Goal: Transaction & Acquisition: Purchase product/service

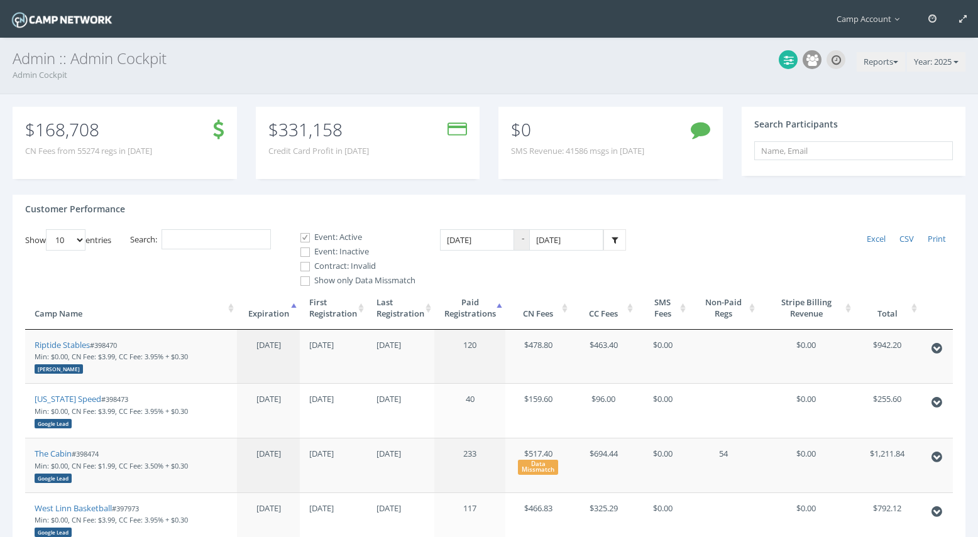
click at [227, 236] on input "Search:" at bounding box center [216, 239] width 109 height 21
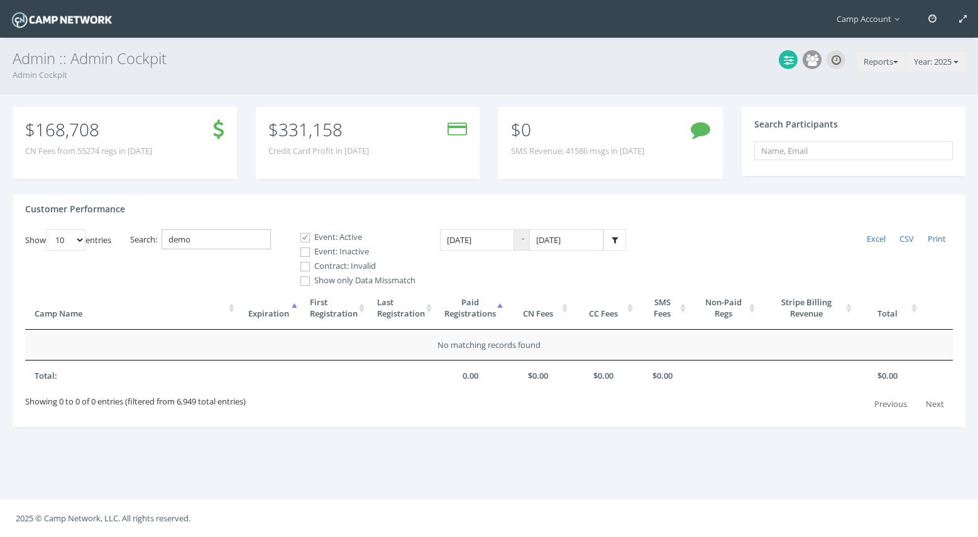
type input "demo"
click at [316, 256] on label "Event: Inactive" at bounding box center [353, 252] width 126 height 13
click at [304, 256] on input "Event: Inactive" at bounding box center [298, 252] width 12 height 12
checkbox input "true"
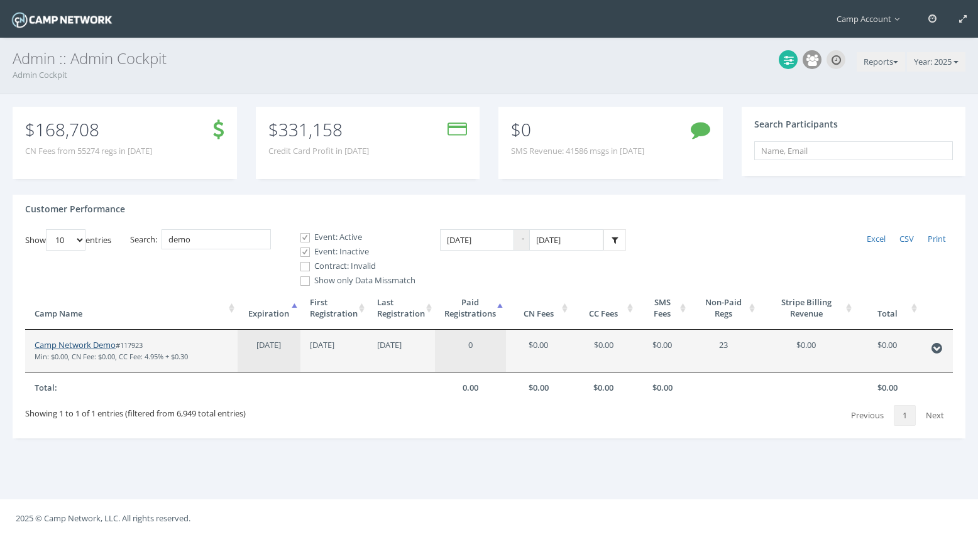
click at [99, 346] on link "Camp Network Demo" at bounding box center [75, 344] width 81 height 11
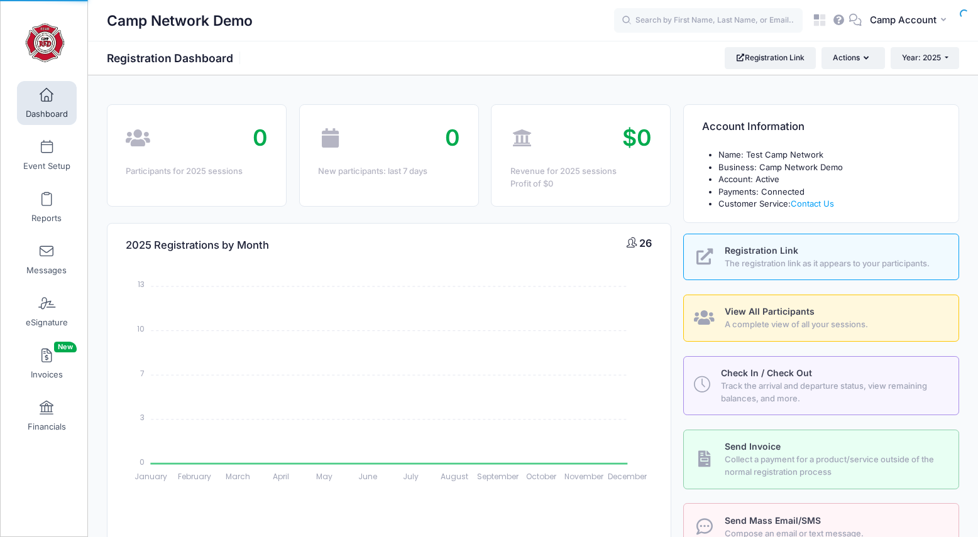
select select
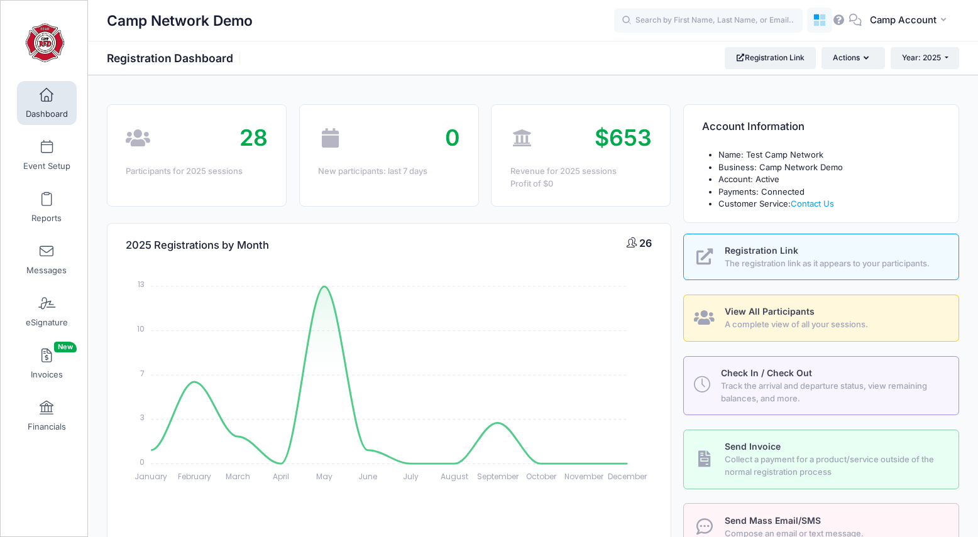
click at [822, 17] on icon at bounding box center [823, 17] width 6 height 6
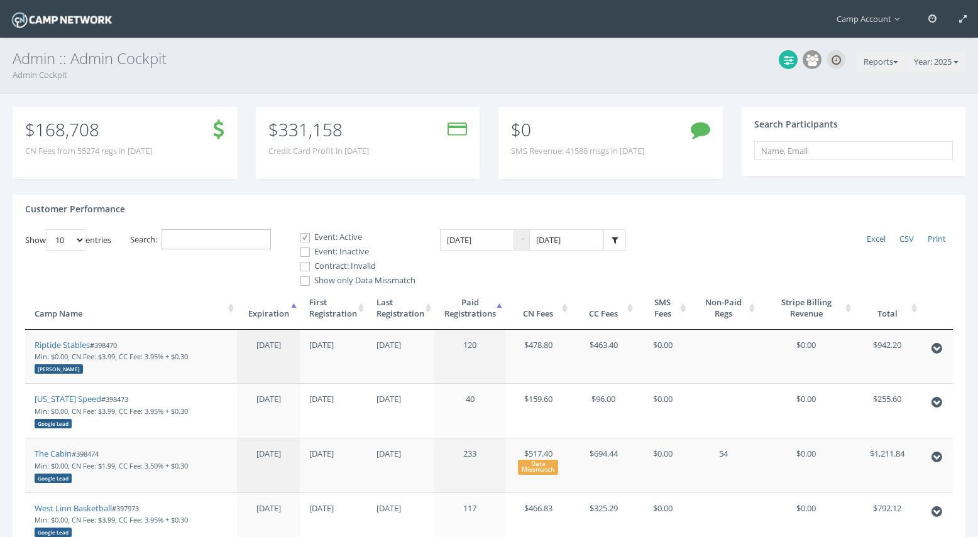
click at [235, 239] on input "Search:" at bounding box center [216, 239] width 109 height 21
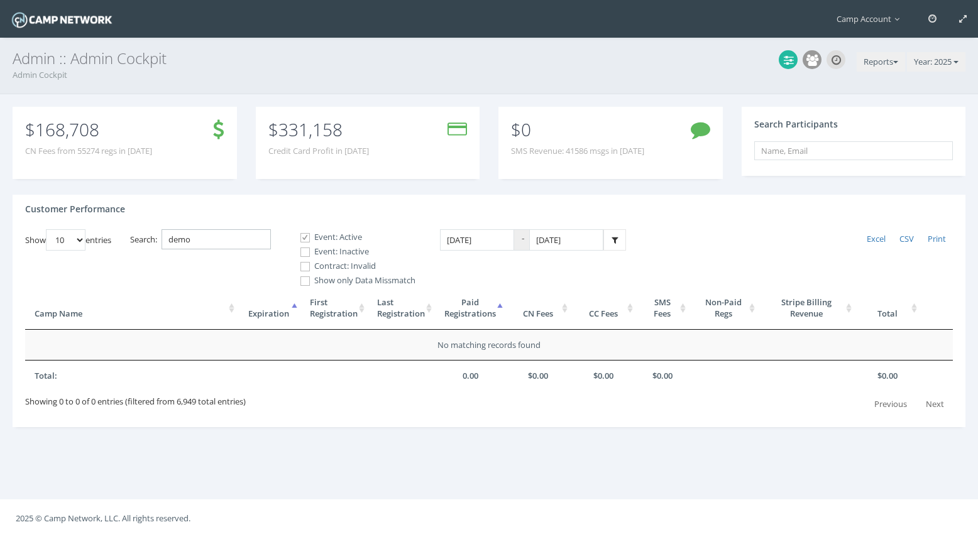
type input "demo"
click at [359, 252] on label "Event: Inactive" at bounding box center [353, 252] width 126 height 13
click at [304, 252] on input "Event: Inactive" at bounding box center [298, 252] width 12 height 12
checkbox input "true"
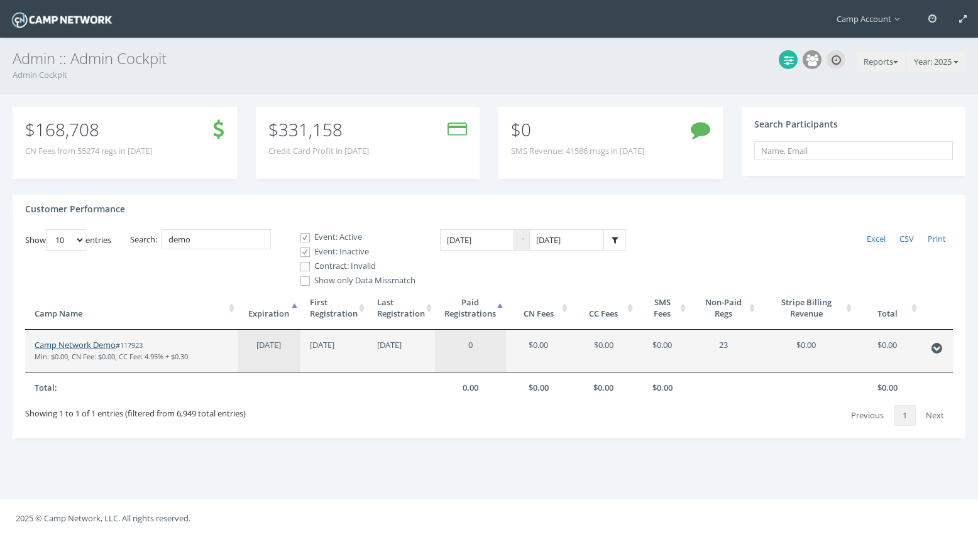
click at [107, 348] on link "Camp Network Demo" at bounding box center [75, 344] width 81 height 11
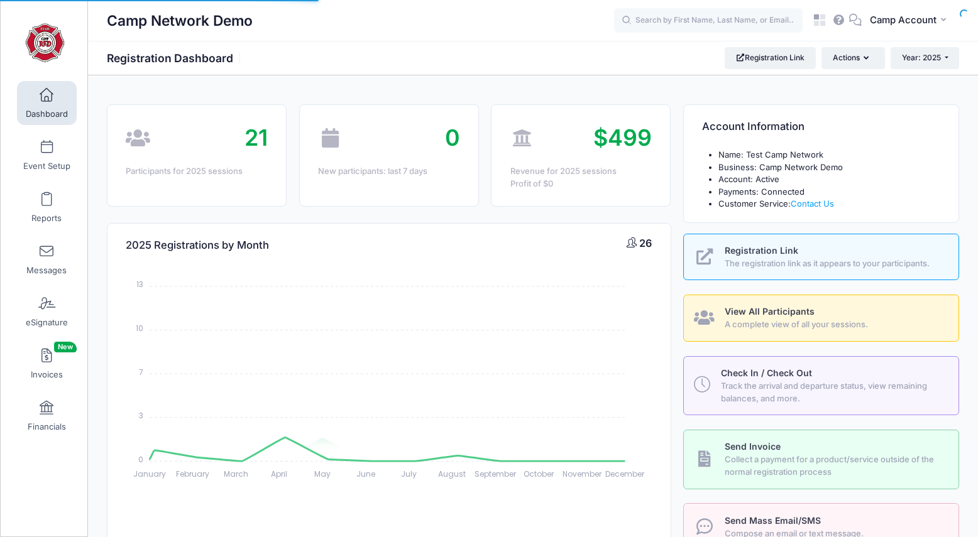
select select
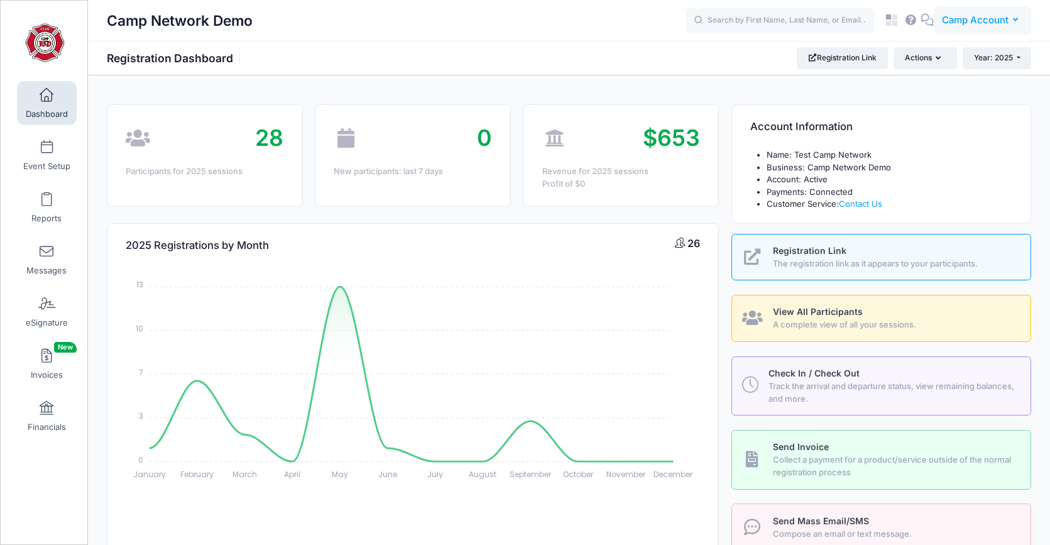
click at [977, 17] on span "Camp Account" at bounding box center [975, 20] width 67 height 14
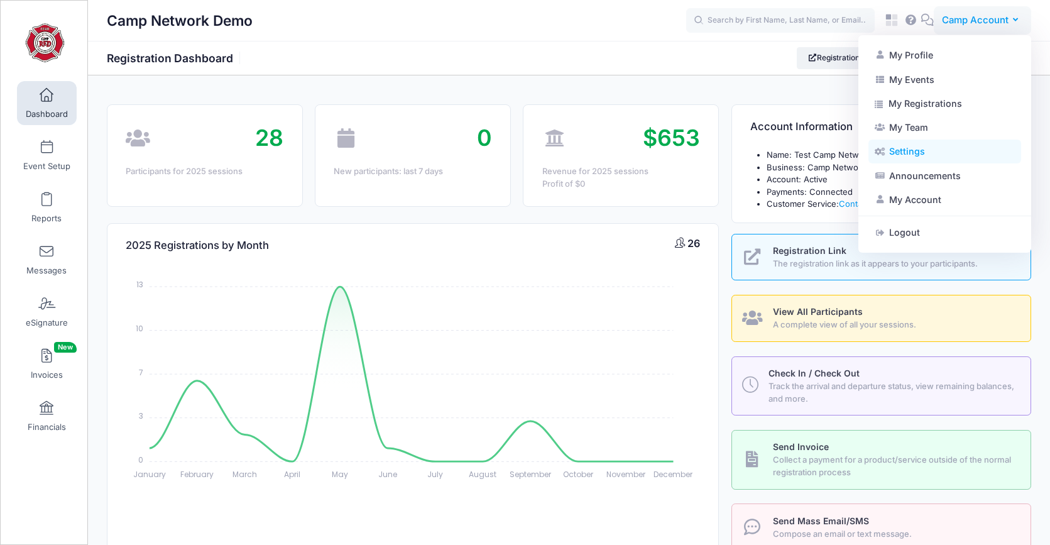
click at [948, 148] on link "Settings" at bounding box center [944, 152] width 153 height 24
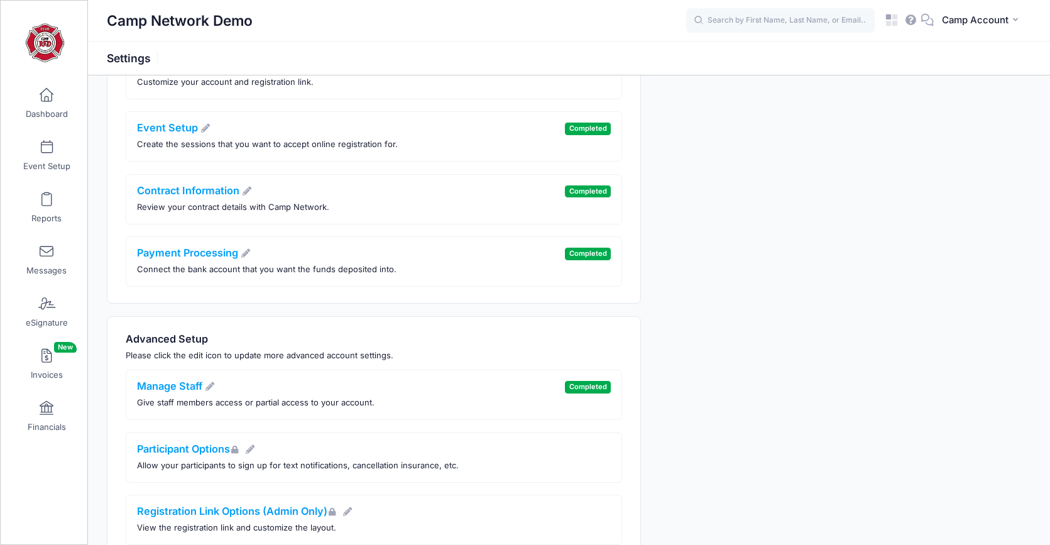
scroll to position [195, 0]
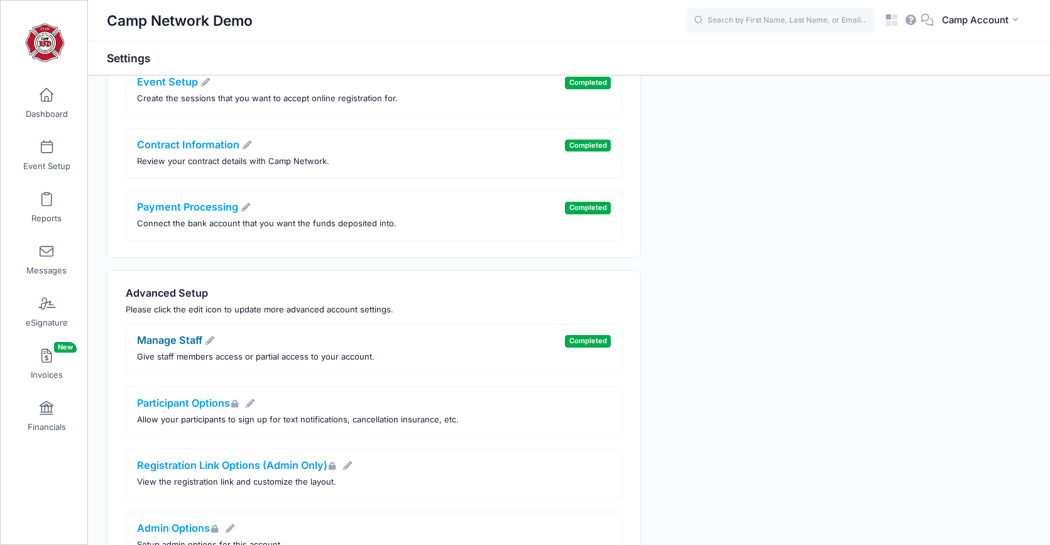
click at [190, 336] on link "Manage Staff" at bounding box center [176, 340] width 79 height 13
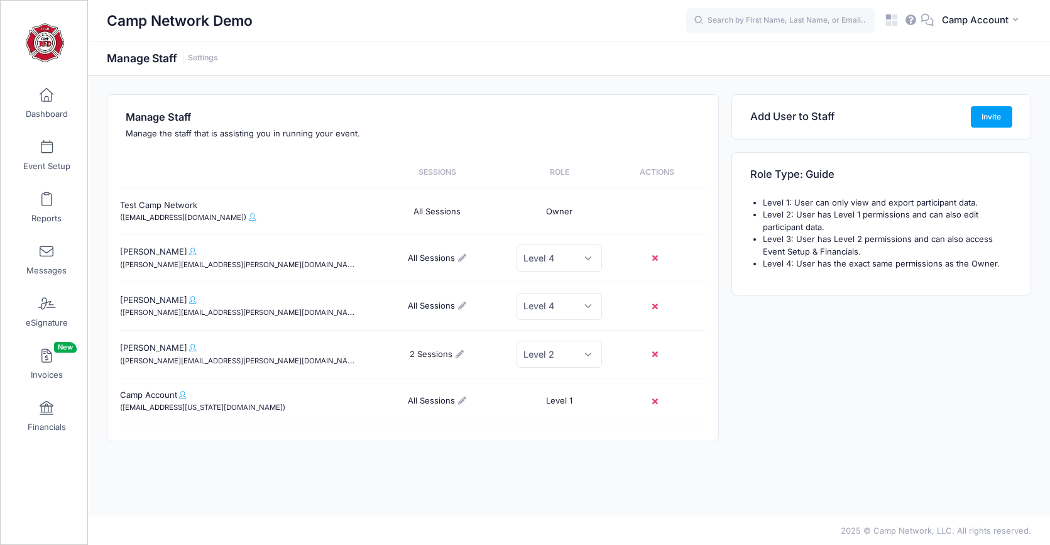
click at [229, 139] on p "Manage the staff that is assisting you in running your event." at bounding box center [413, 134] width 574 height 13
drag, startPoint x: 119, startPoint y: 118, endPoint x: 195, endPoint y: 112, distance: 75.6
click at [195, 112] on div "Manage Staff Manage the staff that is assisting you in running your event. Sess…" at bounding box center [412, 268] width 611 height 346
click at [216, 124] on div "Manage Staff Manage the staff that is assisting you in running your event." at bounding box center [413, 125] width 574 height 29
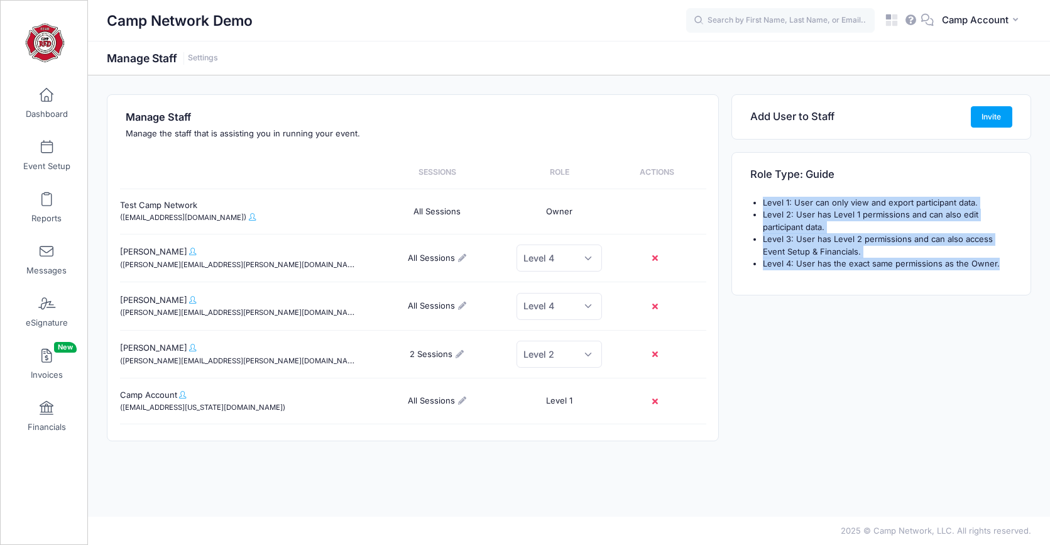
drag, startPoint x: 1003, startPoint y: 267, endPoint x: 760, endPoint y: 203, distance: 250.9
click at [760, 203] on ul "Level 1: User can only view and export participant data. Level 2: User has Leve…" at bounding box center [881, 234] width 262 height 74
click at [41, 120] on link "Dashboard" at bounding box center [47, 103] width 60 height 44
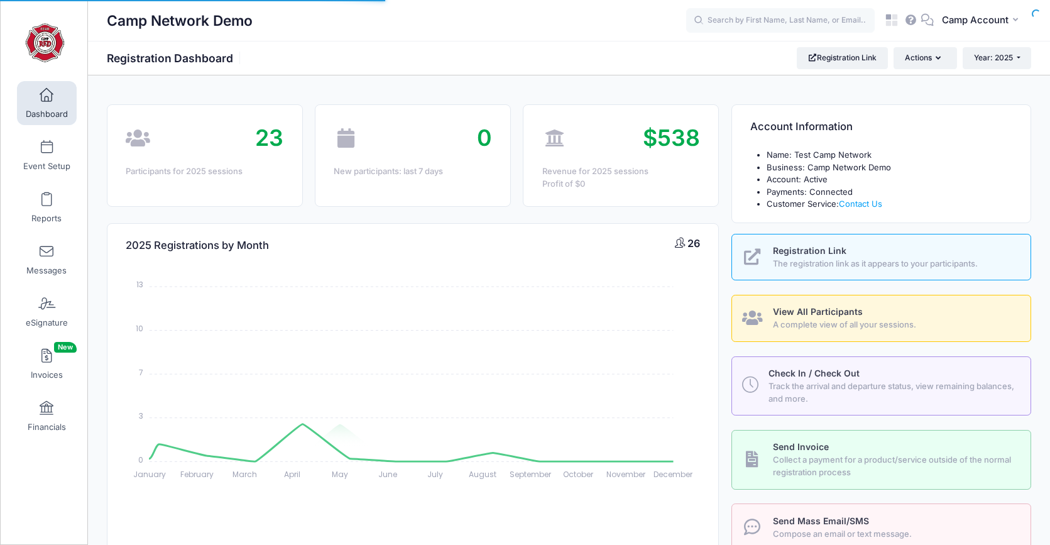
select select
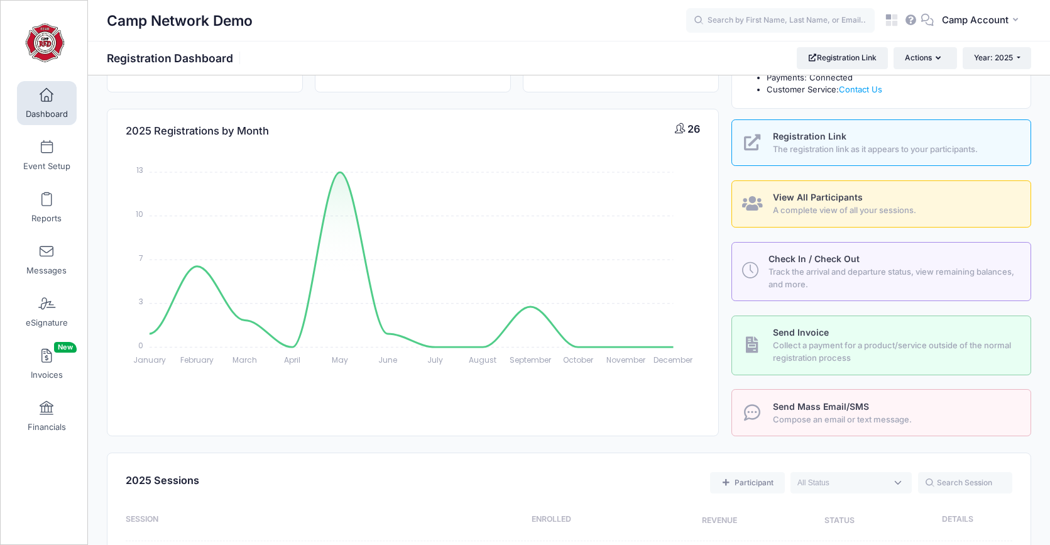
scroll to position [124, 0]
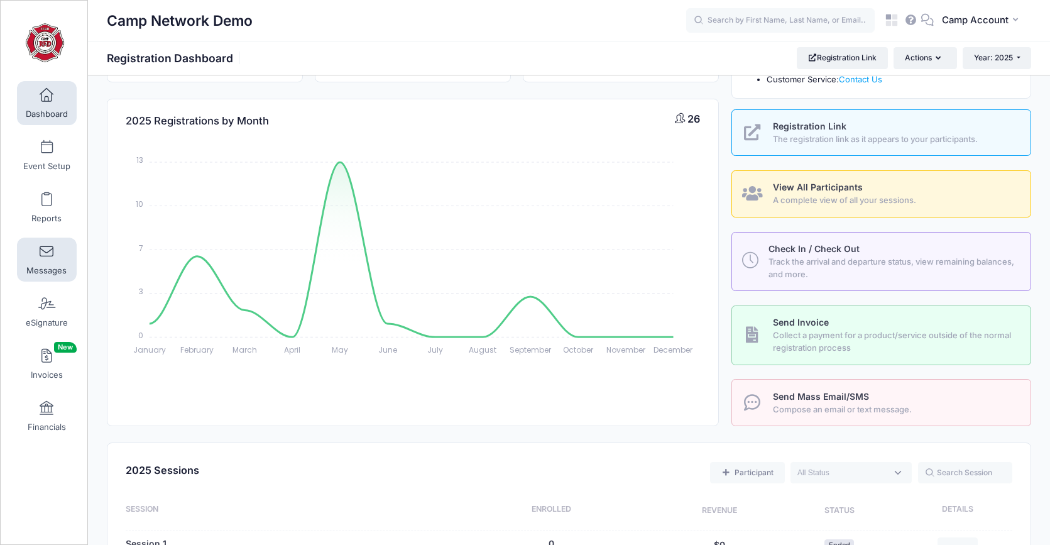
click at [54, 255] on link "Messages" at bounding box center [47, 260] width 60 height 44
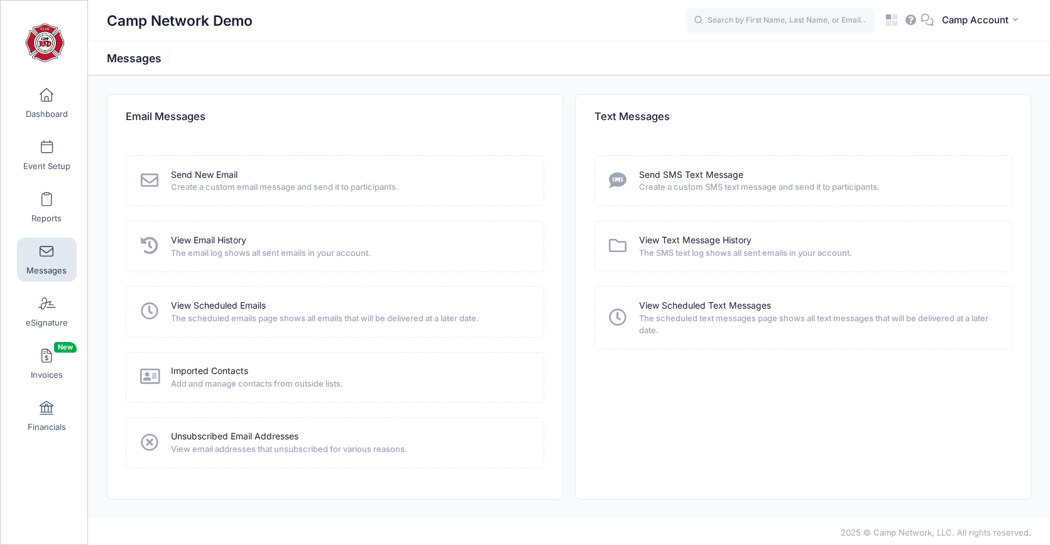
click at [216, 181] on span "Create a custom email message and send it to participants." at bounding box center [349, 187] width 356 height 13
click at [216, 175] on link "Send New Email" at bounding box center [204, 174] width 67 height 13
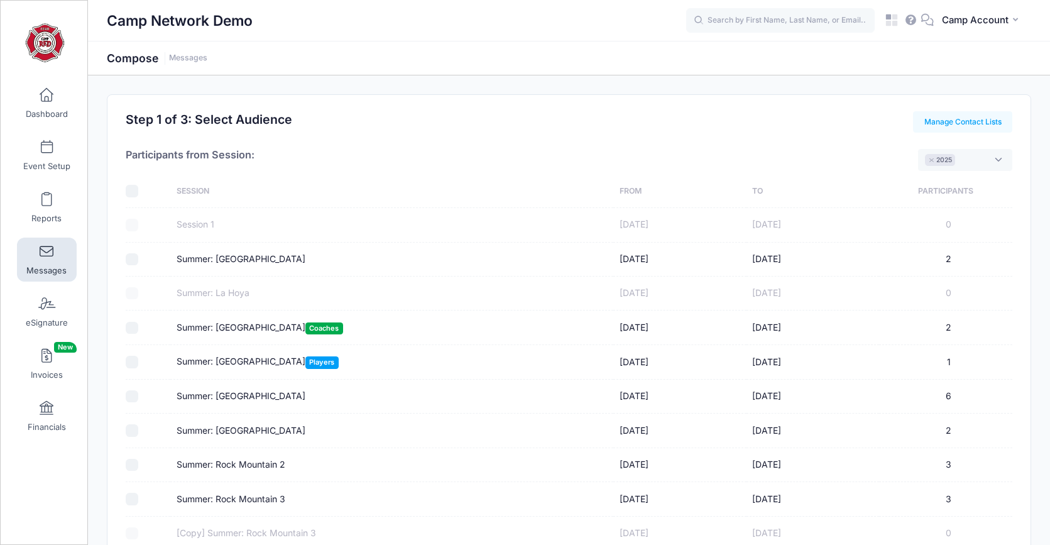
click at [136, 261] on input "Summer: Greystone" at bounding box center [132, 259] width 13 height 13
checkbox input "true"
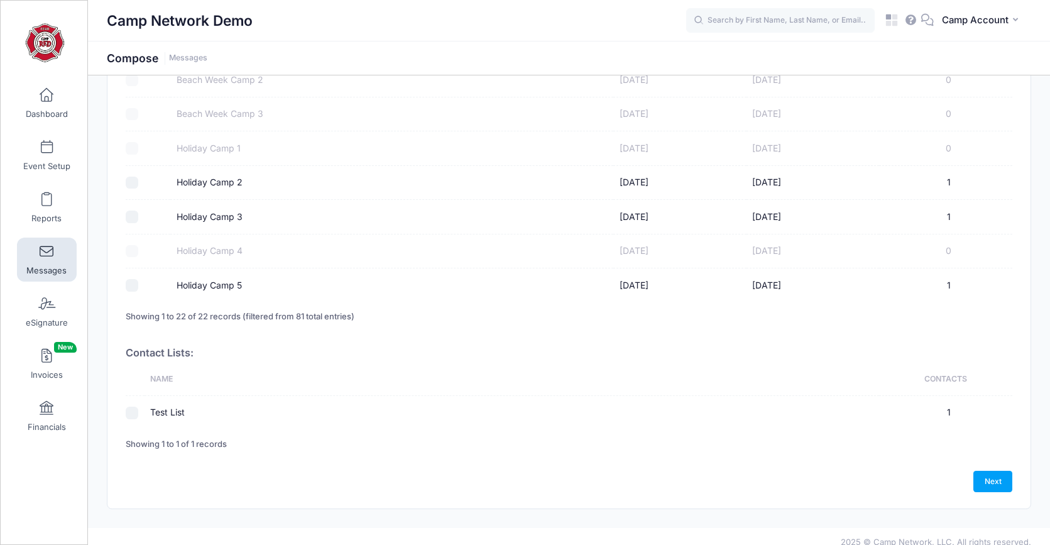
scroll to position [670, 0]
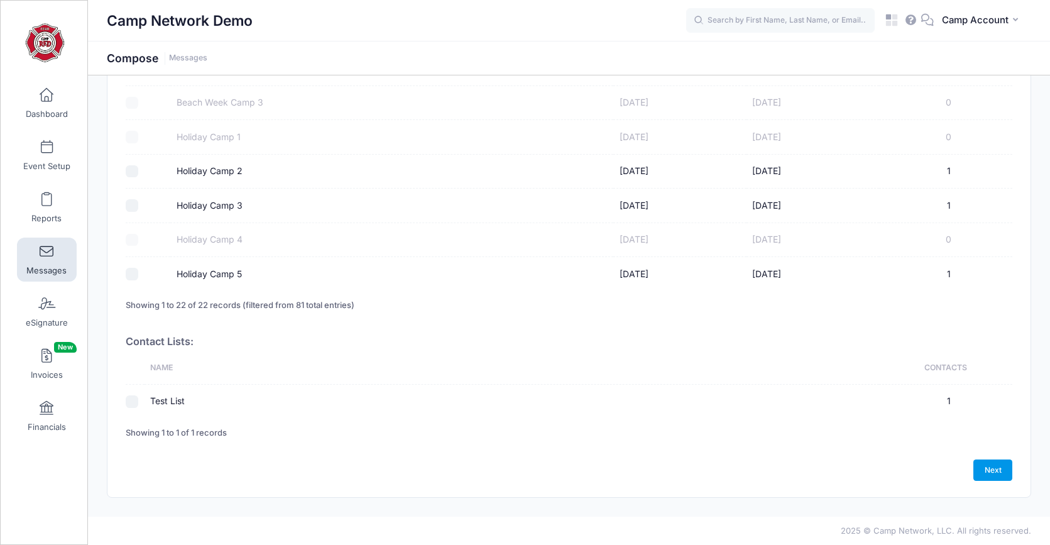
click at [980, 462] on link "Next" at bounding box center [992, 469] width 39 height 21
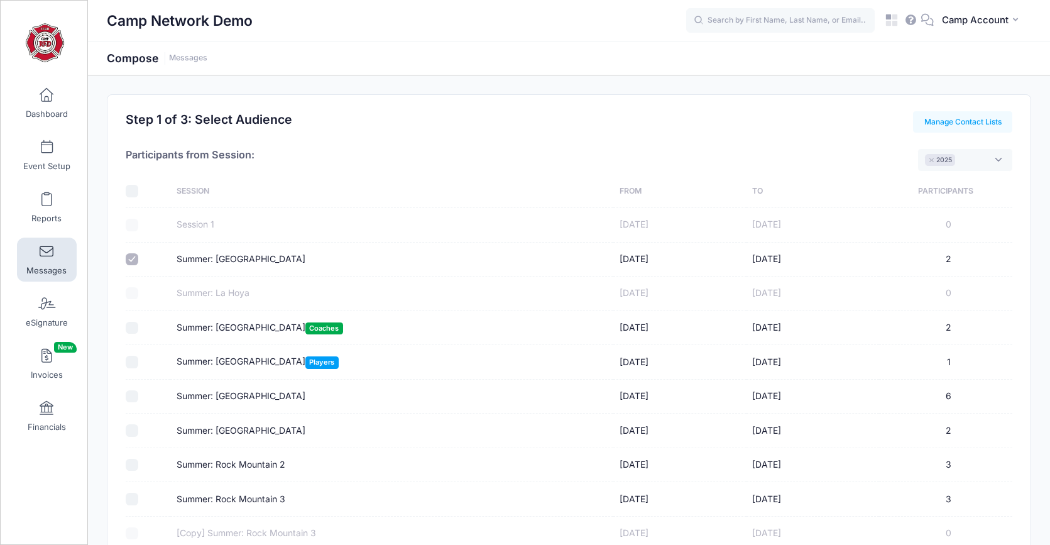
select select "50"
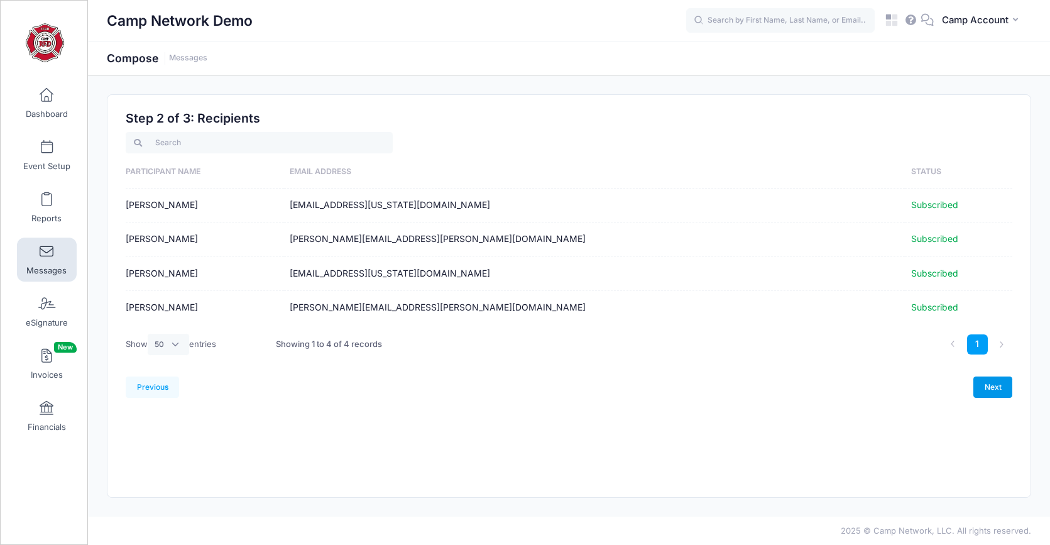
click at [992, 390] on link "Next" at bounding box center [992, 386] width 39 height 21
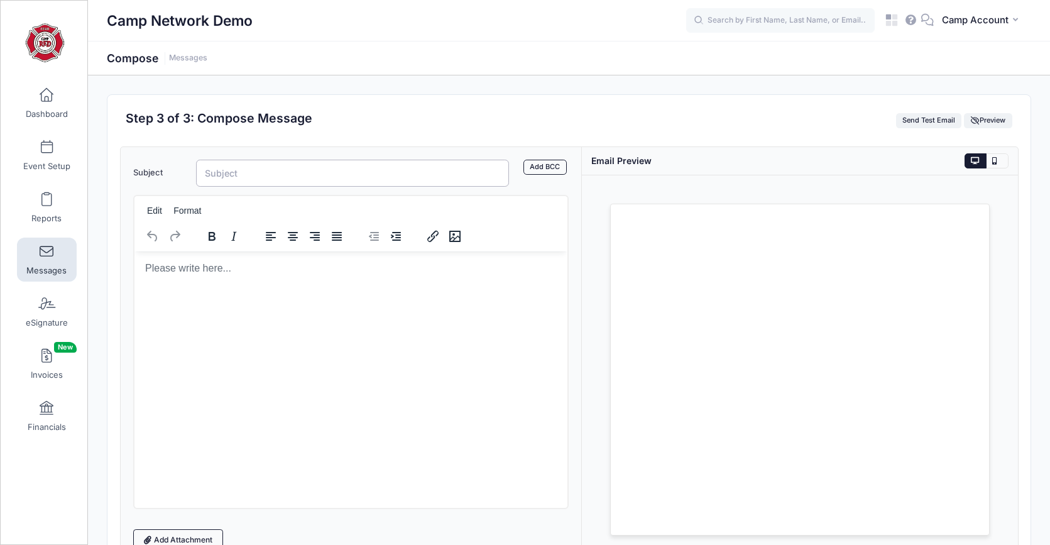
click at [335, 178] on input "Subject" at bounding box center [353, 173] width 314 height 27
type input "Camp Reminders"
click at [359, 285] on html at bounding box center [351, 268] width 434 height 34
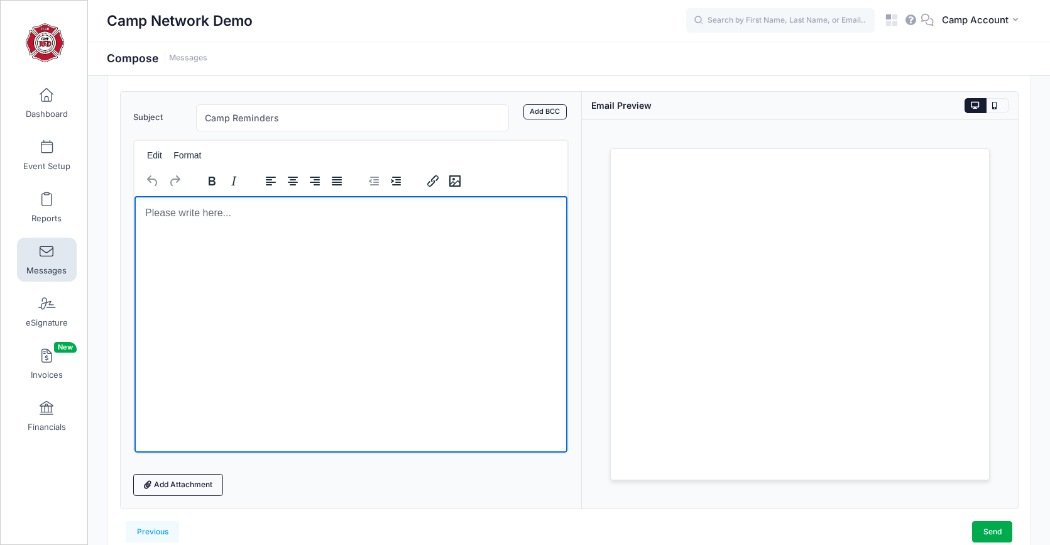
scroll to position [62, 0]
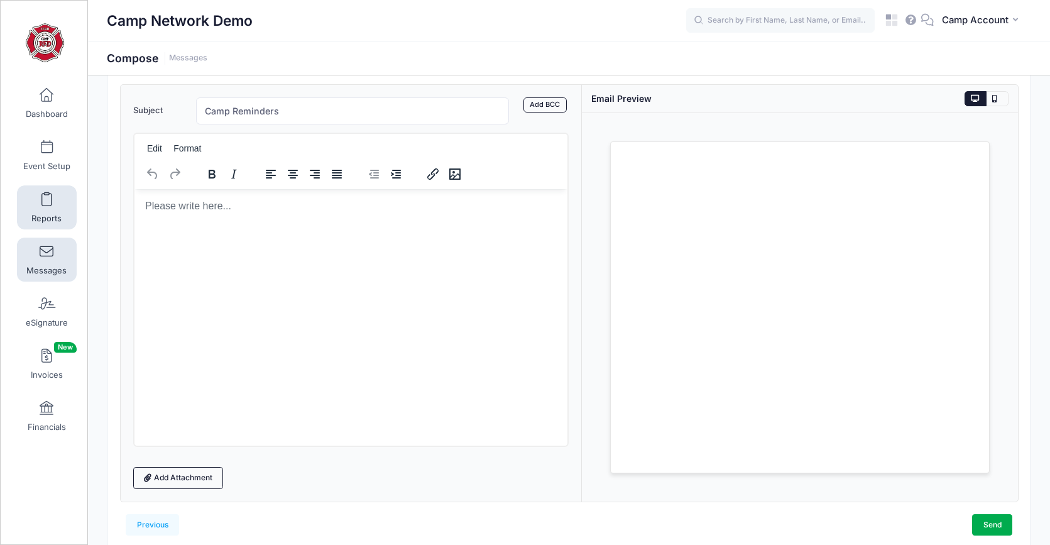
click at [54, 209] on link "Reports" at bounding box center [47, 207] width 60 height 44
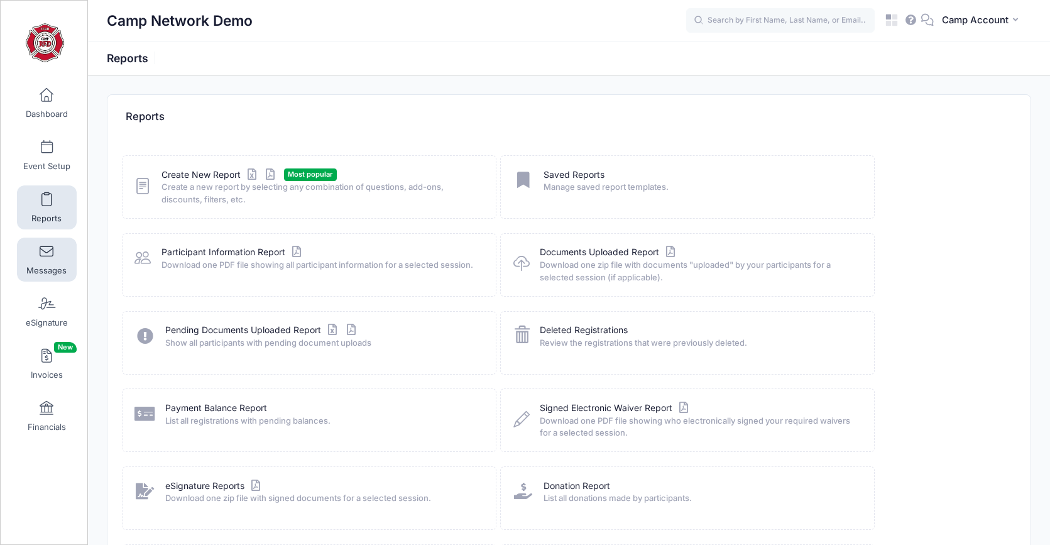
click at [57, 265] on span "Messages" at bounding box center [46, 270] width 40 height 11
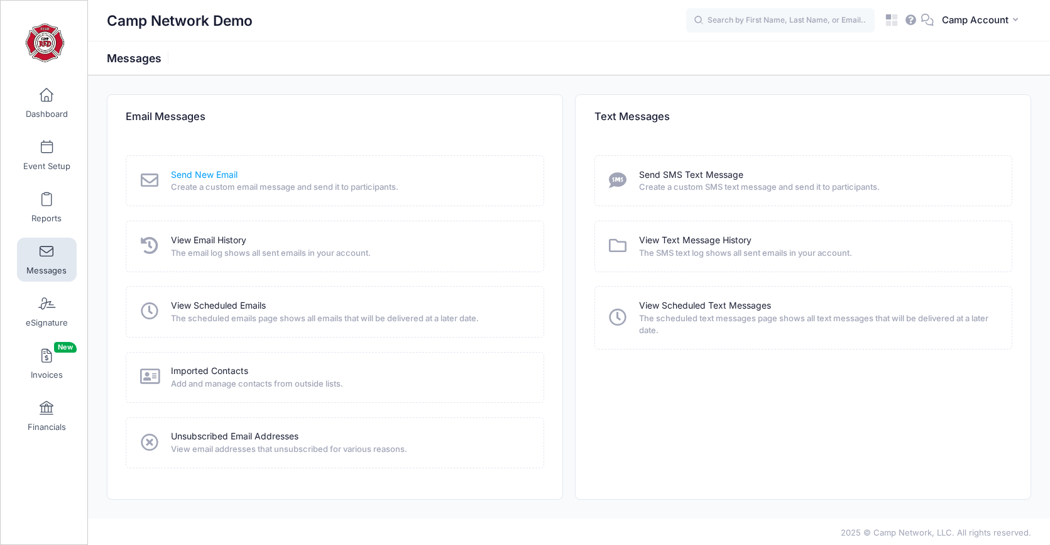
click at [215, 178] on link "Send New Email" at bounding box center [204, 174] width 67 height 13
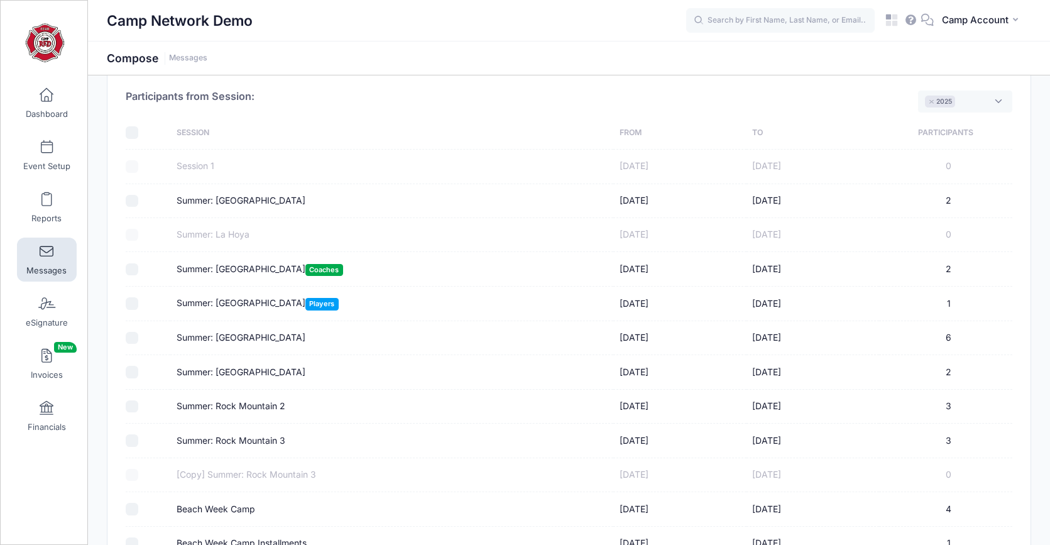
scroll to position [60, 0]
click at [132, 337] on input "Summer: Riviera" at bounding box center [132, 336] width 13 height 13
checkbox input "true"
click at [59, 211] on link "Reports" at bounding box center [47, 207] width 60 height 44
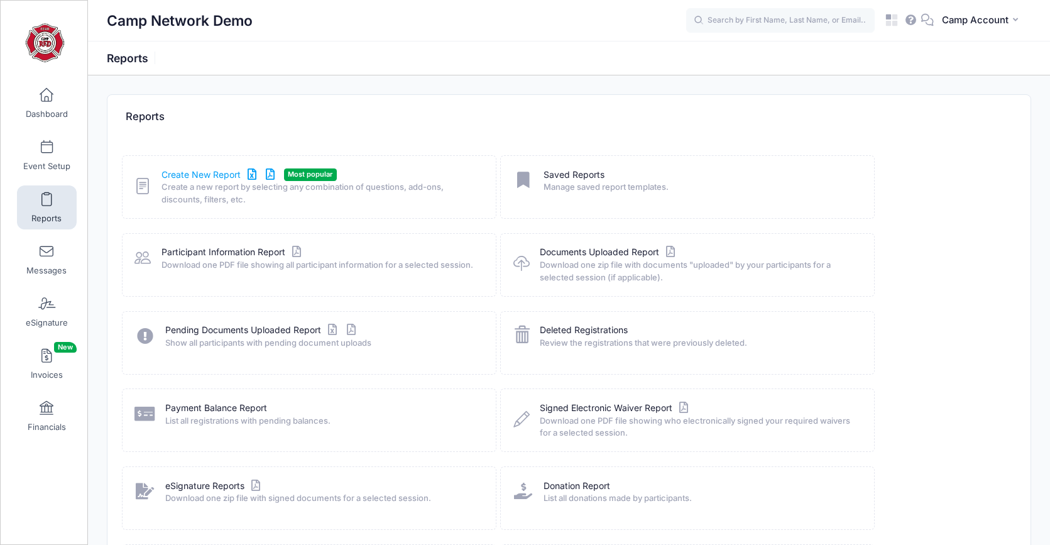
click at [200, 175] on link "Create New Report" at bounding box center [220, 174] width 117 height 13
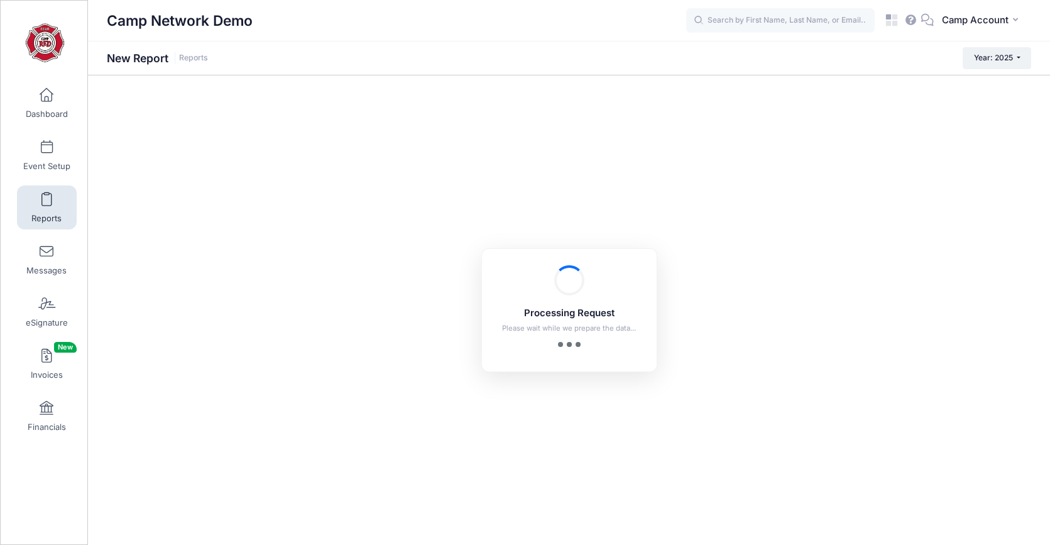
checkbox input "true"
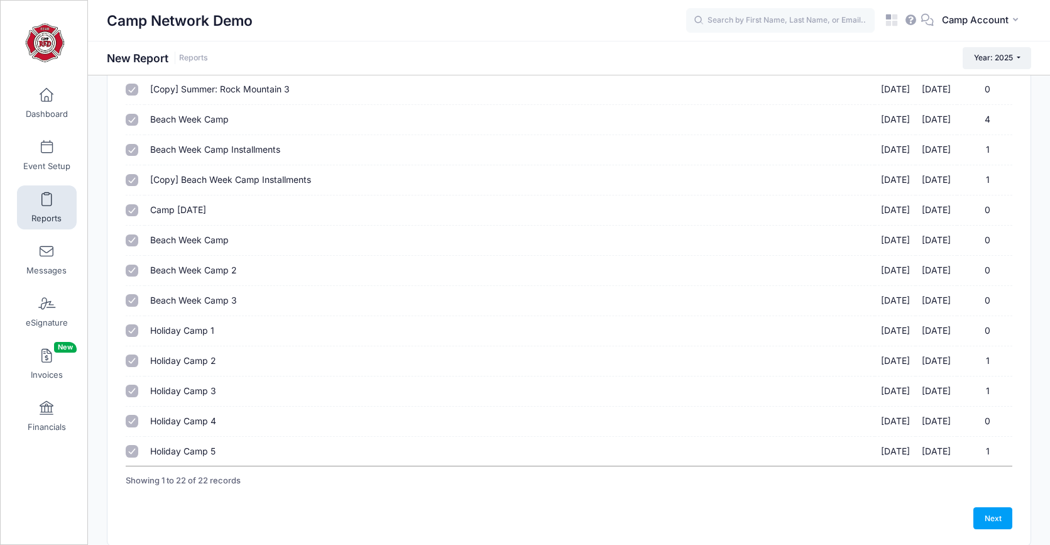
scroll to position [384, 0]
click at [983, 510] on link "Next" at bounding box center [992, 516] width 39 height 21
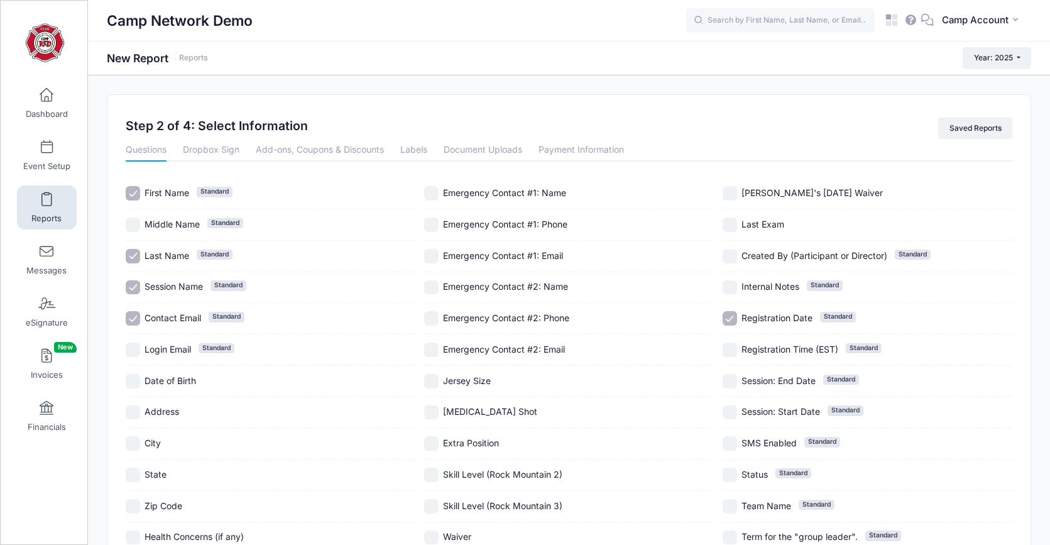
scroll to position [12, 0]
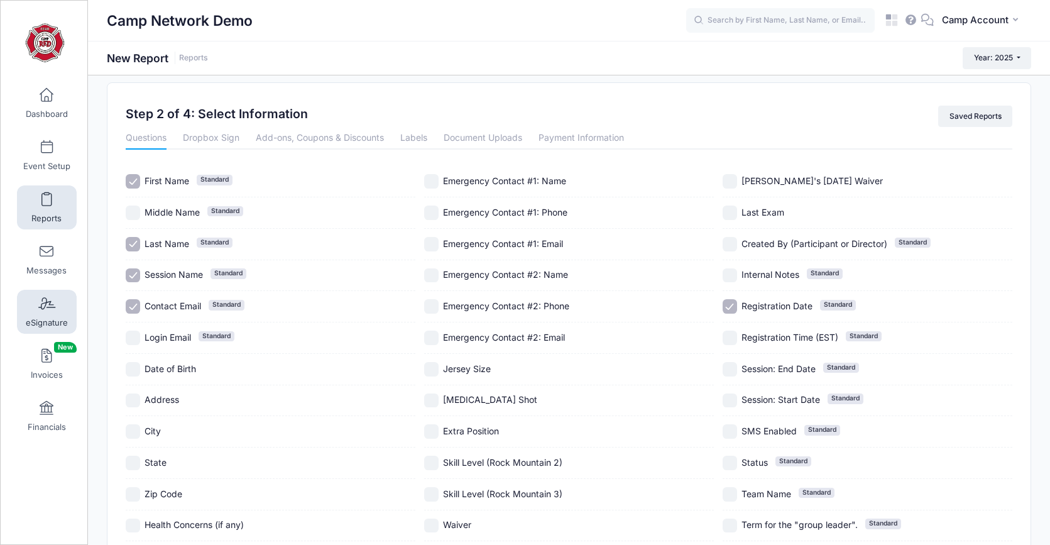
click at [47, 302] on span at bounding box center [47, 304] width 0 height 14
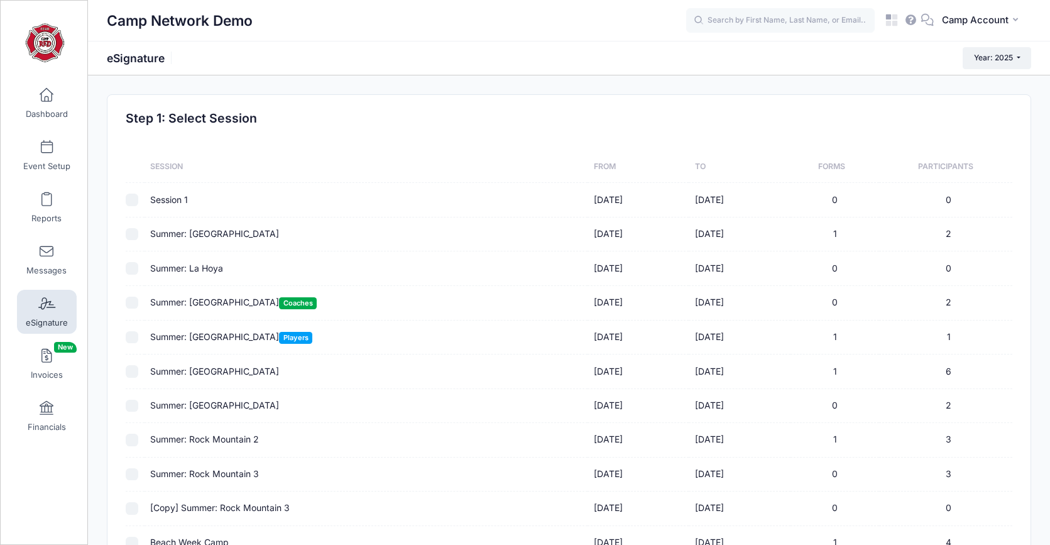
click at [133, 236] on input "checkbox" at bounding box center [132, 234] width 13 height 13
checkbox input "true"
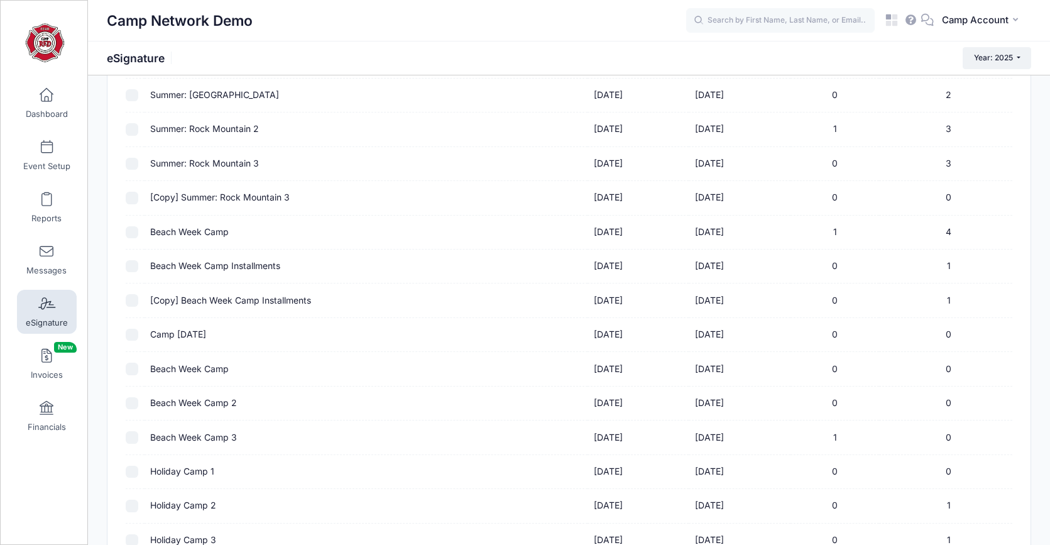
scroll to position [517, 0]
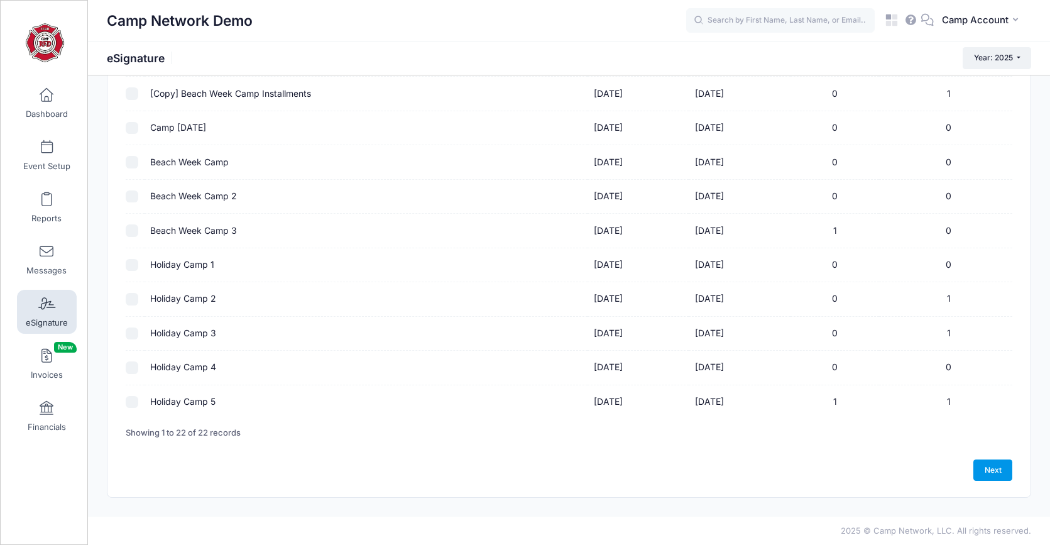
click at [1005, 470] on link "Next" at bounding box center [992, 469] width 39 height 21
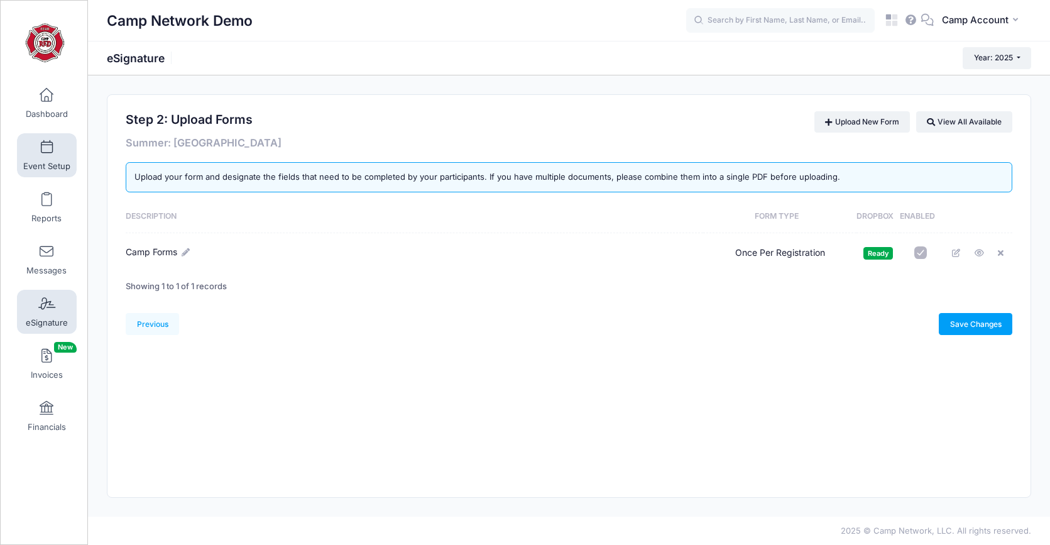
click at [48, 155] on link "Event Setup" at bounding box center [47, 155] width 60 height 44
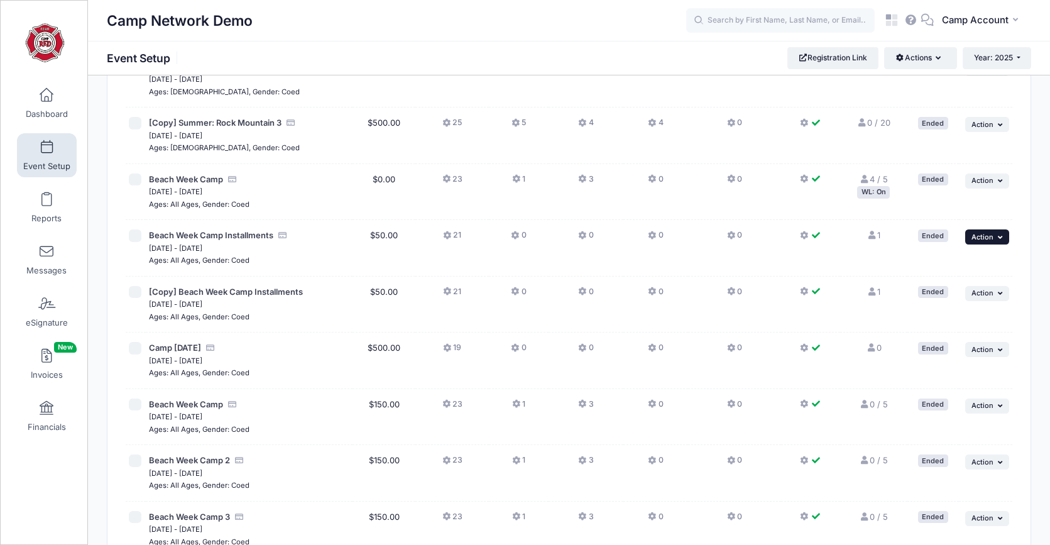
scroll to position [567, 0]
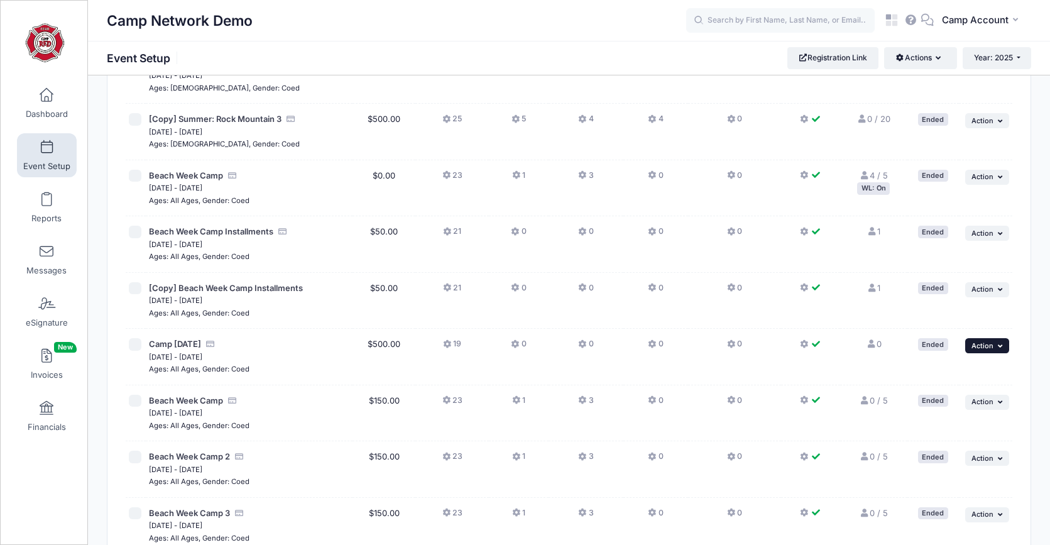
click at [985, 344] on span "Action" at bounding box center [983, 345] width 22 height 9
click at [479, 345] on td "19" at bounding box center [452, 357] width 74 height 57
click at [456, 346] on button "19" at bounding box center [452, 347] width 18 height 18
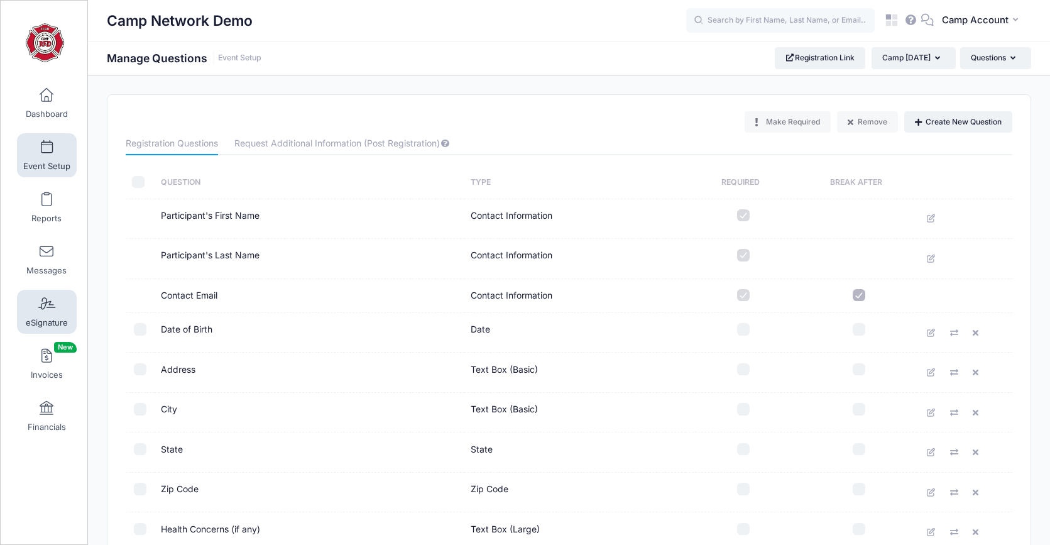
click at [54, 318] on span "eSignature" at bounding box center [47, 322] width 42 height 11
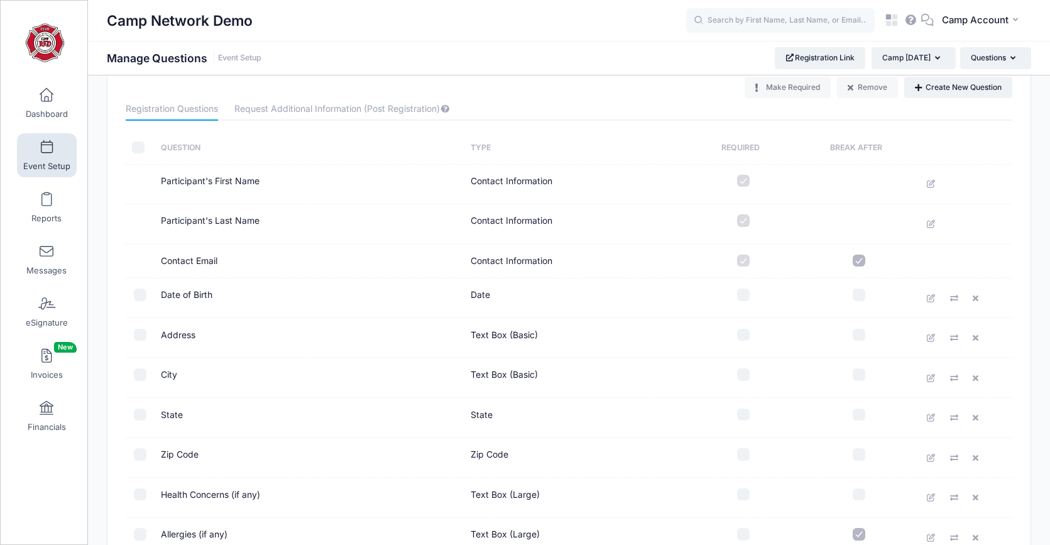
scroll to position [36, 0]
click at [40, 153] on link "Event Setup" at bounding box center [47, 155] width 60 height 44
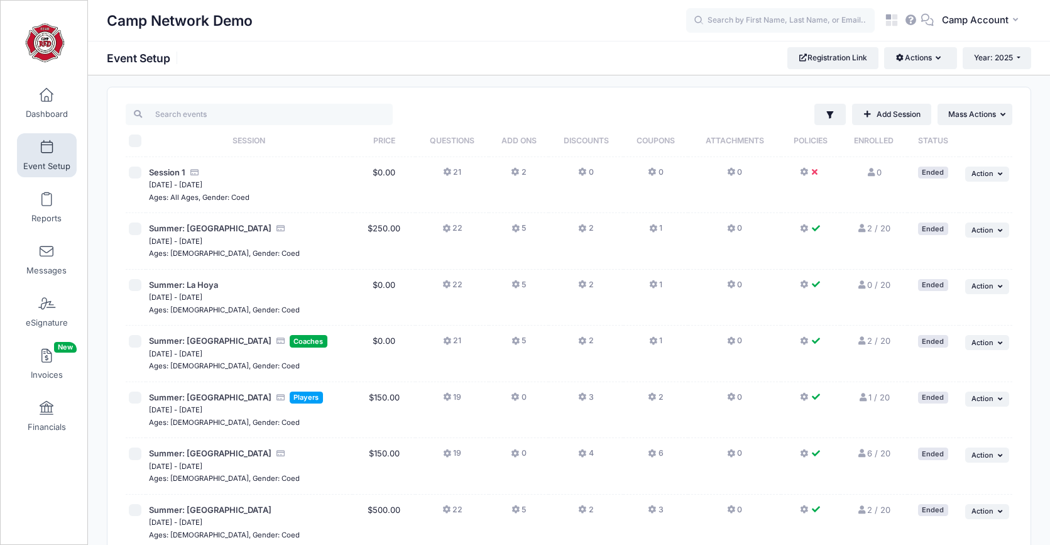
scroll to position [12, 0]
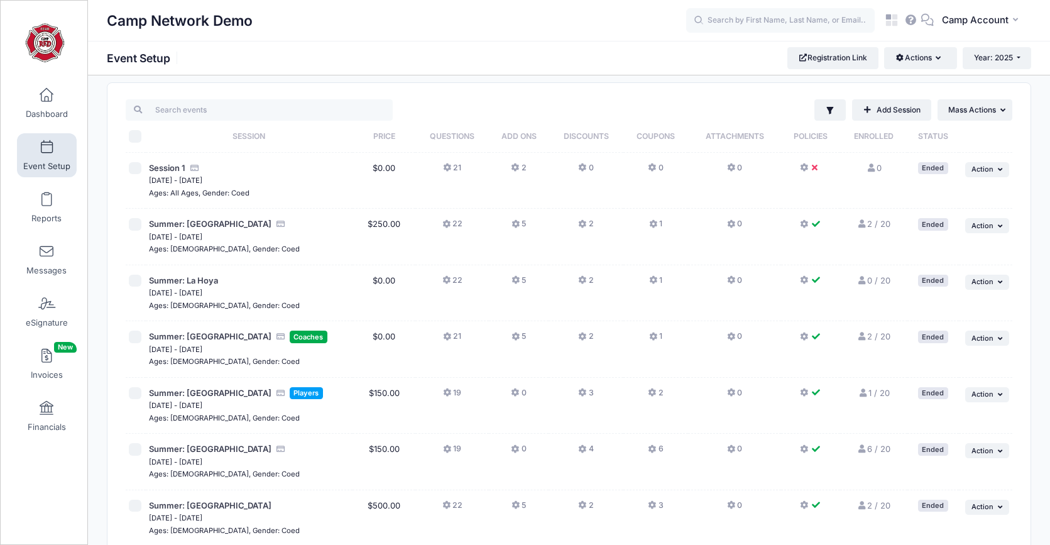
click at [589, 224] on button "2" at bounding box center [585, 227] width 15 height 18
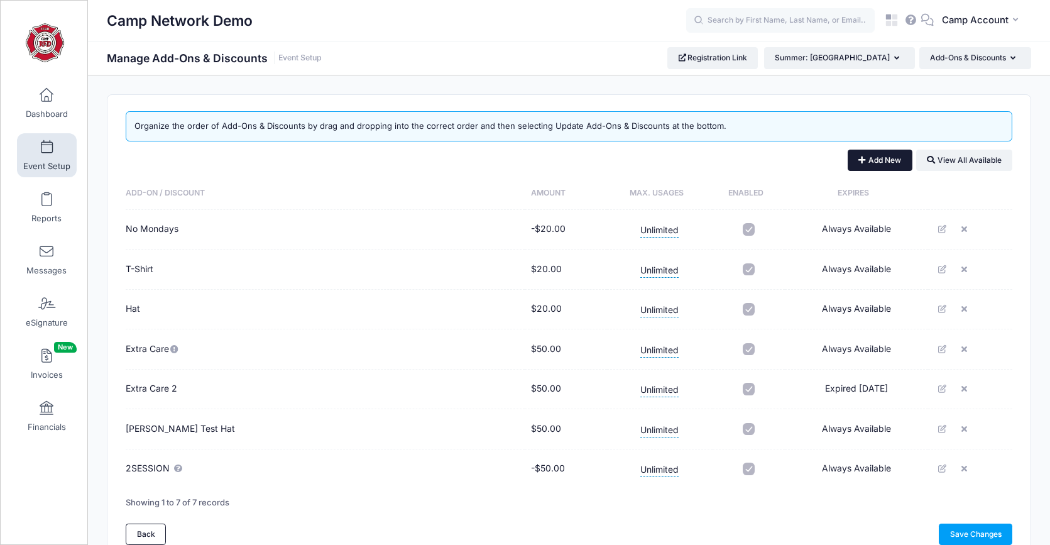
click at [897, 160] on button "Add New" at bounding box center [880, 160] width 65 height 21
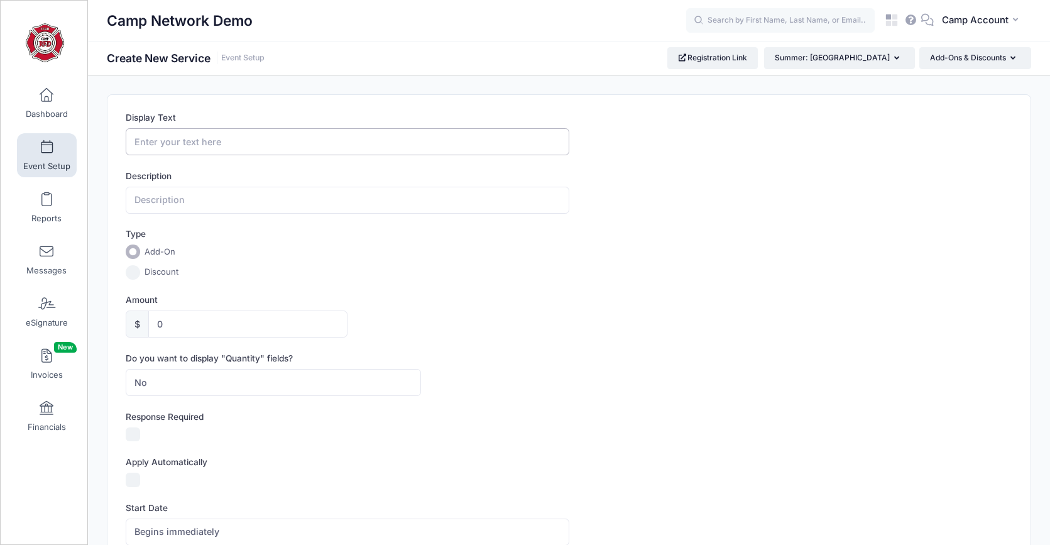
click at [271, 150] on input "Display Text" at bounding box center [347, 141] width 443 height 27
type input "Annual Income (Below $150k)"
click at [162, 269] on label "Discount" at bounding box center [162, 272] width 34 height 13
click at [140, 269] on input "Discount" at bounding box center [133, 272] width 14 height 14
radio input "true"
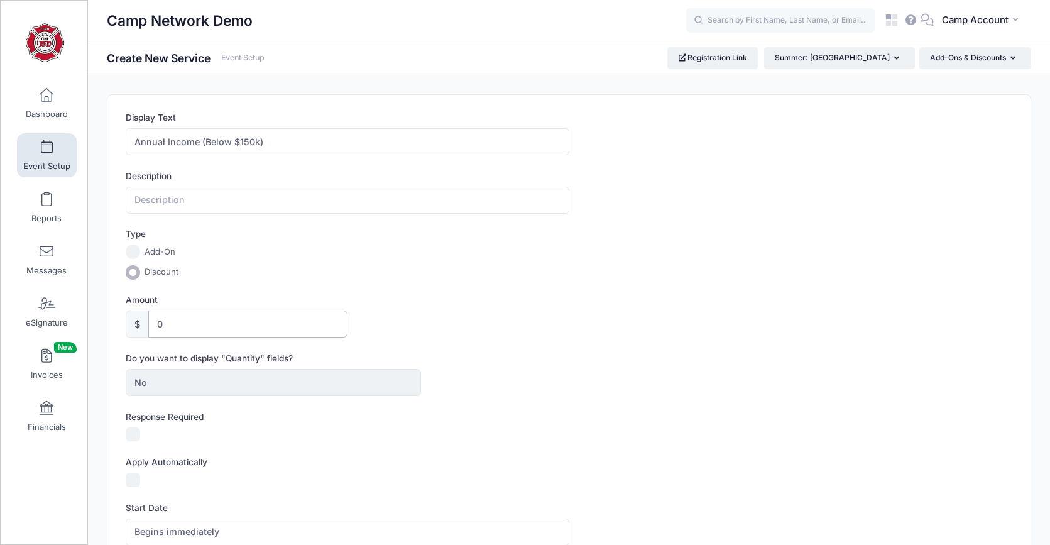
click at [154, 326] on input "0" at bounding box center [247, 323] width 199 height 27
type input "50"
click at [498, 302] on label "Amount" at bounding box center [347, 299] width 443 height 13
click at [348, 310] on input "50" at bounding box center [247, 323] width 199 height 27
click at [567, 290] on form "Display Text Annual Income (Below $150k) Description Type Add-On Discount Amoun…" at bounding box center [569, 536] width 887 height 850
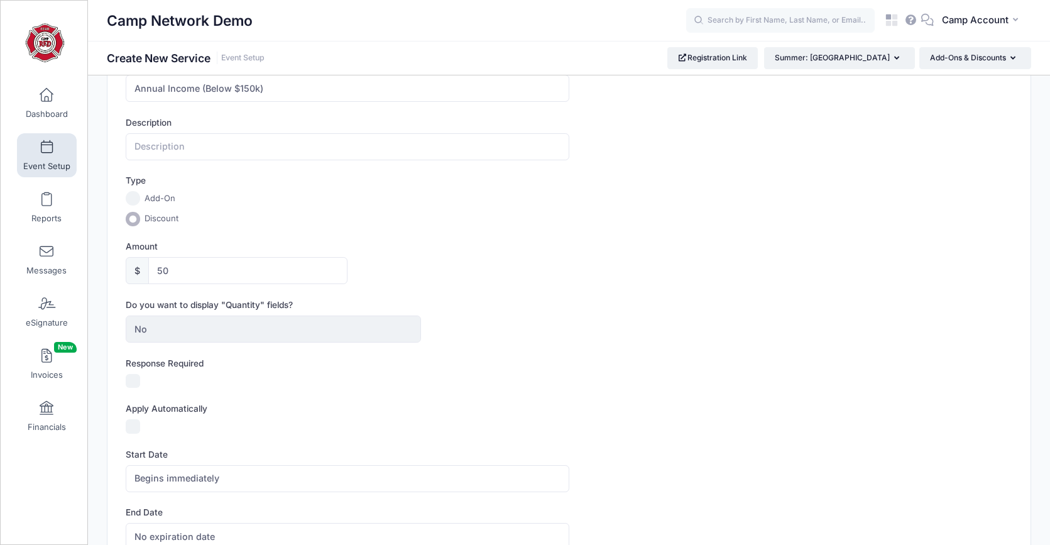
scroll to position [44, 0]
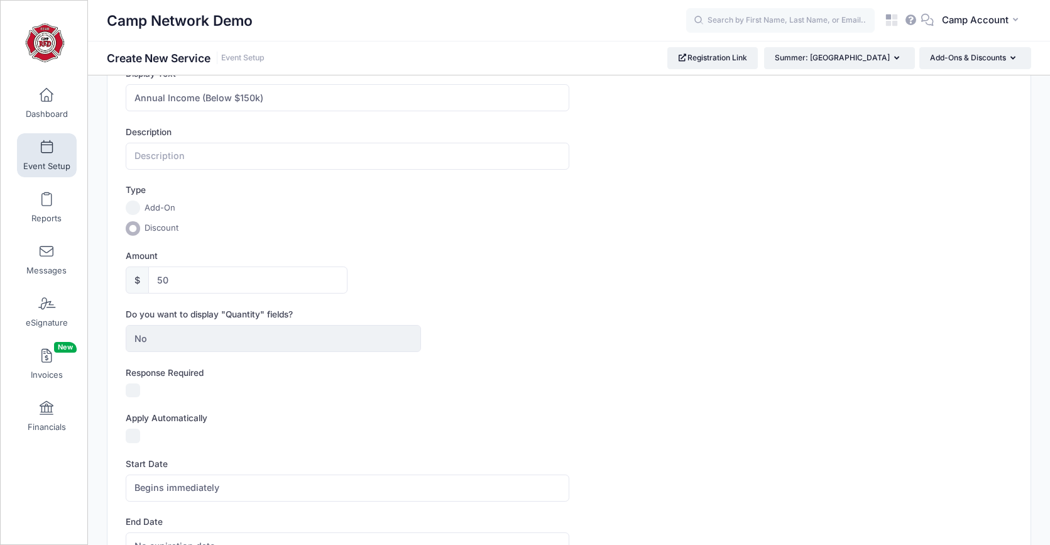
click at [50, 168] on span "Event Setup" at bounding box center [46, 166] width 47 height 11
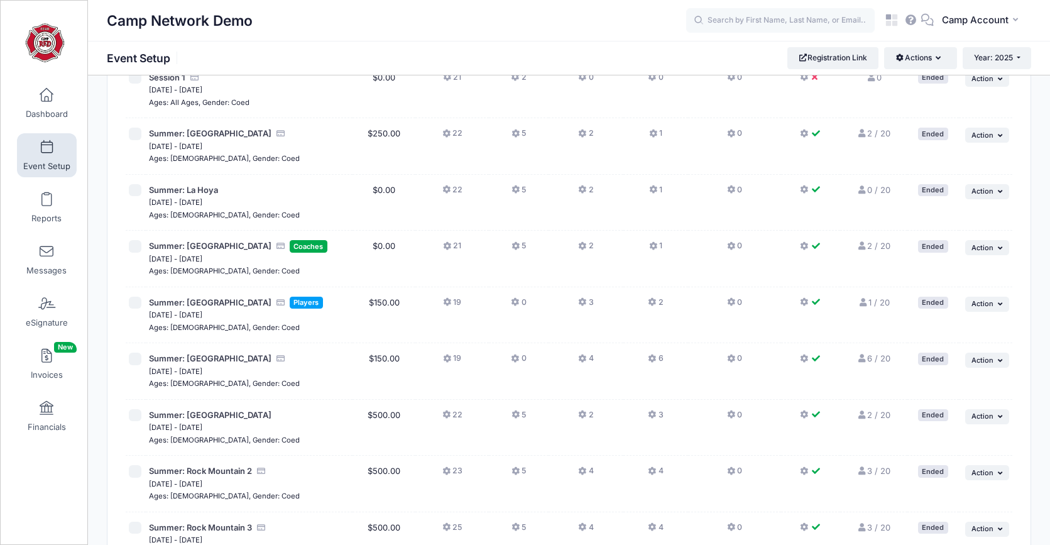
scroll to position [104, 0]
click at [54, 314] on link "eSignature" at bounding box center [47, 312] width 60 height 44
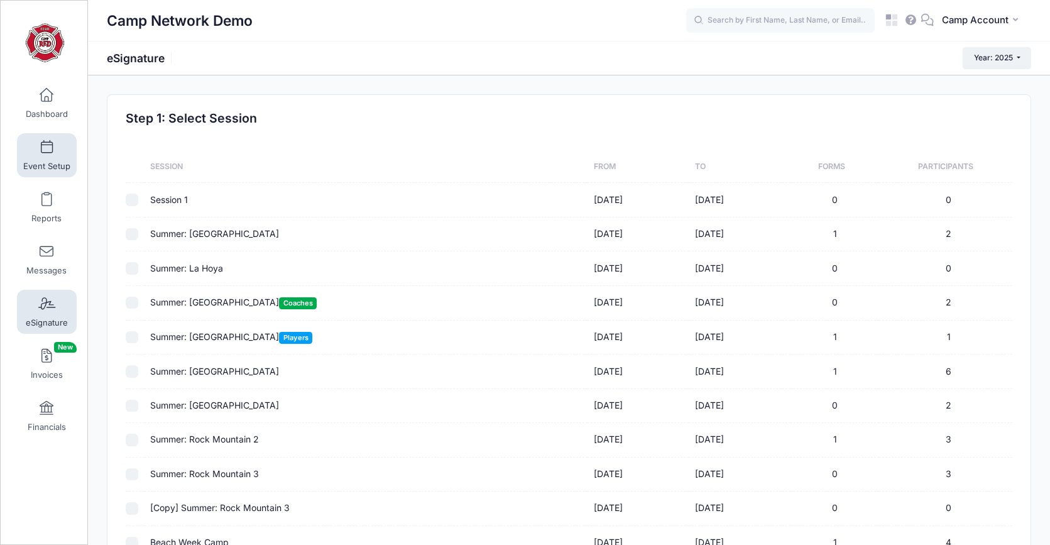
click at [47, 153] on span at bounding box center [47, 148] width 0 height 14
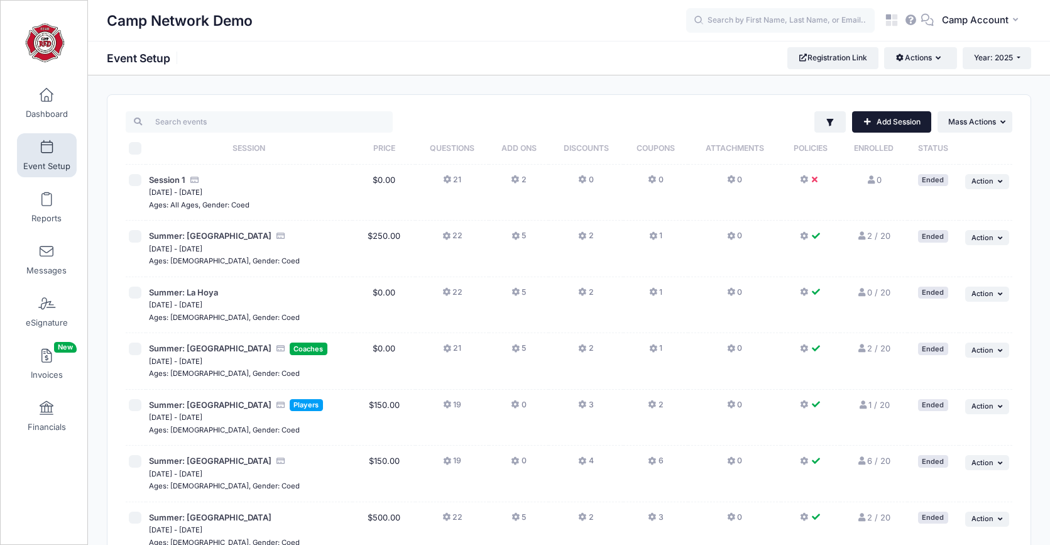
click at [915, 118] on link "Add Session" at bounding box center [891, 121] width 79 height 21
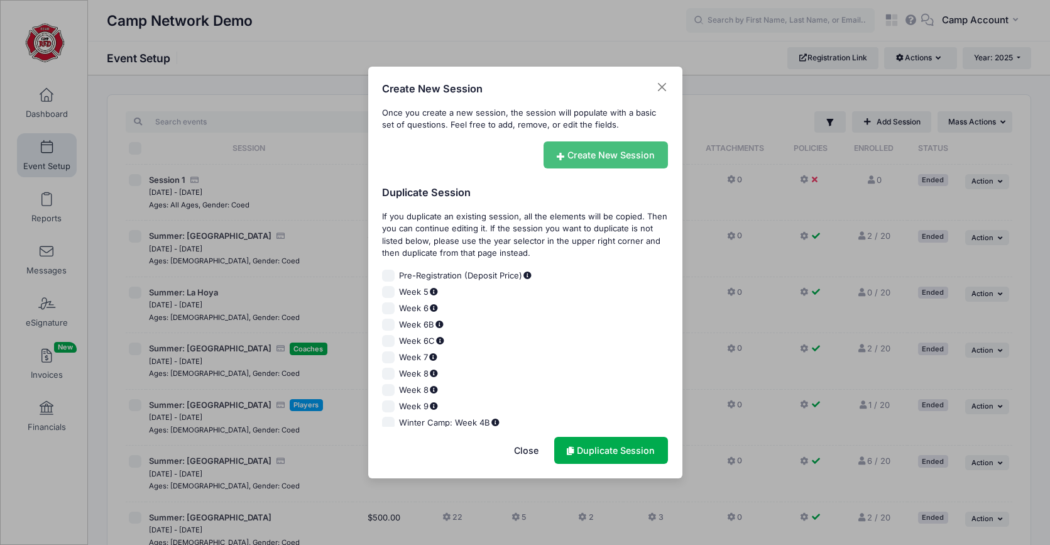
click at [630, 162] on link "Create New Session" at bounding box center [606, 154] width 124 height 27
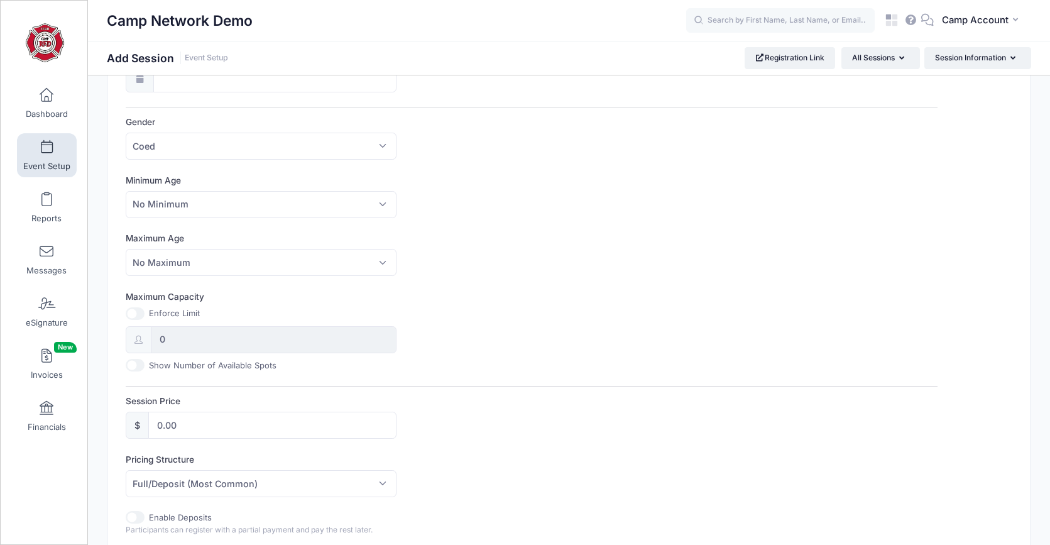
scroll to position [285, 0]
click at [158, 427] on input "0.00" at bounding box center [272, 423] width 248 height 27
type input "500.00"
click at [449, 458] on label "Pricing Structure" at bounding box center [329, 458] width 406 height 13
click at [126, 469] on select "Full/Deposit (Most Common) Payment Schedule" at bounding box center [126, 469] width 1 height 1
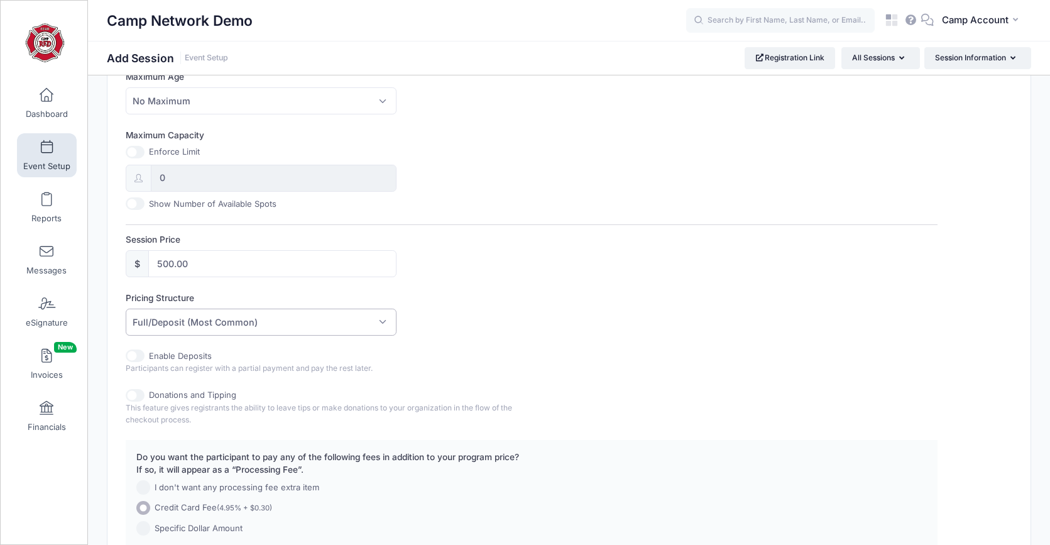
scroll to position [448, 0]
click at [178, 322] on span "Full/Deposit (Most Common)" at bounding box center [195, 319] width 125 height 13
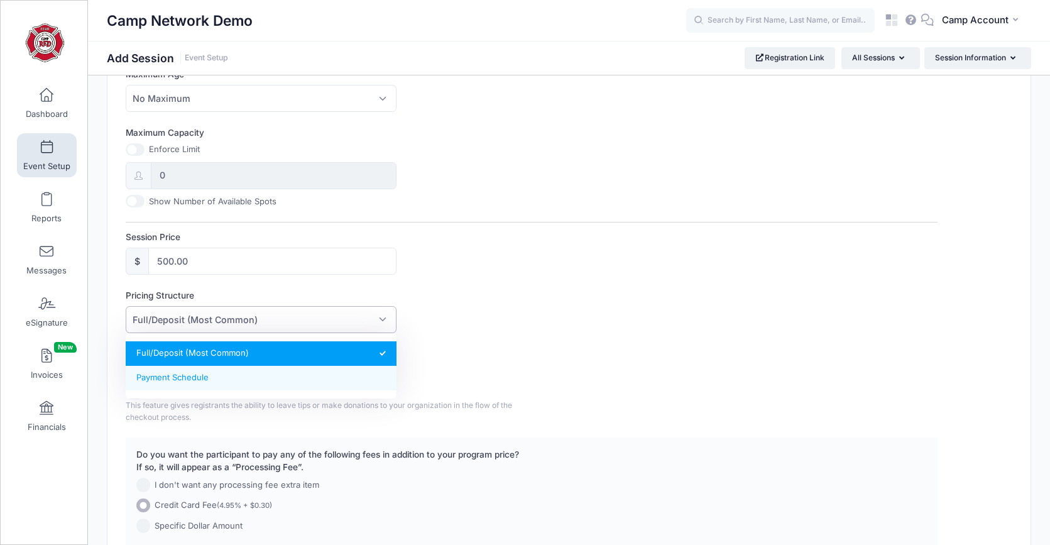
select select "fixed_installments"
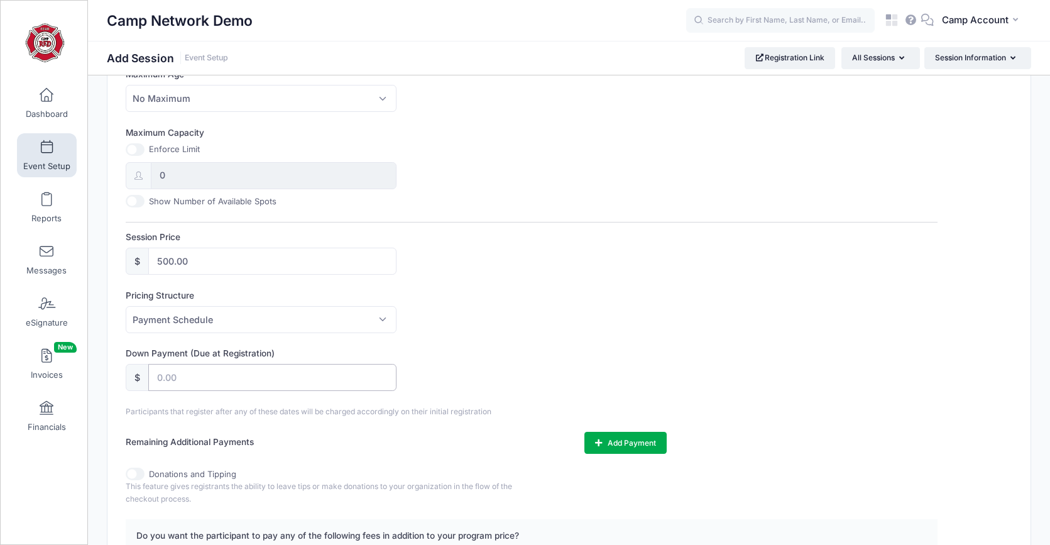
click at [207, 380] on input "text" at bounding box center [272, 377] width 248 height 27
type input "100"
click at [543, 350] on div "Down Payment (Due at Registration) $ 100" at bounding box center [531, 369] width 811 height 44
click at [608, 442] on button "Add Payment" at bounding box center [625, 442] width 82 height 21
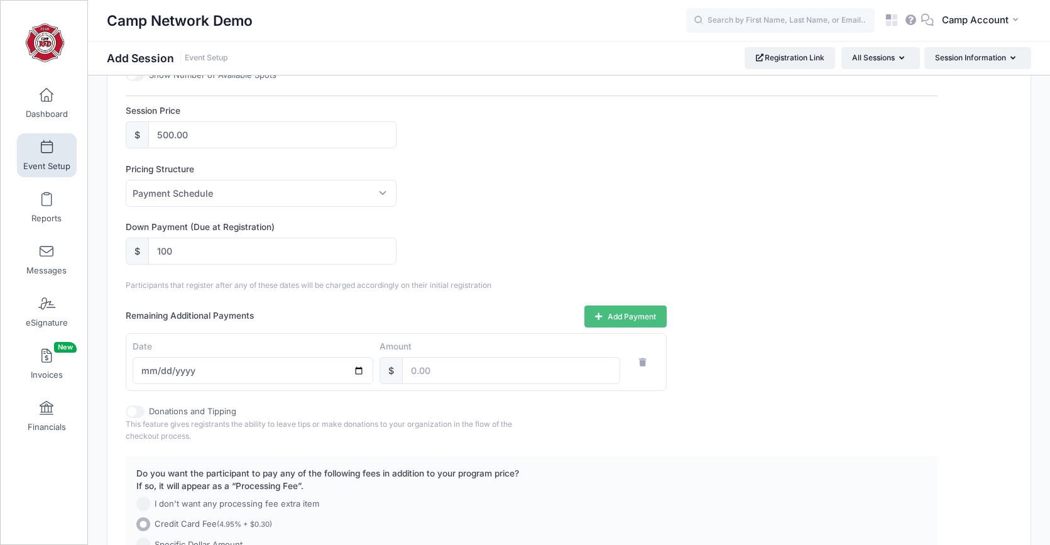
scroll to position [628, 0]
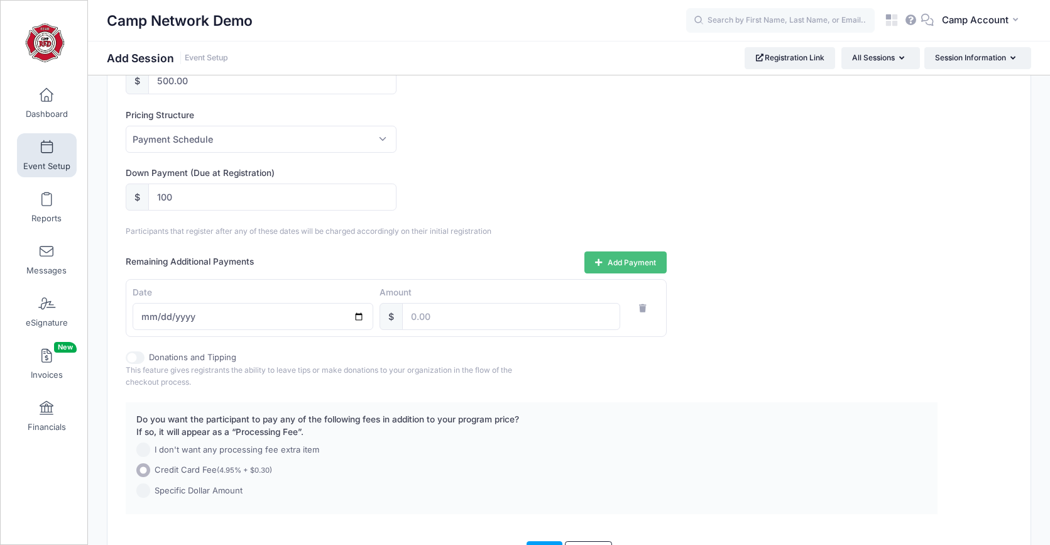
click at [605, 268] on button "Add Payment" at bounding box center [625, 261] width 82 height 21
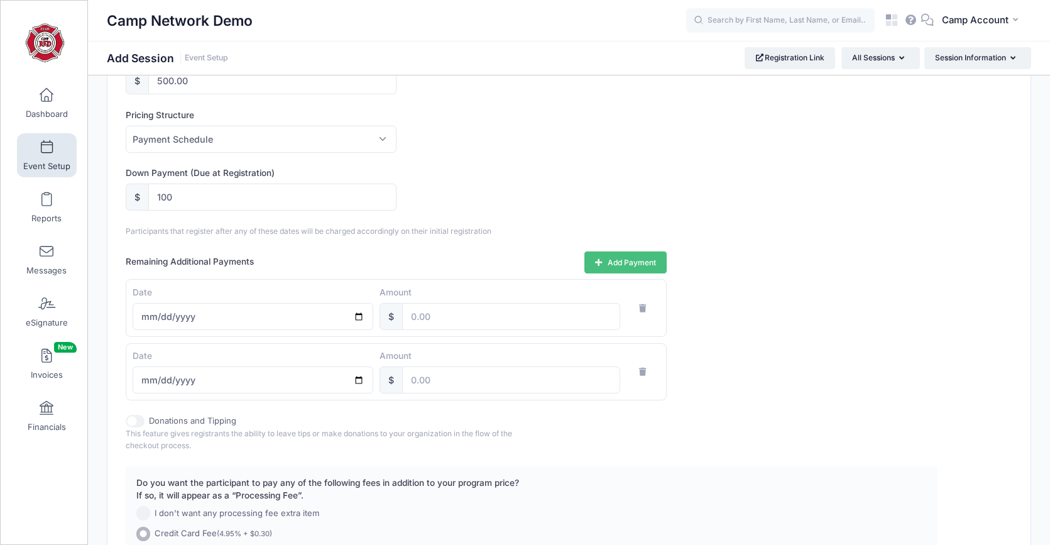
click at [605, 268] on button "Add Payment" at bounding box center [625, 261] width 82 height 21
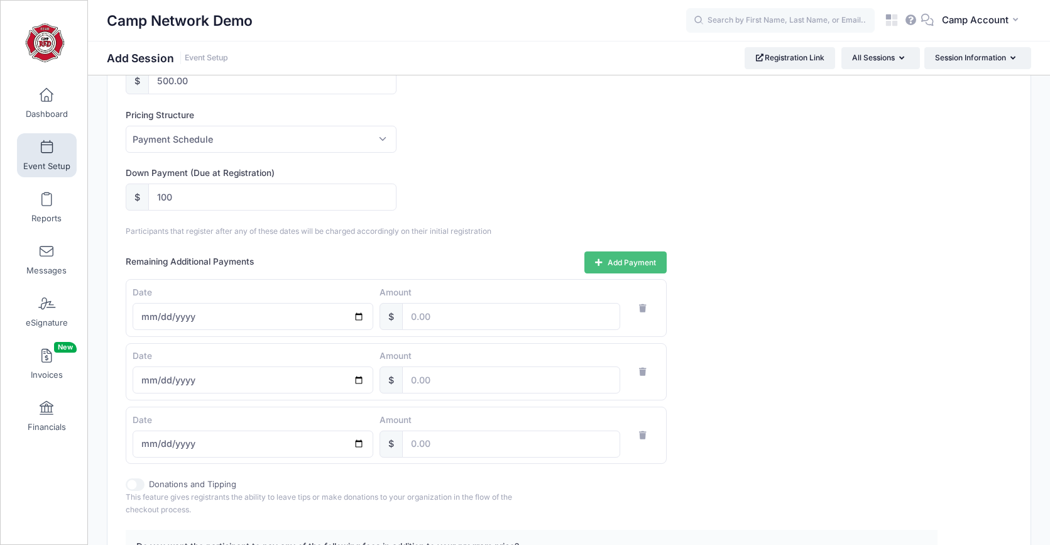
click at [605, 268] on button "Add Payment" at bounding box center [625, 261] width 82 height 21
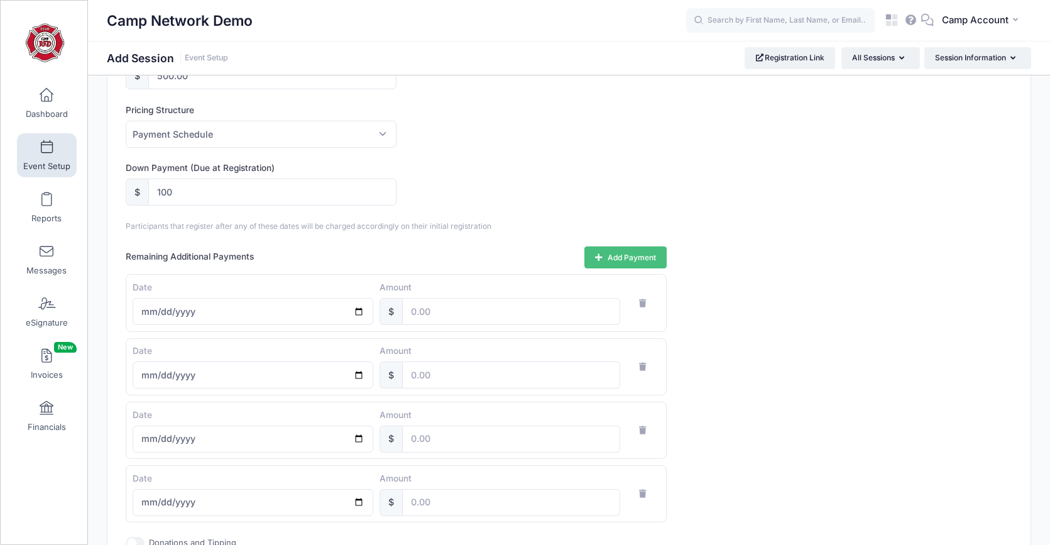
scroll to position [553, 0]
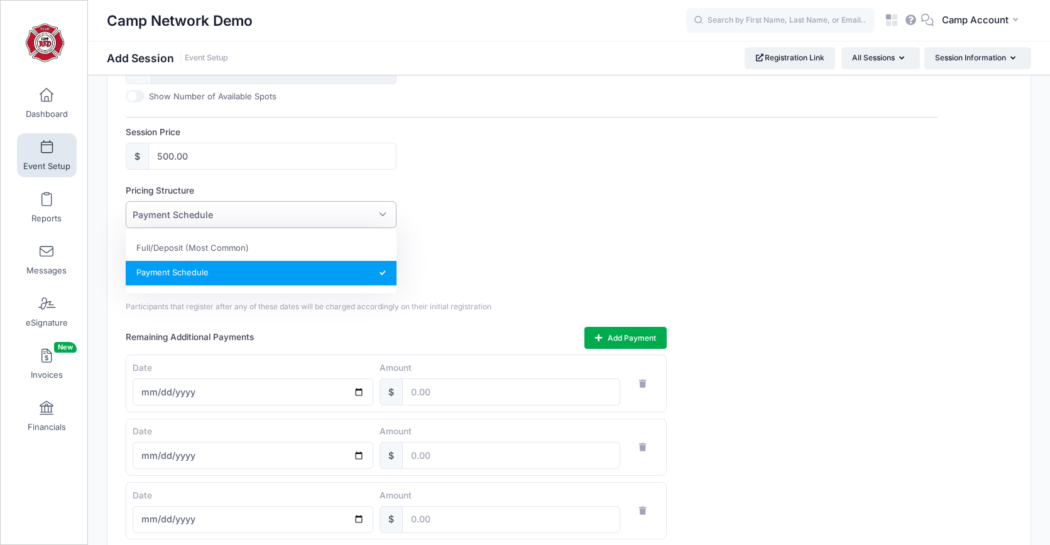
click at [248, 223] on span "Payment Schedule" at bounding box center [261, 214] width 270 height 27
select select "default"
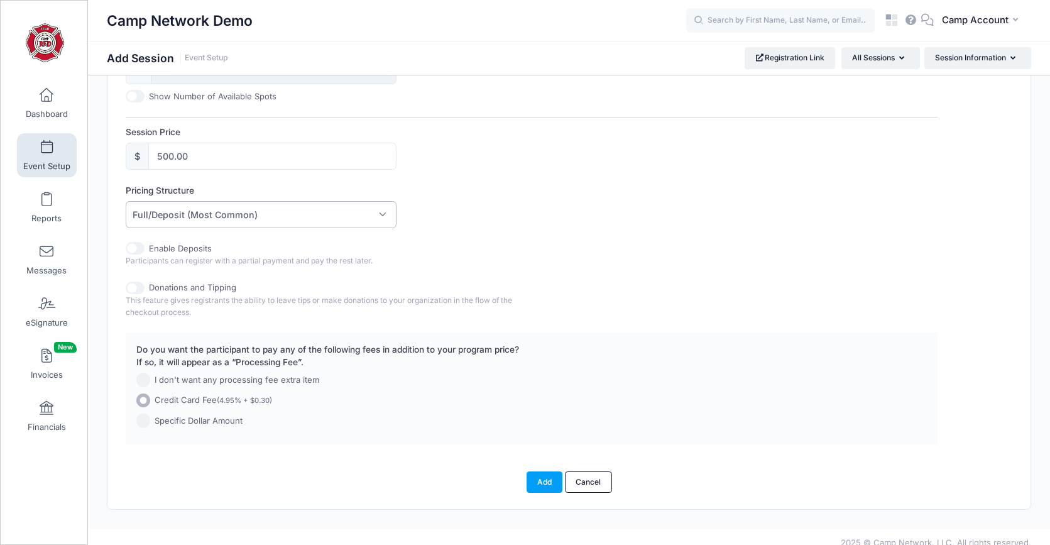
click at [143, 251] on input "Enable Deposits" at bounding box center [135, 248] width 19 height 13
checkbox input "true"
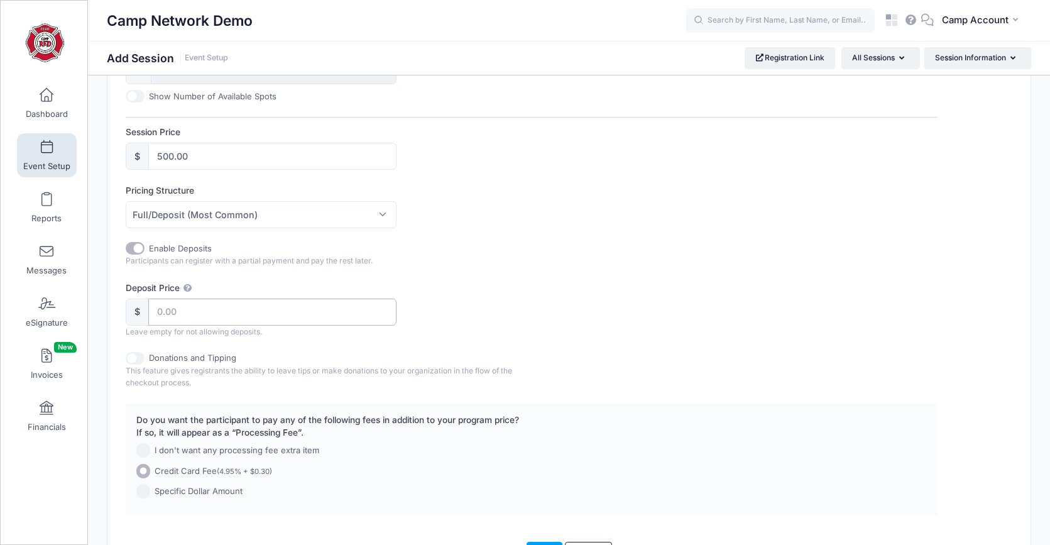
click at [185, 317] on input "Deposit Price" at bounding box center [272, 311] width 248 height 27
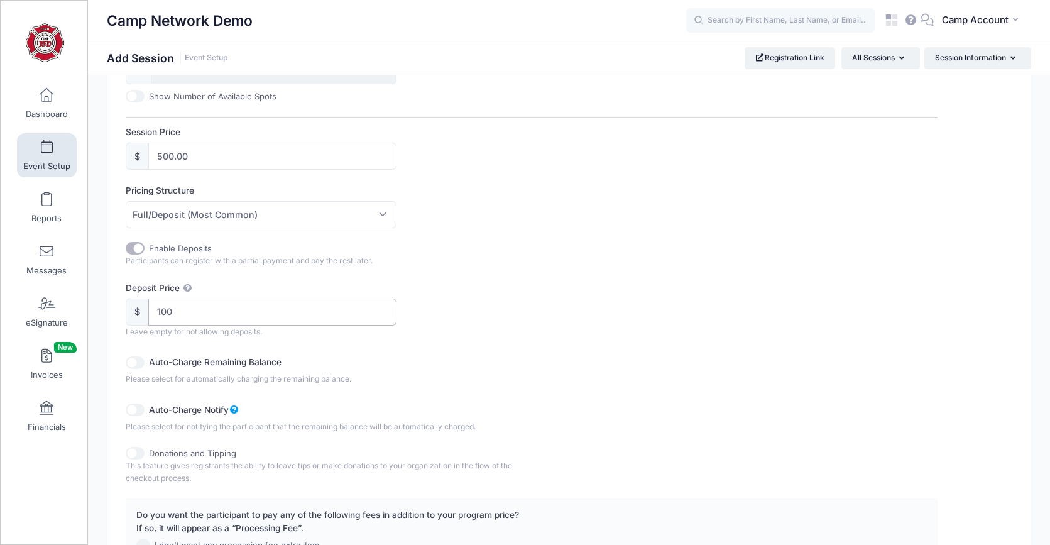
type input "100"
click at [525, 317] on div "Deposit Price $ 100 Leave empty for not allowing deposits." at bounding box center [531, 310] width 811 height 56
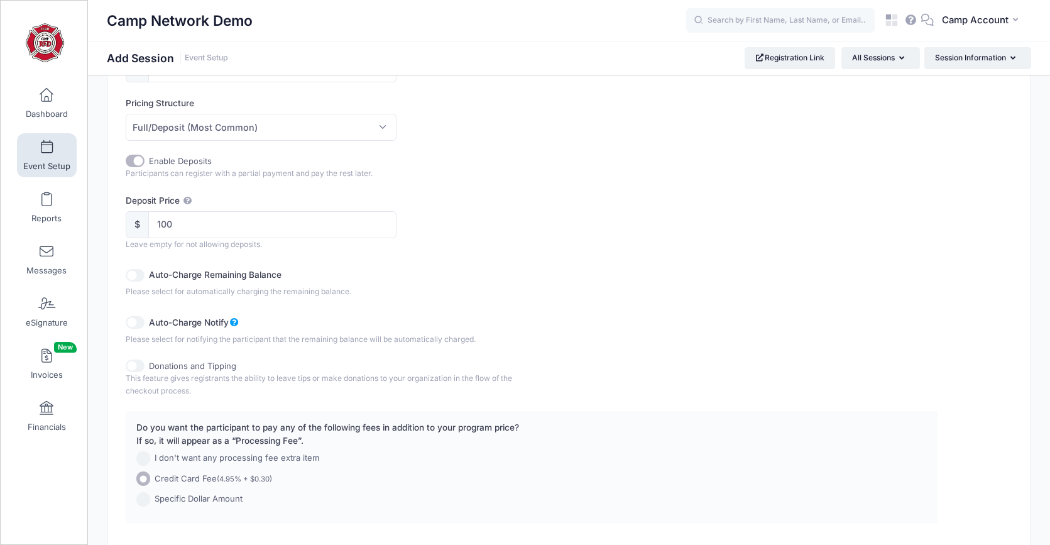
scroll to position [641, 0]
click at [139, 367] on input "Donations and Tipping" at bounding box center [135, 365] width 19 height 13
checkbox input "true"
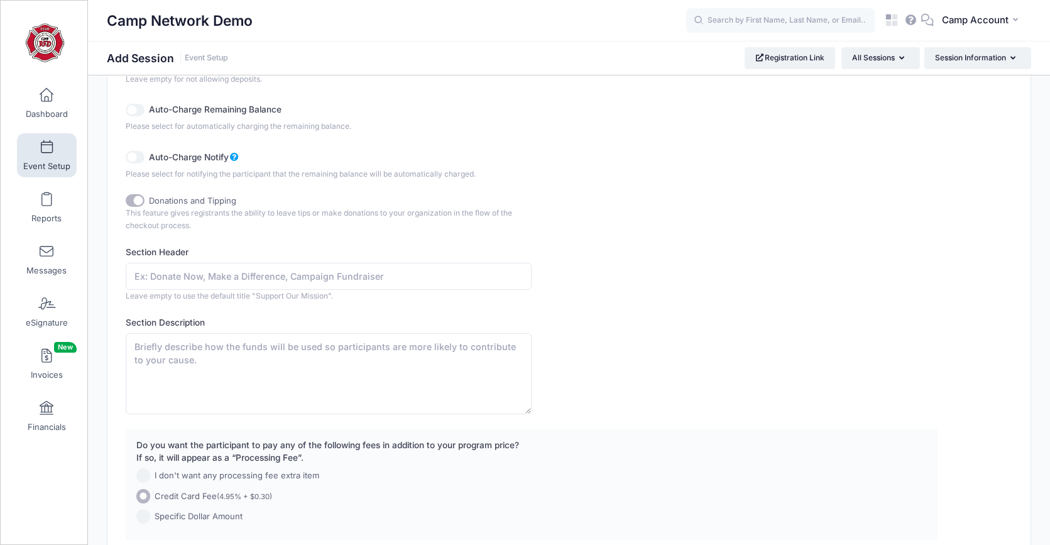
scroll to position [823, 0]
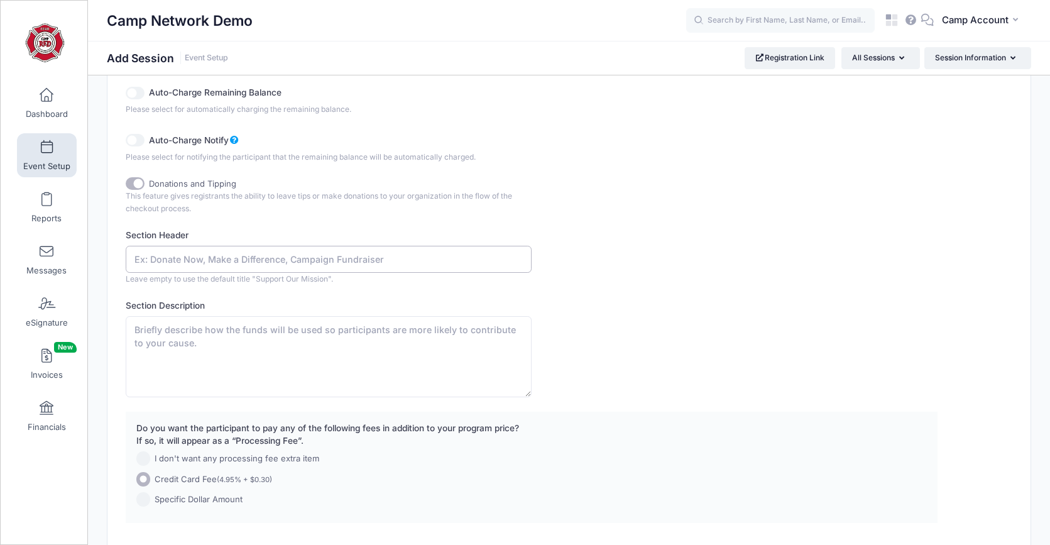
click at [193, 265] on input "text" at bounding box center [329, 259] width 406 height 27
click at [640, 346] on div "Section Description" at bounding box center [531, 348] width 811 height 98
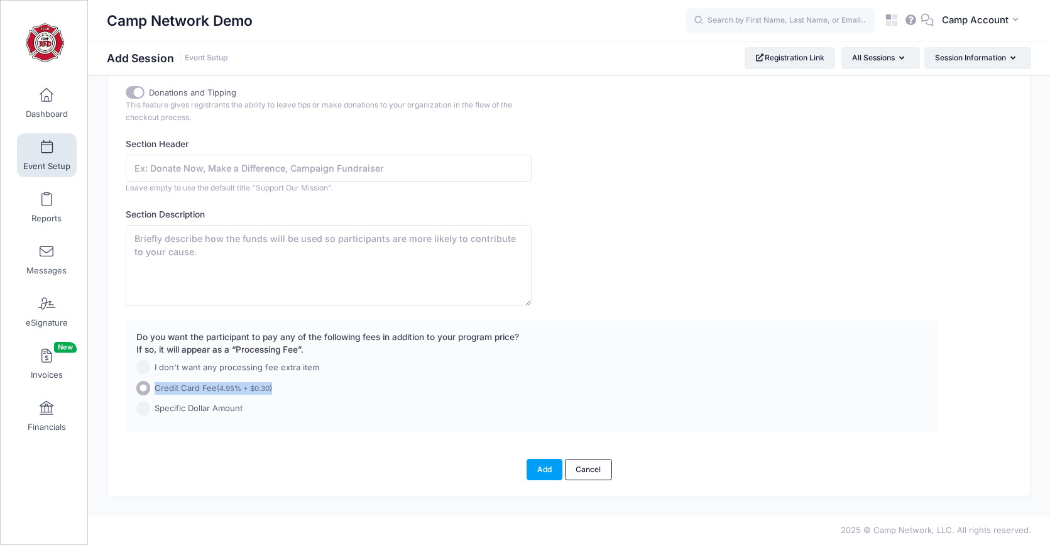
drag, startPoint x: 274, startPoint y: 392, endPoint x: 155, endPoint y: 392, distance: 118.8
click at [155, 392] on label "Credit Card Fee (4.95% + $0.30)" at bounding box center [498, 388] width 725 height 14
click at [53, 322] on span "eSignature" at bounding box center [47, 322] width 42 height 11
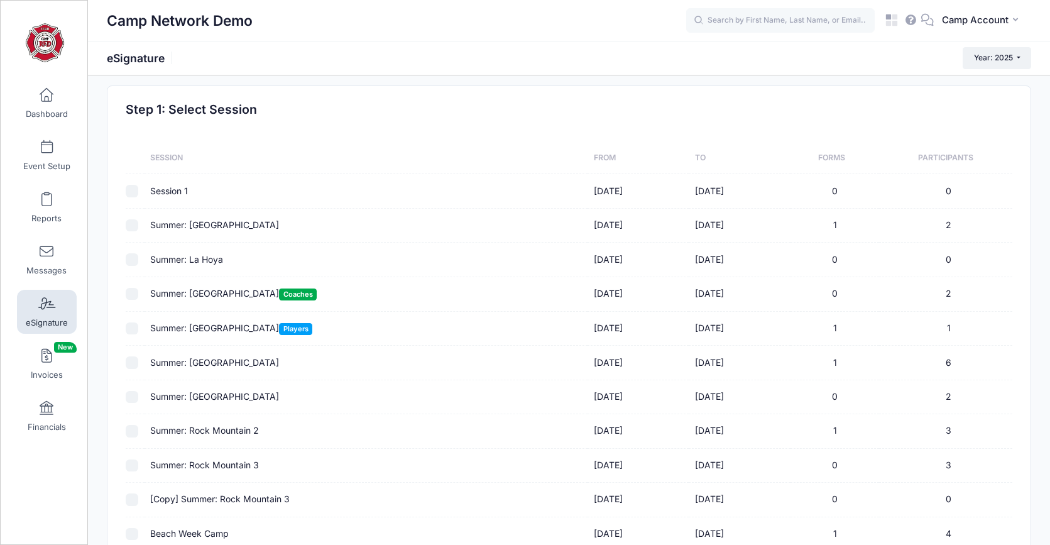
scroll to position [9, 0]
click at [131, 226] on input "checkbox" at bounding box center [132, 225] width 13 height 13
checkbox input "true"
click at [48, 418] on link "Financials" at bounding box center [47, 416] width 60 height 44
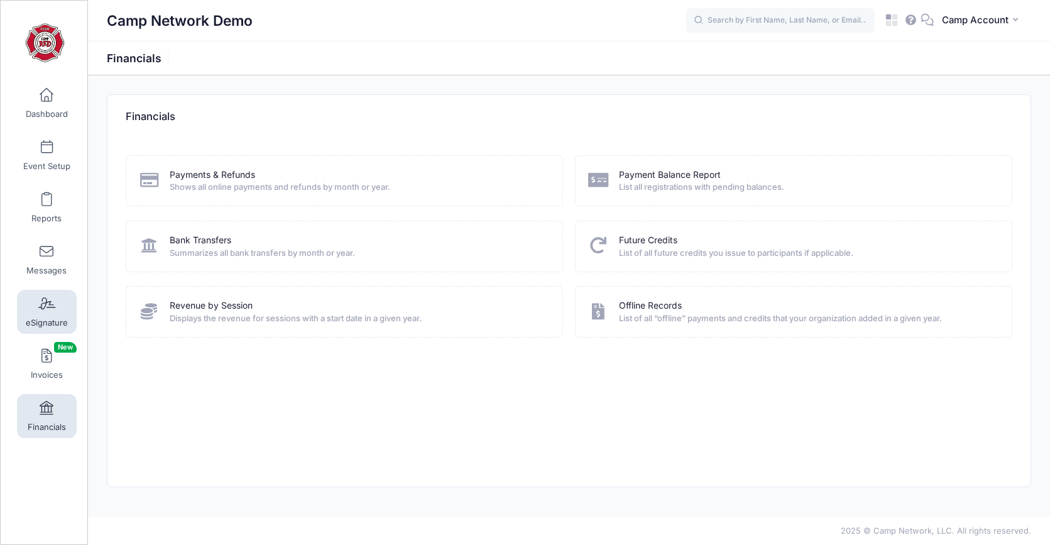
click at [55, 302] on link "eSignature" at bounding box center [47, 312] width 60 height 44
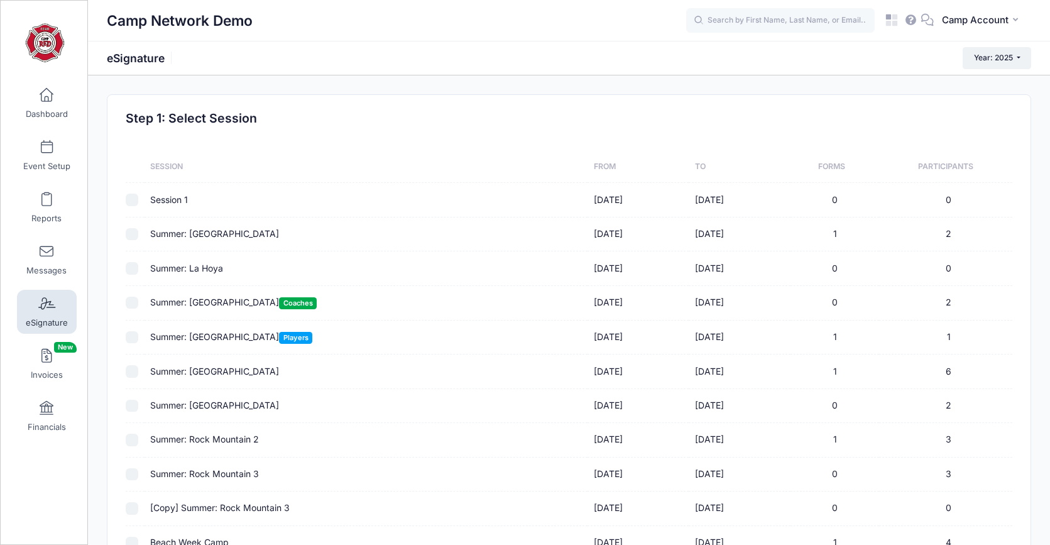
click at [132, 234] on input "checkbox" at bounding box center [132, 234] width 13 height 13
checkbox input "true"
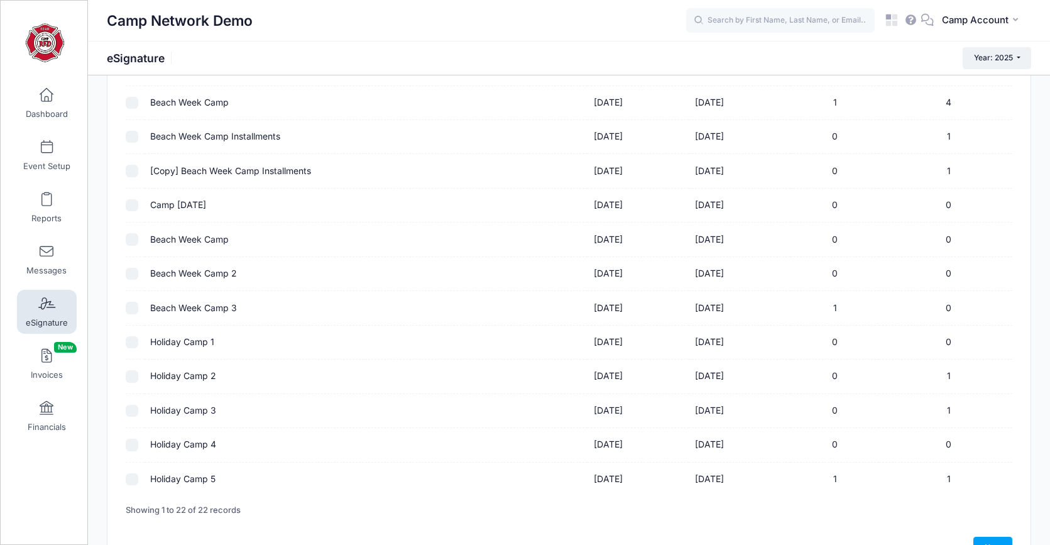
scroll to position [517, 0]
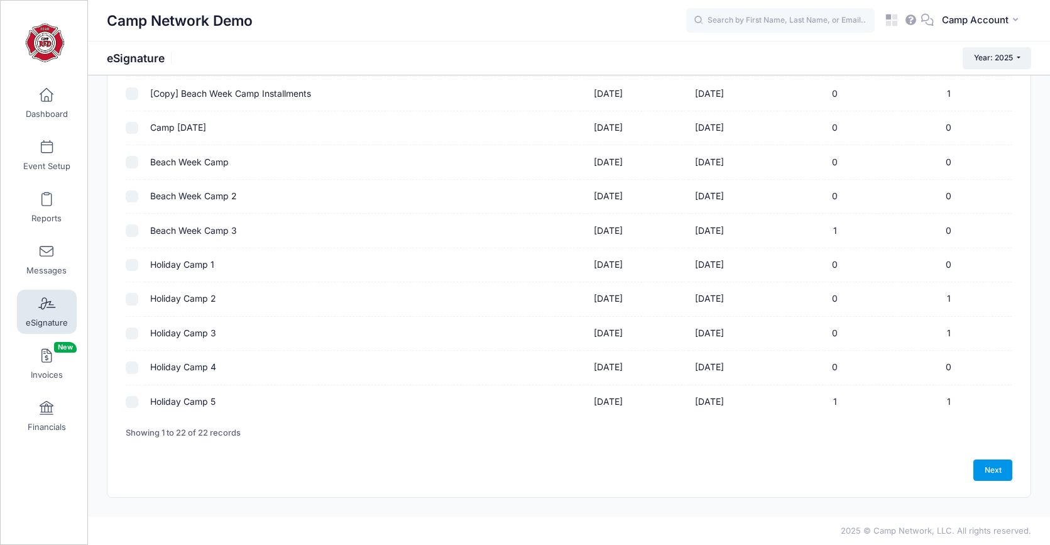
click at [991, 469] on link "Next" at bounding box center [992, 469] width 39 height 21
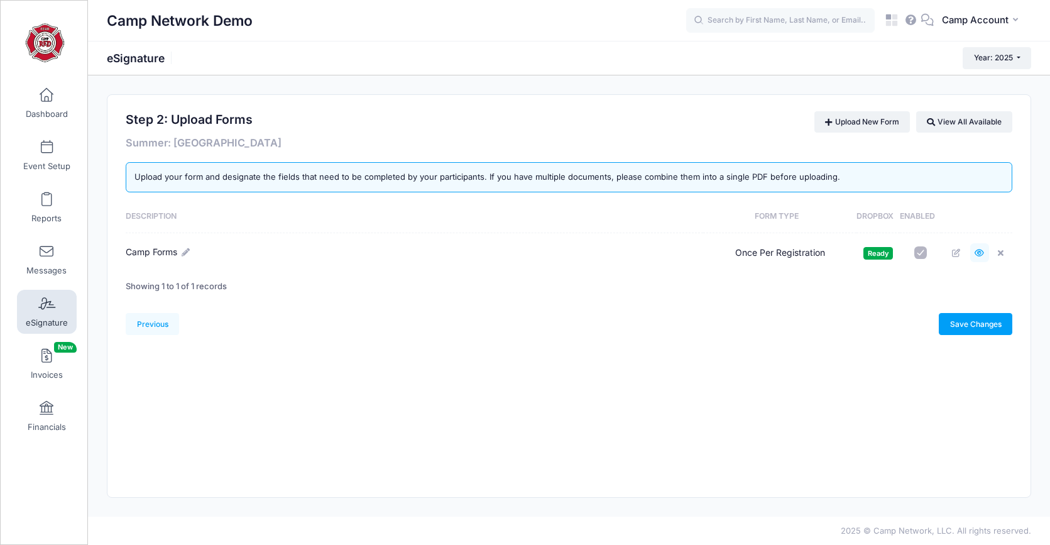
click at [975, 251] on icon at bounding box center [980, 253] width 10 height 8
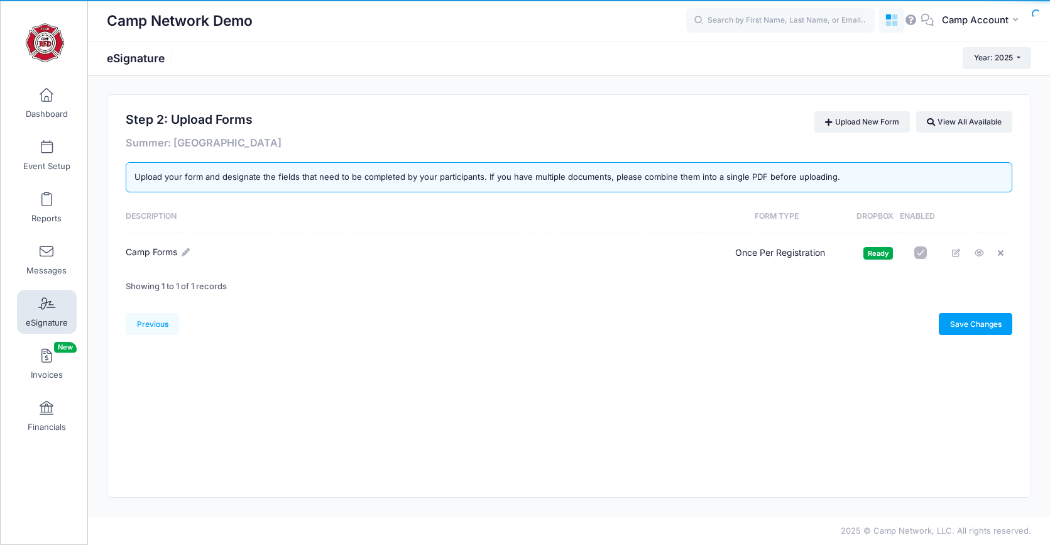
click at [889, 28] on link at bounding box center [891, 20] width 25 height 25
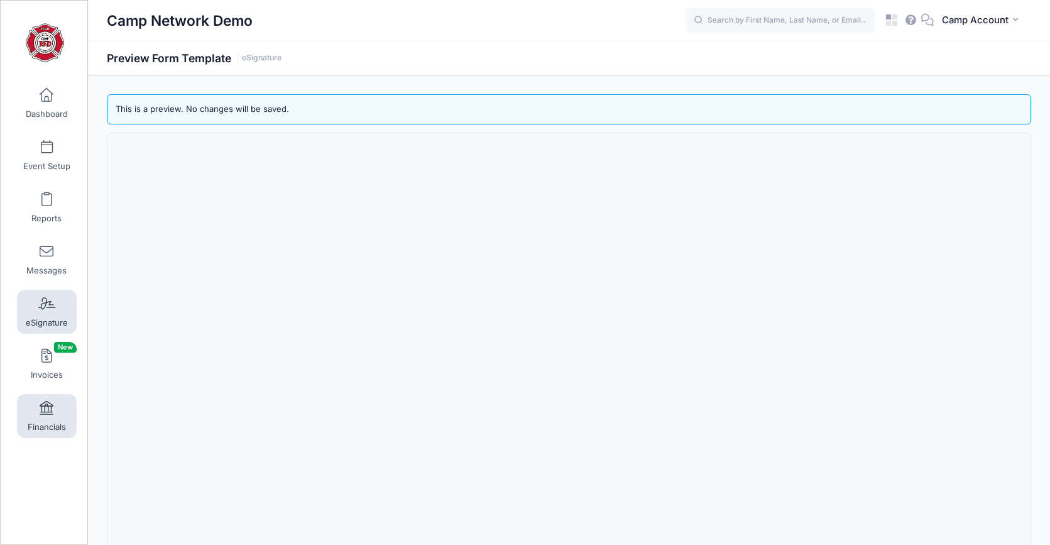
click at [62, 424] on span "Financials" at bounding box center [47, 427] width 38 height 11
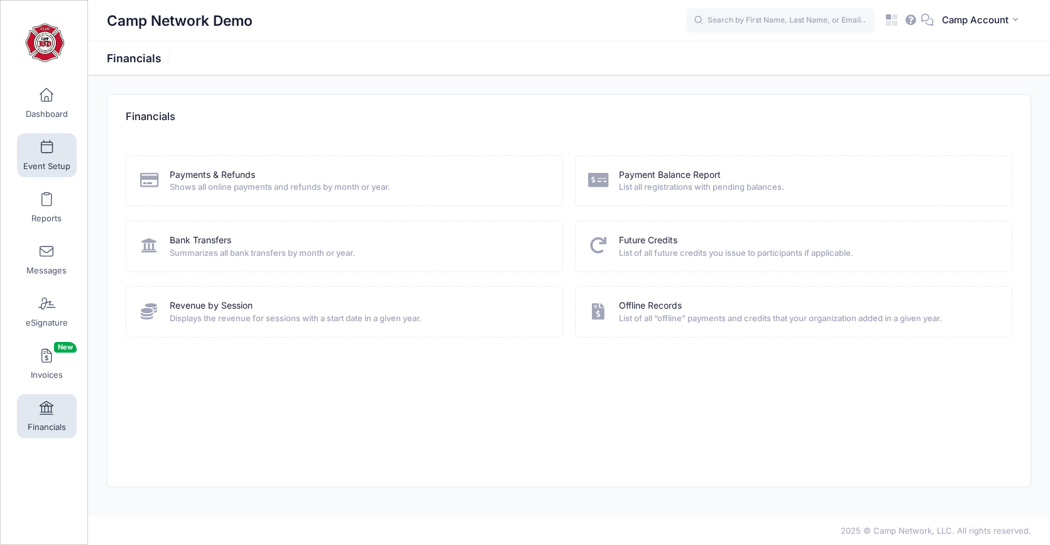
click at [43, 166] on span "Event Setup" at bounding box center [46, 166] width 47 height 11
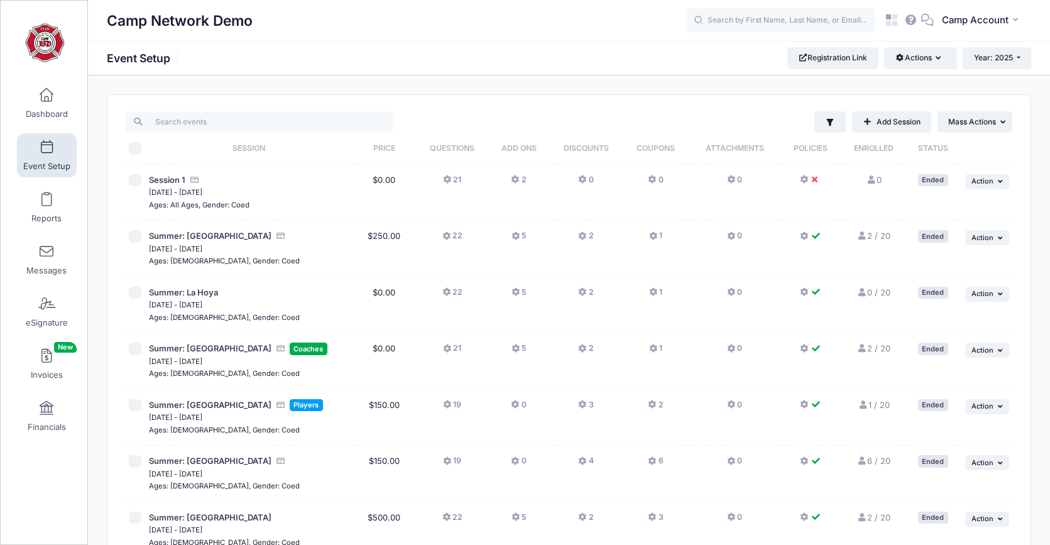
click at [458, 181] on button "21" at bounding box center [452, 183] width 18 height 18
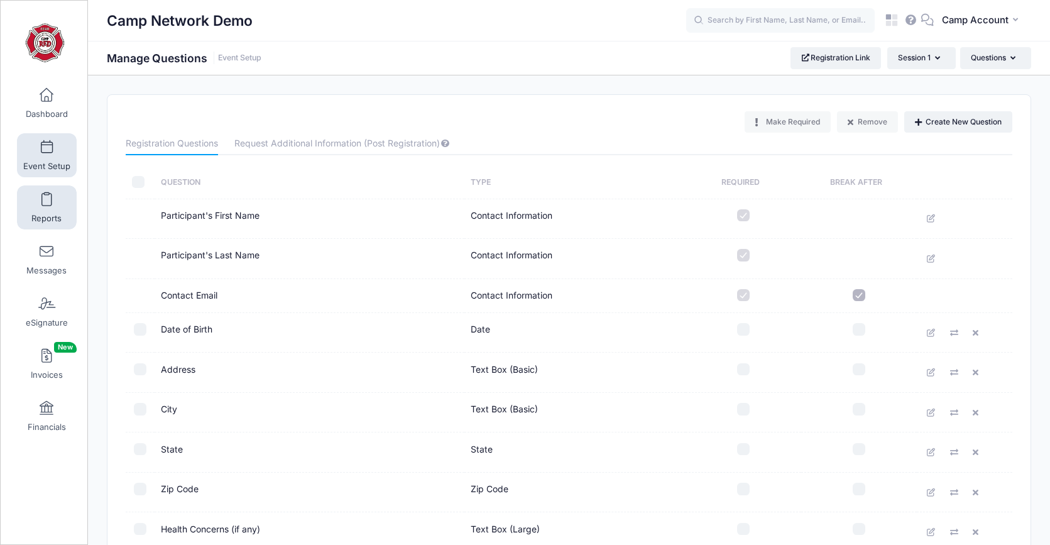
click at [43, 226] on link "Reports" at bounding box center [47, 207] width 60 height 44
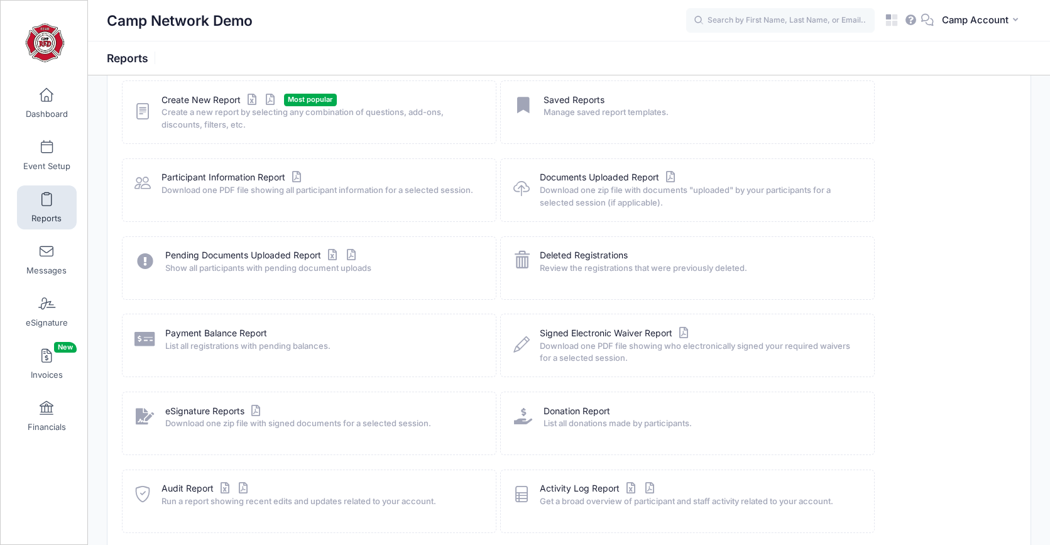
scroll to position [72, 0]
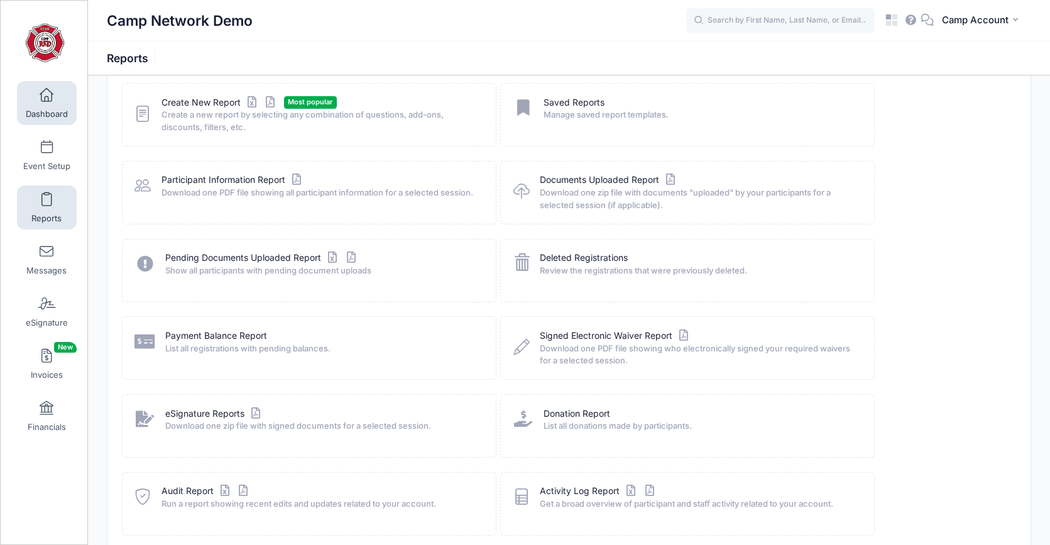
click at [65, 109] on span "Dashboard" at bounding box center [47, 114] width 42 height 11
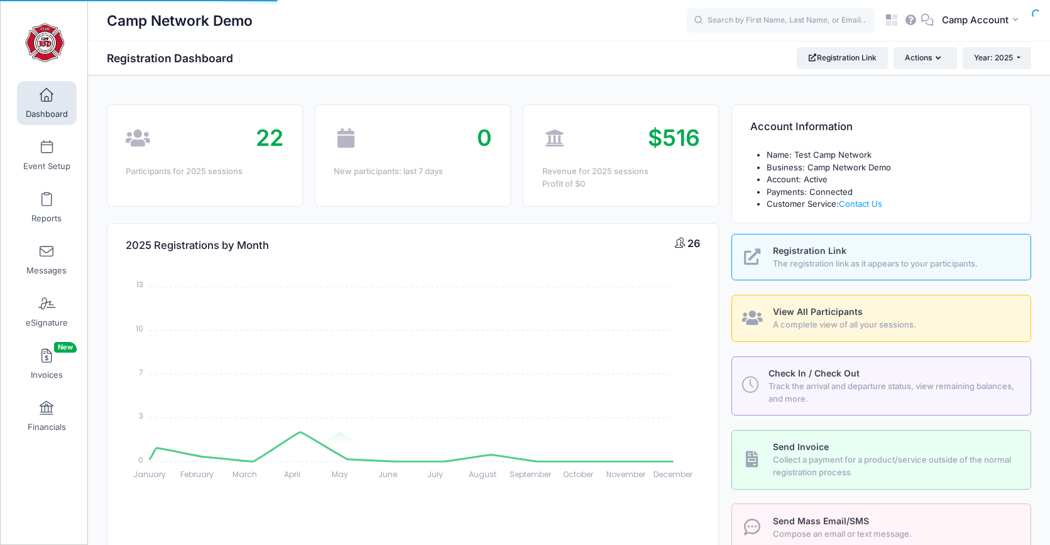
select select
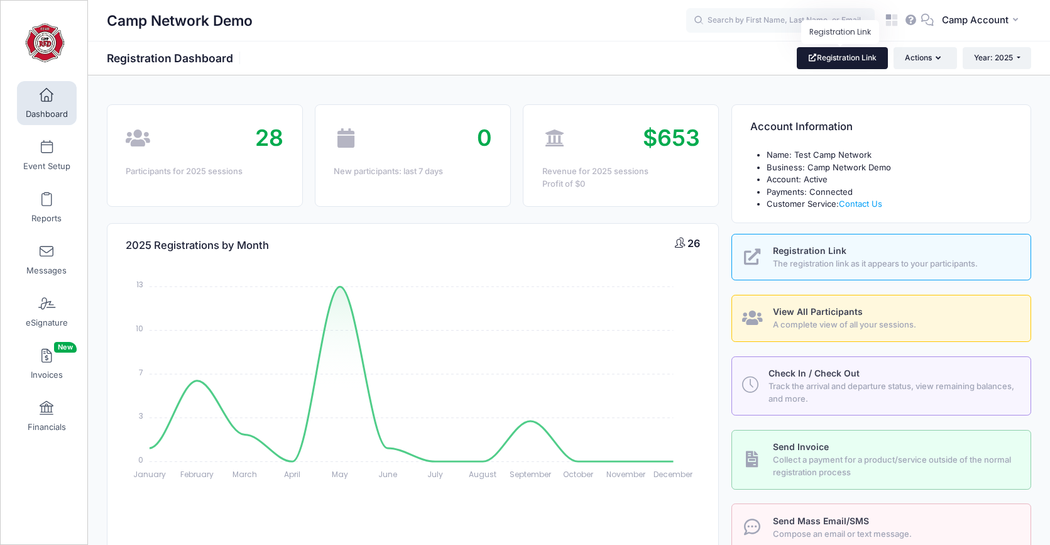
click at [872, 61] on link "Registration Link" at bounding box center [842, 57] width 91 height 21
click at [62, 168] on span "Event Setup" at bounding box center [46, 166] width 47 height 11
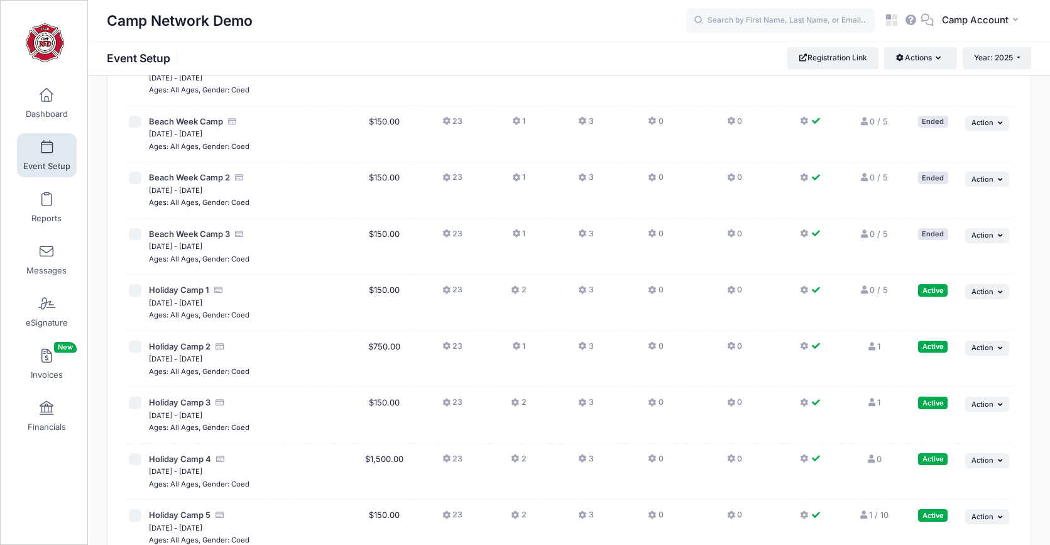
scroll to position [920, 0]
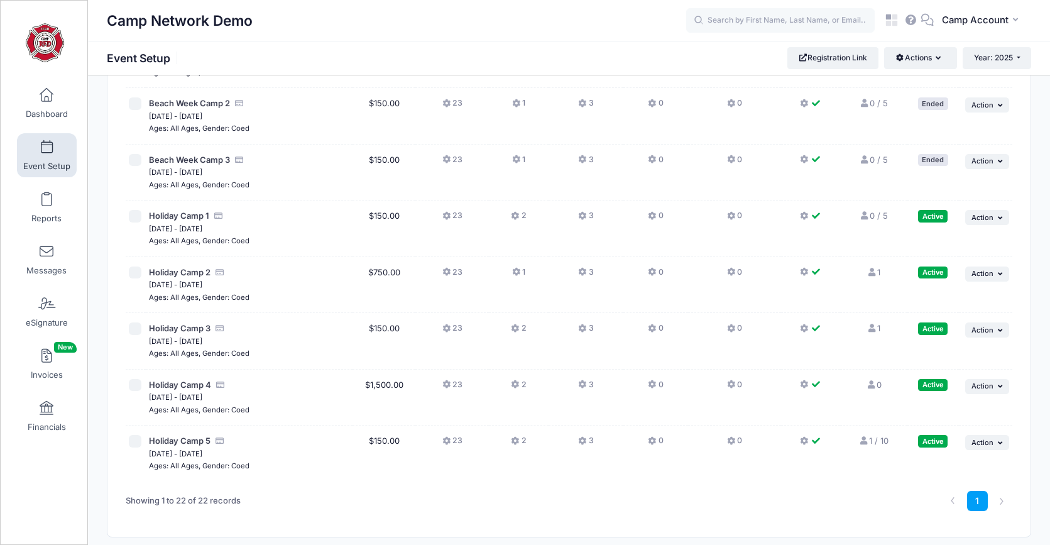
click at [587, 272] on button "3" at bounding box center [585, 275] width 15 height 18
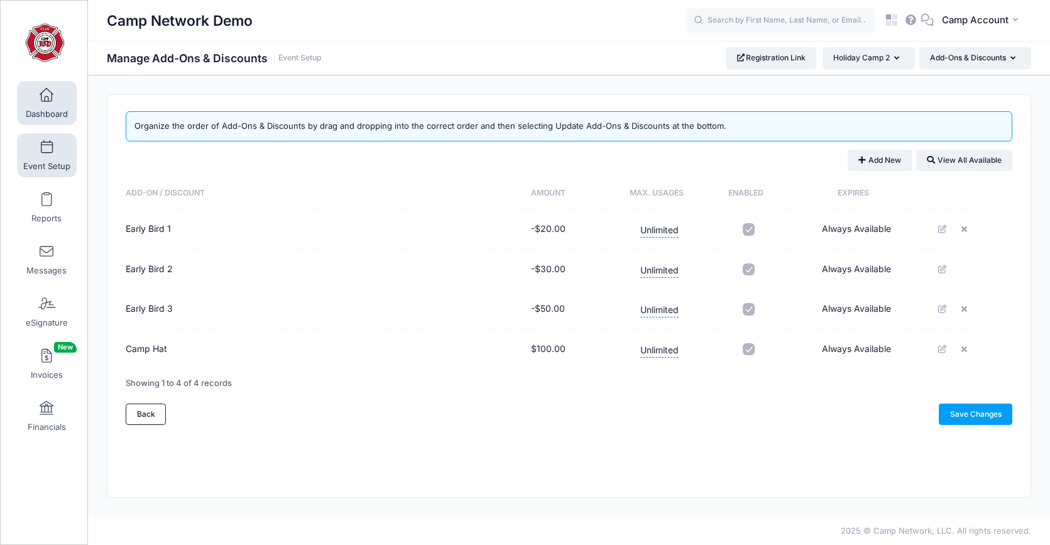
click at [57, 107] on link "Dashboard" at bounding box center [47, 103] width 60 height 44
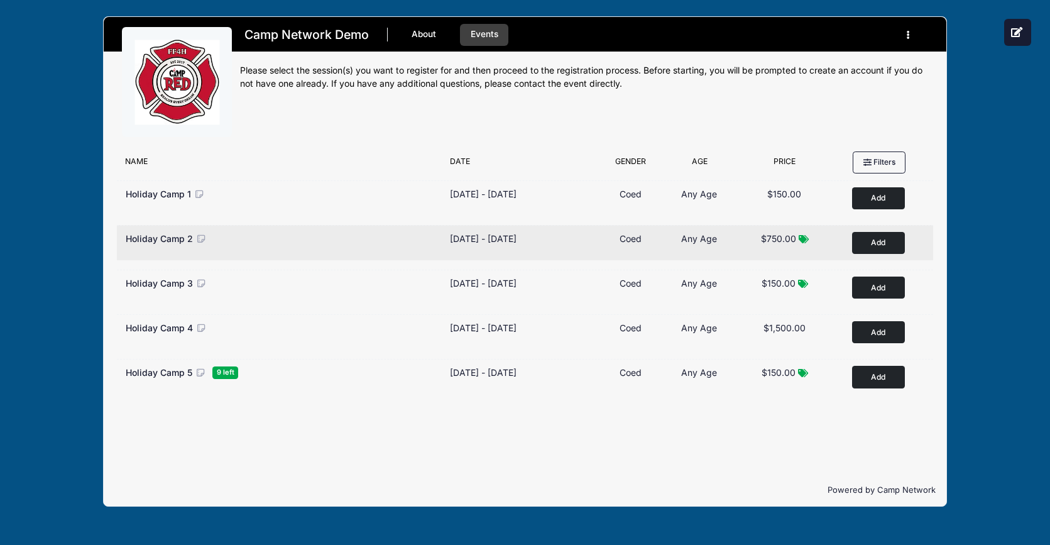
click at [878, 239] on button "Add to Cart" at bounding box center [878, 243] width 53 height 22
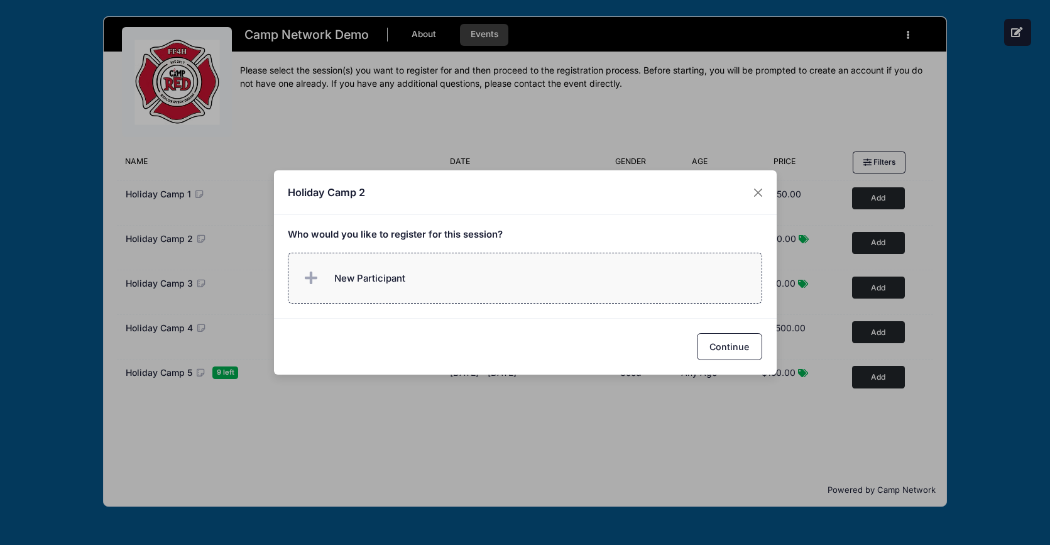
click at [460, 287] on label "New Participant" at bounding box center [525, 278] width 474 height 51
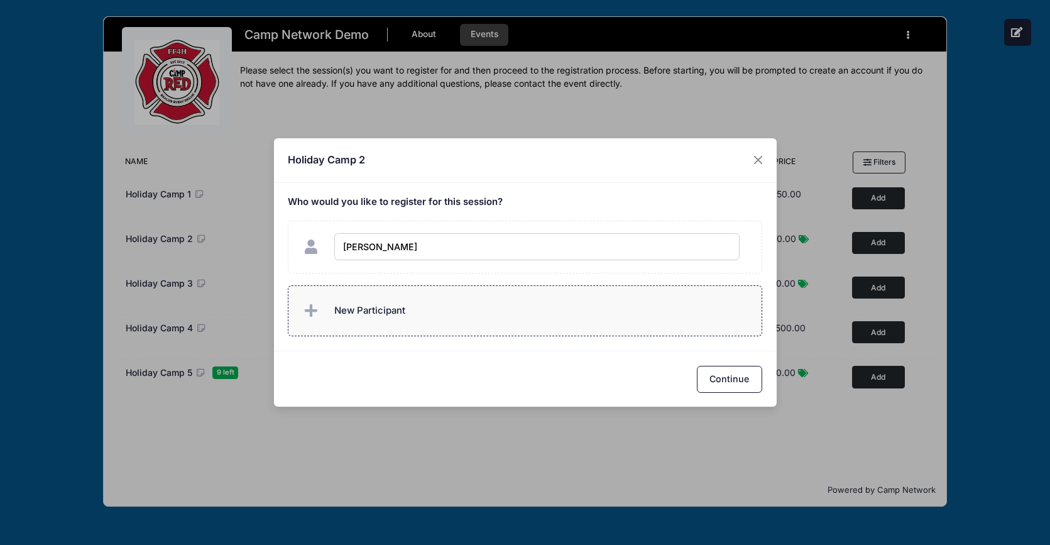
type input "[PERSON_NAME]"
checkbox input "true"
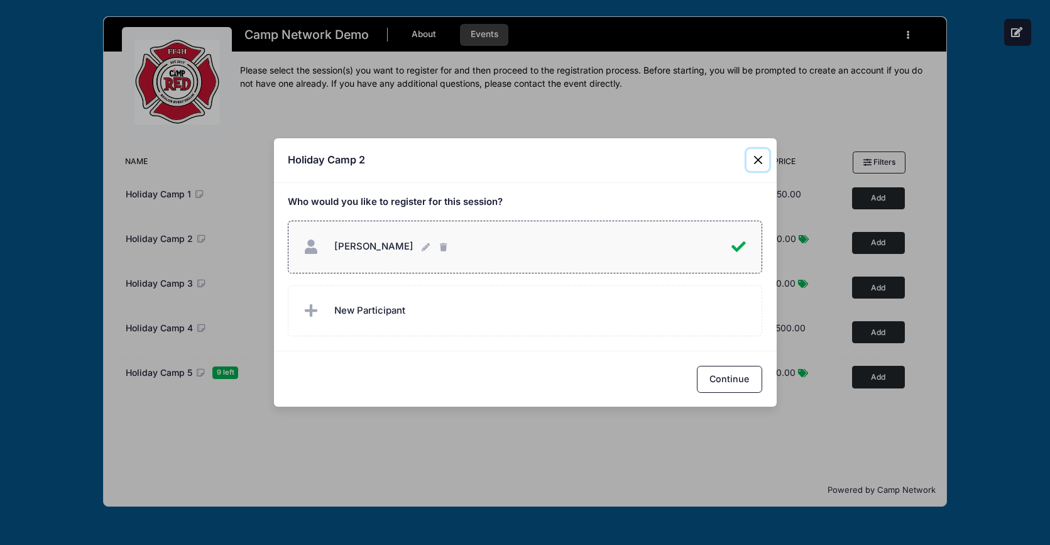
click at [759, 162] on button "Close" at bounding box center [758, 160] width 23 height 23
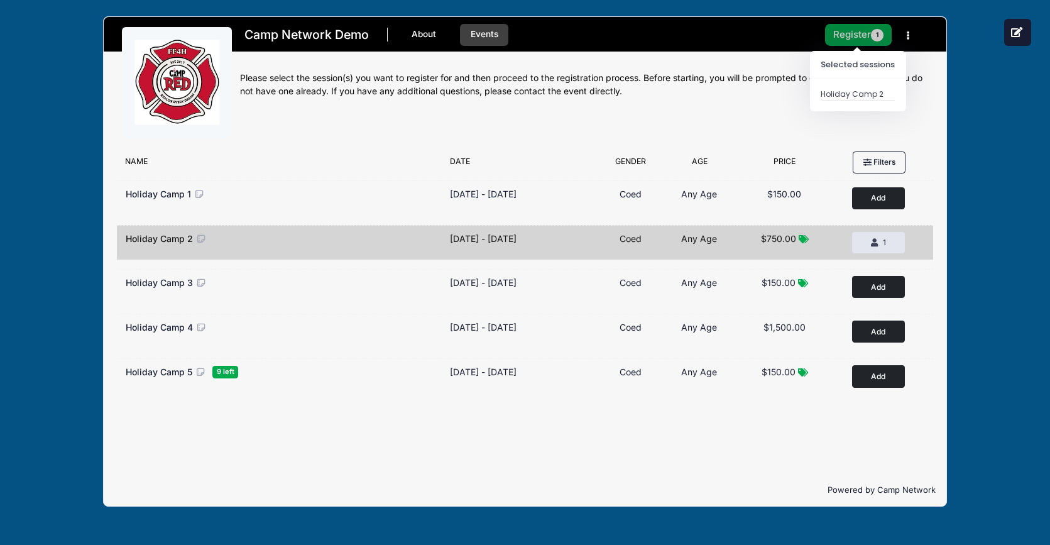
click at [862, 28] on button "Register 1" at bounding box center [858, 35] width 67 height 22
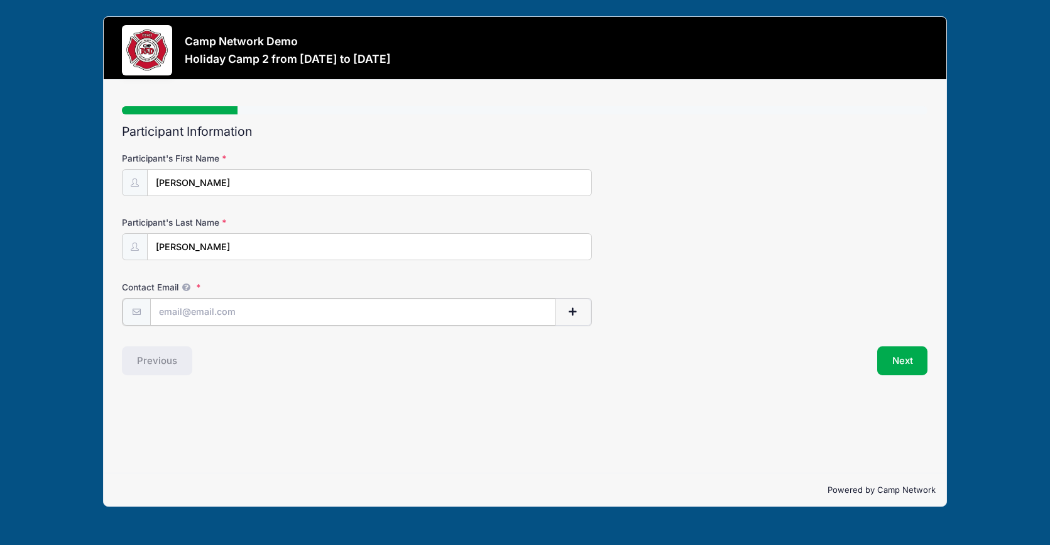
click at [254, 308] on input "Contact Email" at bounding box center [353, 311] width 406 height 27
type input "andrew.downing@campnetwork.com"
click at [894, 354] on button "Next" at bounding box center [902, 359] width 51 height 29
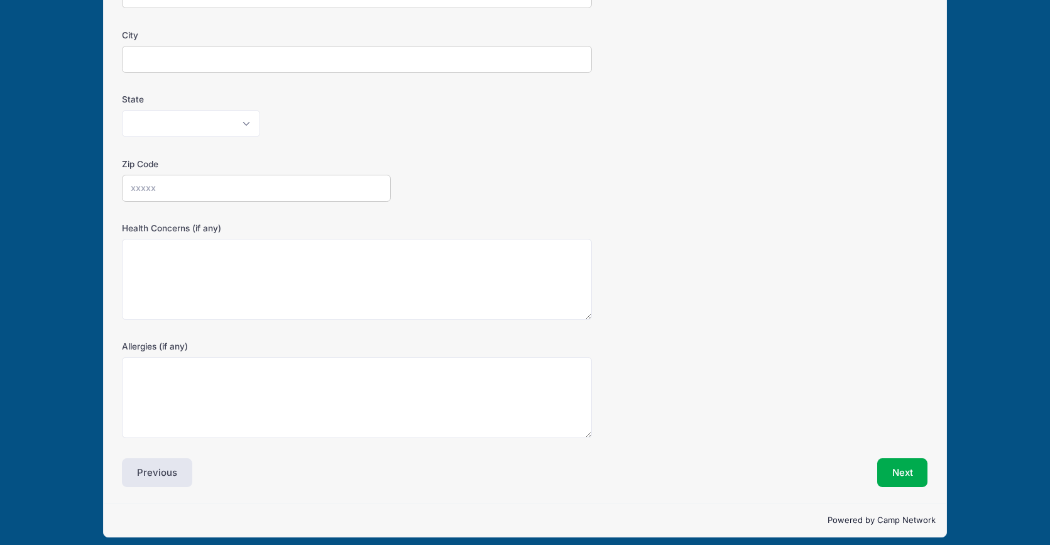
scroll to position [260, 0]
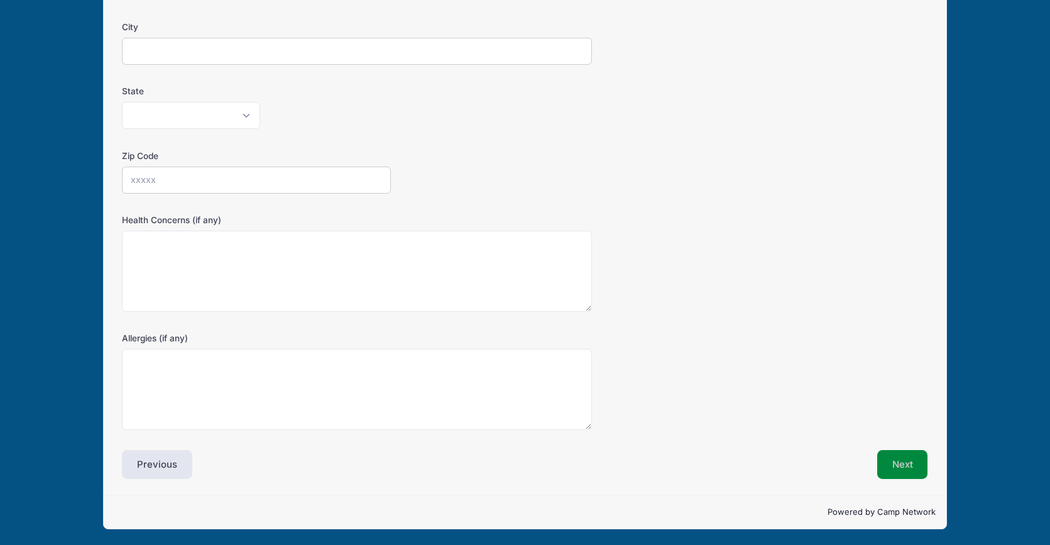
click at [918, 469] on button "Next" at bounding box center [902, 464] width 51 height 29
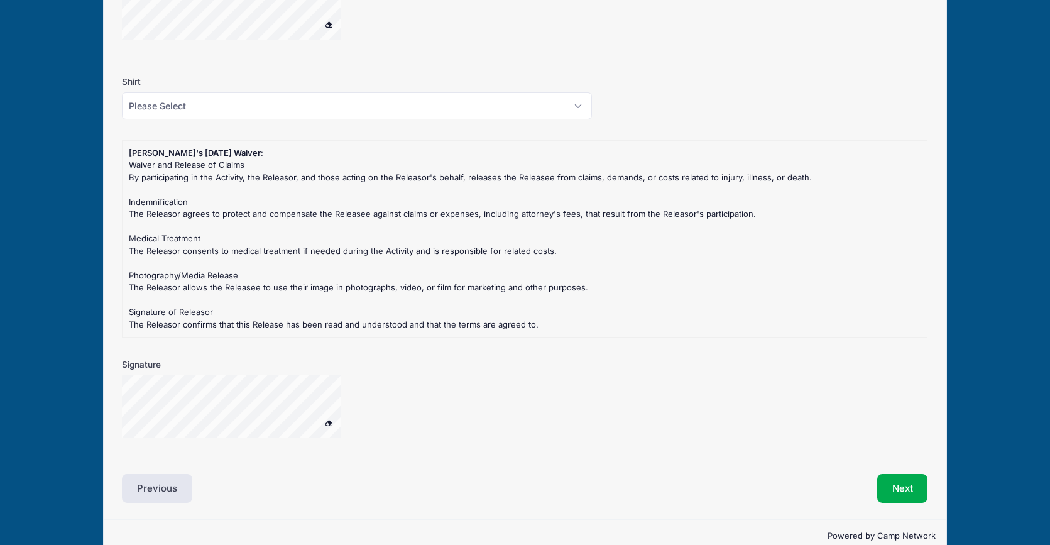
scroll to position [1088, 0]
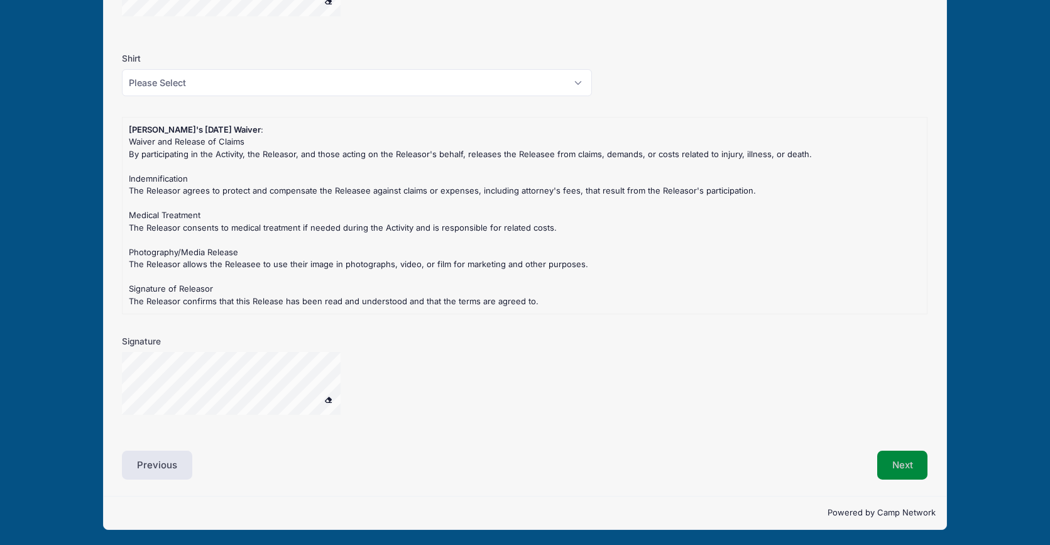
click at [889, 462] on button "Next" at bounding box center [902, 465] width 51 height 29
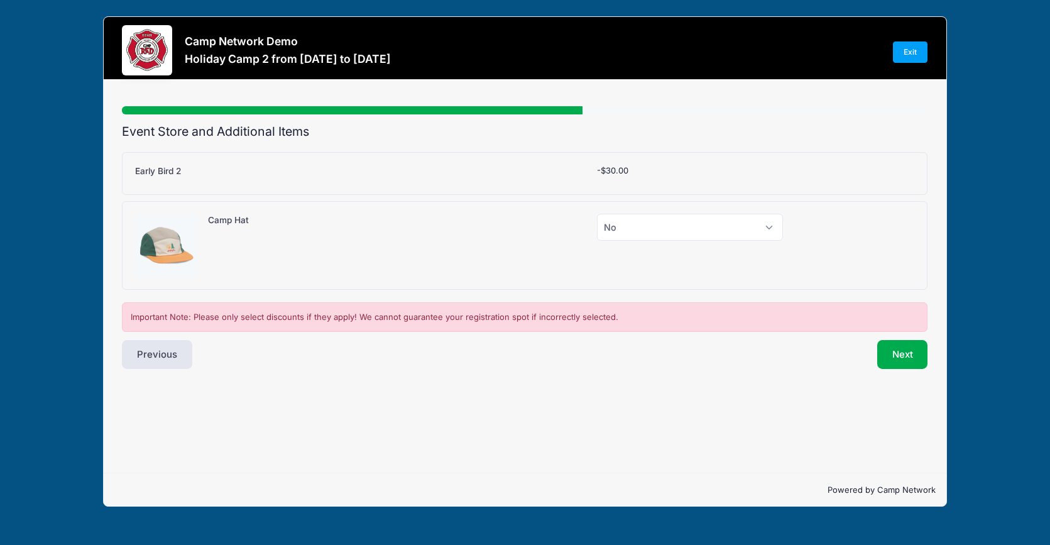
scroll to position [0, 0]
click at [617, 231] on select "Please Select Yes (+$100.00) No" at bounding box center [690, 227] width 186 height 27
select select "1"
click at [597, 214] on select "Please Select Yes (+$100.00) No" at bounding box center [690, 227] width 186 height 27
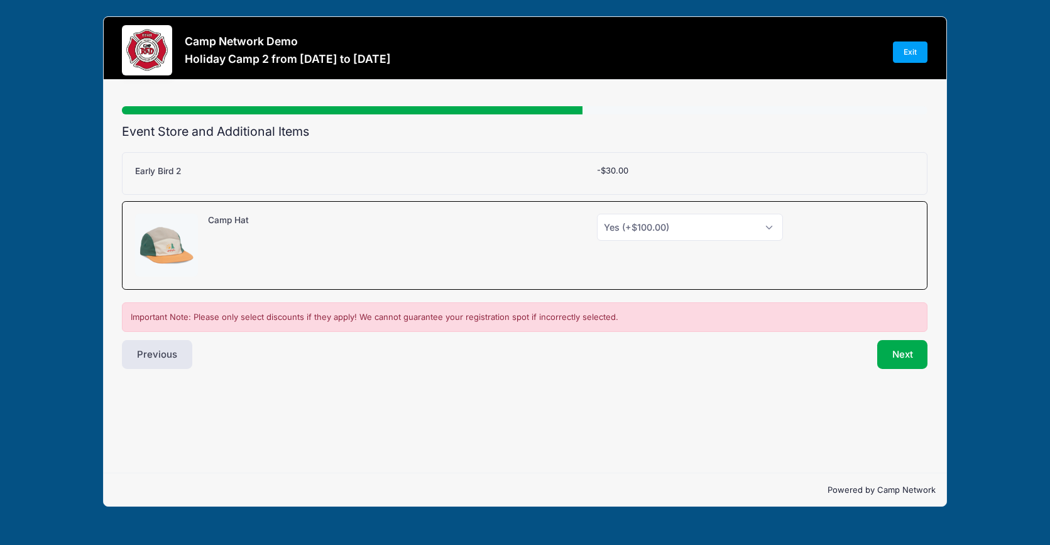
click at [723, 145] on div "Holiday Camp 2 Early Bird 2 Please Select Yes (-$30.00) No -$30.00" at bounding box center [525, 237] width 806 height 189
click at [900, 353] on button "Next" at bounding box center [902, 354] width 51 height 29
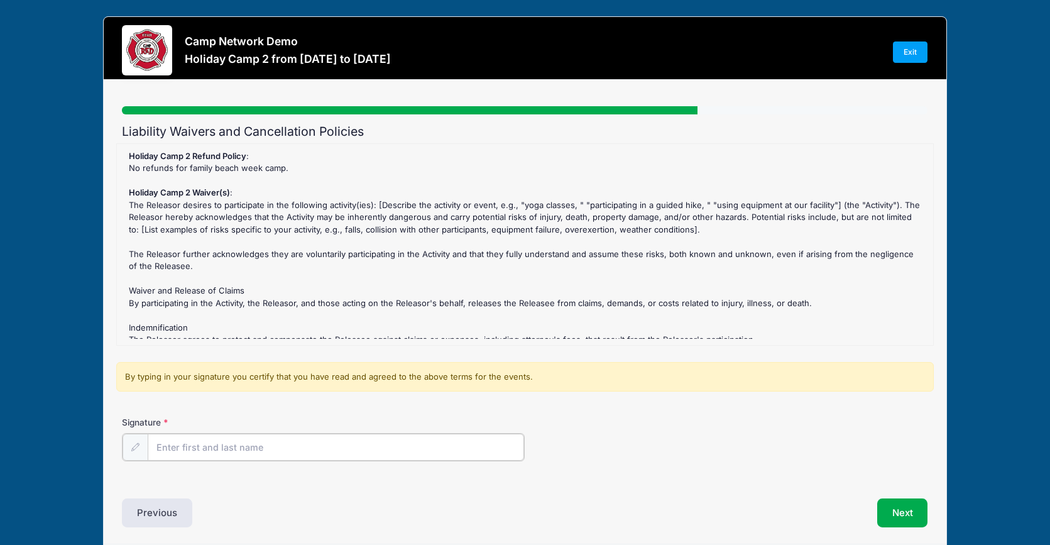
click at [431, 449] on input "Signature" at bounding box center [336, 447] width 376 height 27
type input "Andrew Downing"
click at [724, 463] on div "Signature Andrew Downing" at bounding box center [525, 448] width 818 height 64
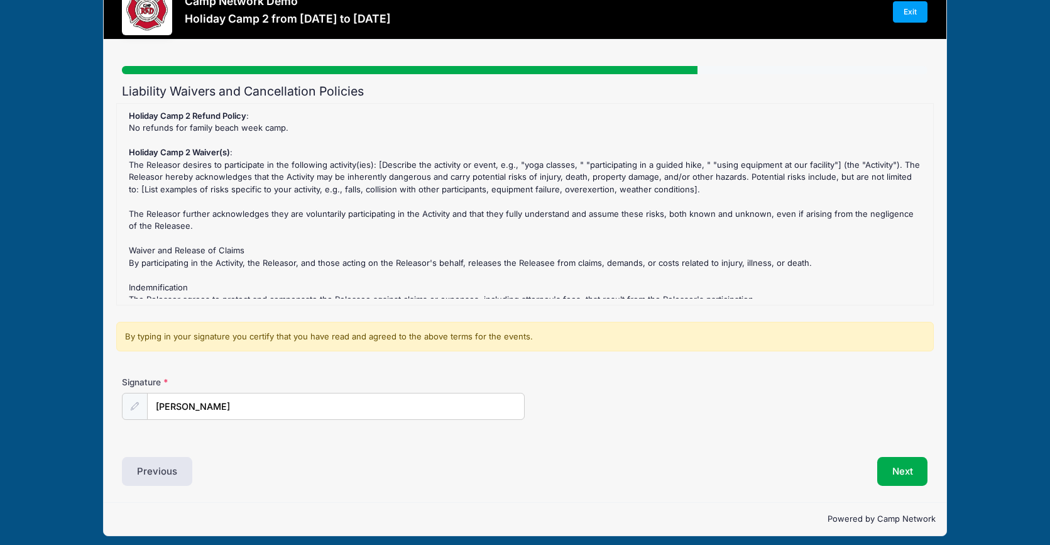
scroll to position [47, 0]
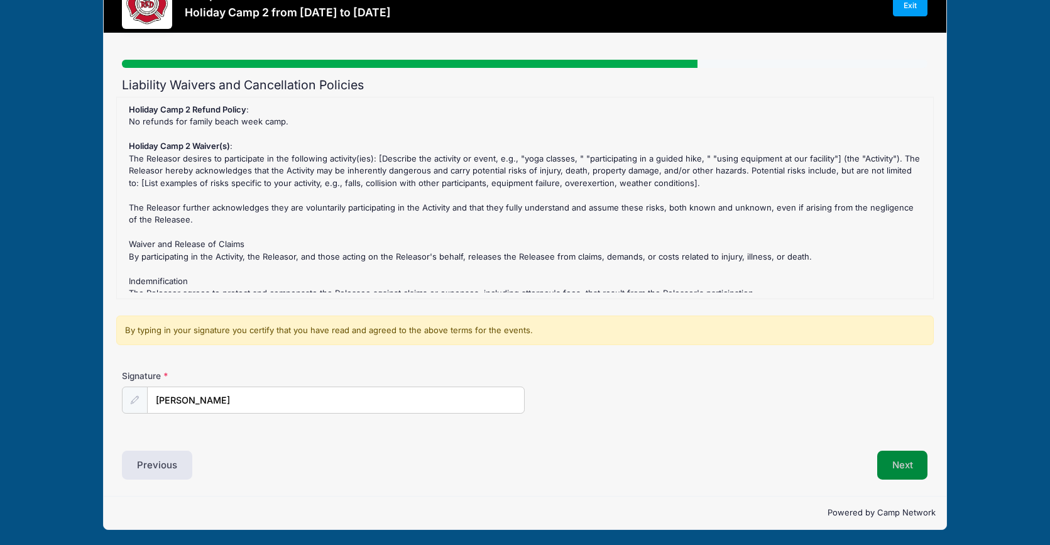
click at [903, 471] on button "Next" at bounding box center [902, 465] width 51 height 29
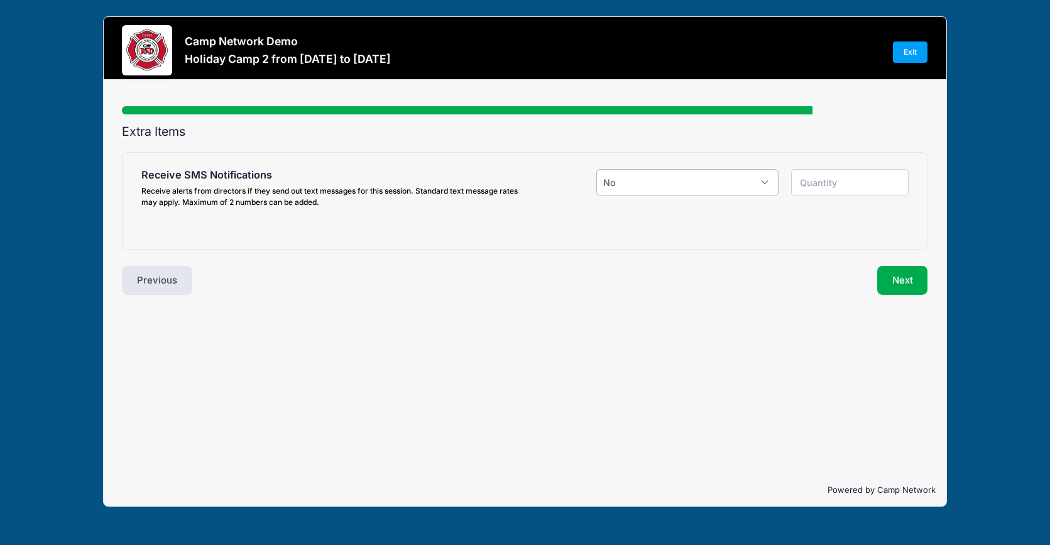
click at [663, 183] on select "Please Select Yes ($0.00) No" at bounding box center [687, 182] width 183 height 27
select select "1"
click at [596, 169] on select "Please Select Yes ($0.00) No" at bounding box center [687, 182] width 183 height 27
type input "1"
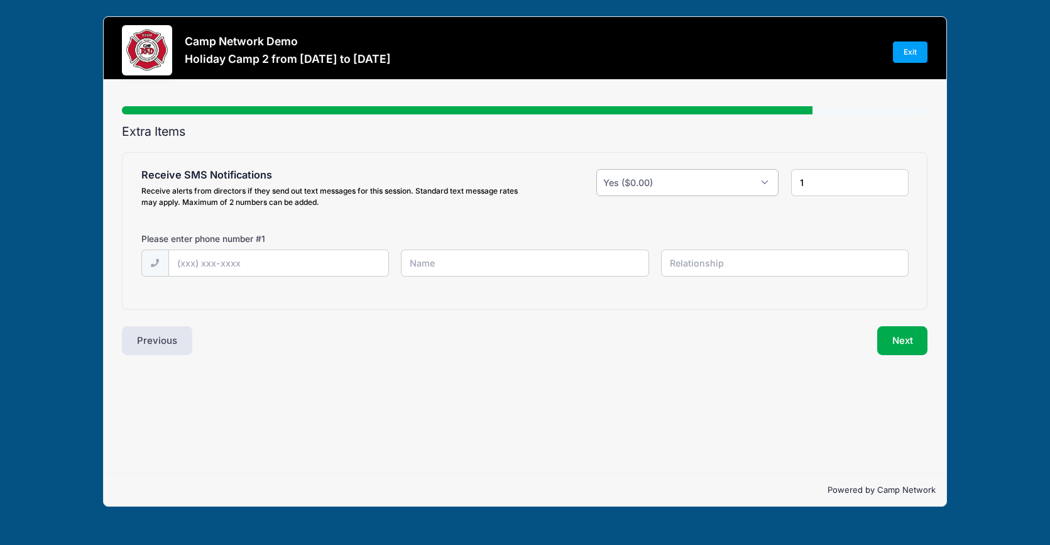
click at [723, 187] on select "Please Select Yes ($0.00) No" at bounding box center [687, 182] width 183 height 27
select select "0"
click at [596, 169] on select "Please Select Yes ($0.00) No" at bounding box center [687, 182] width 183 height 27
type input "0"
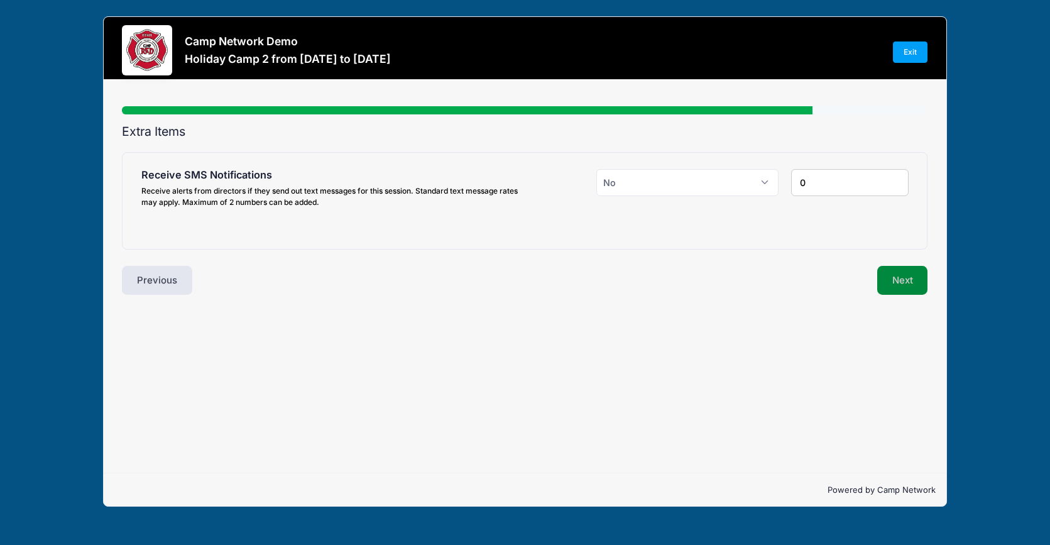
click at [897, 287] on button "Next" at bounding box center [902, 280] width 51 height 29
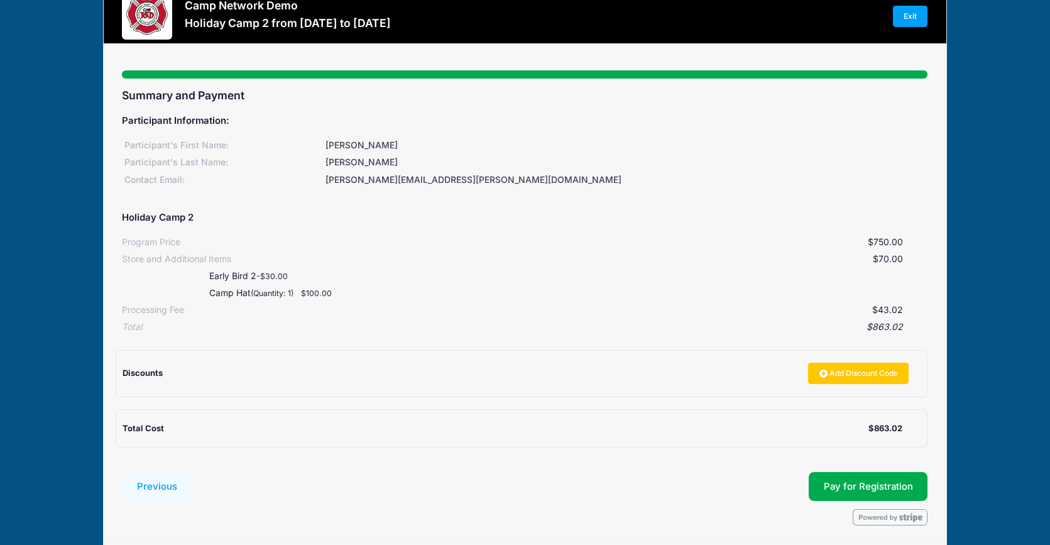
scroll to position [38, 0]
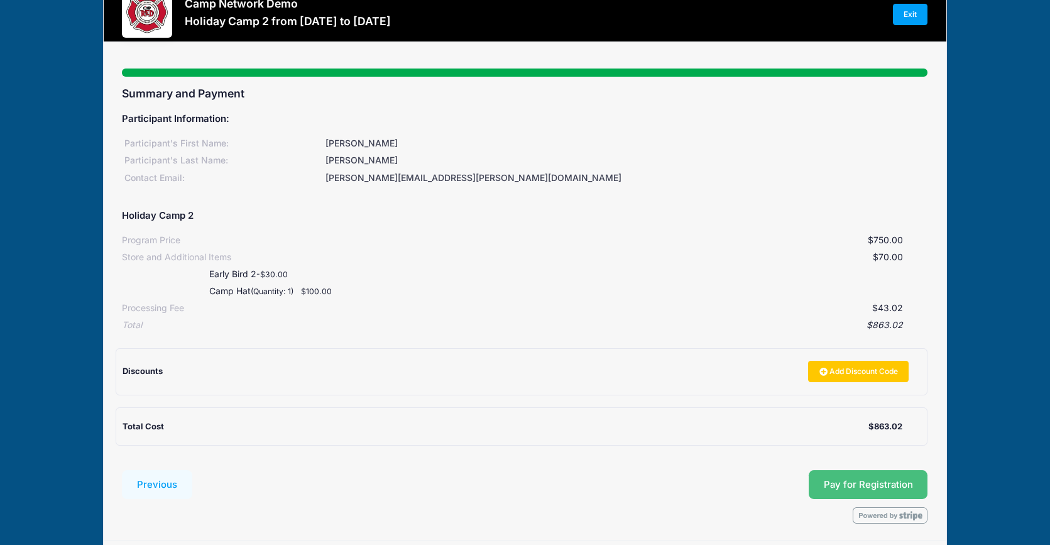
click at [919, 477] on button "Pay for Registration" at bounding box center [868, 484] width 119 height 29
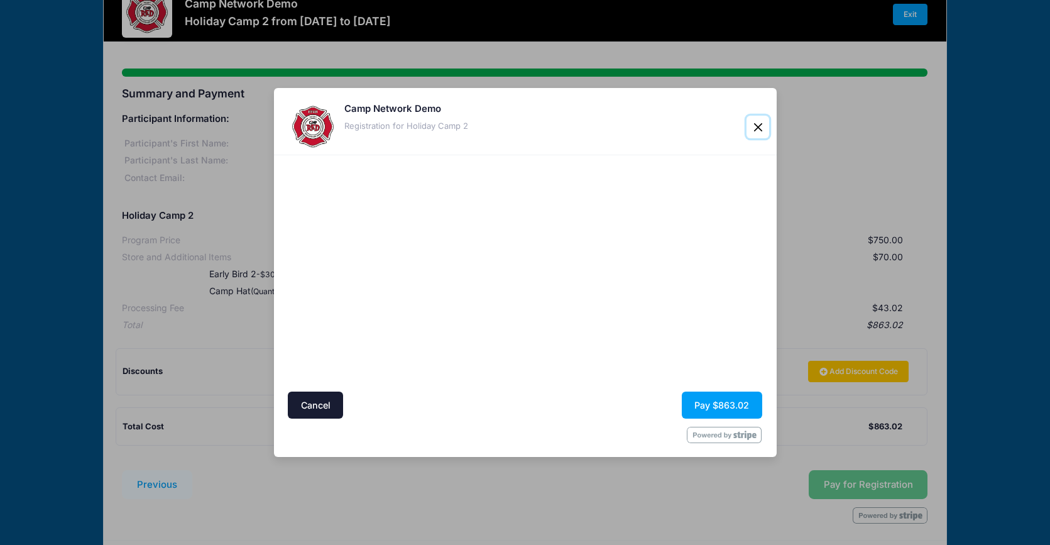
click at [764, 130] on button "Close" at bounding box center [758, 127] width 23 height 23
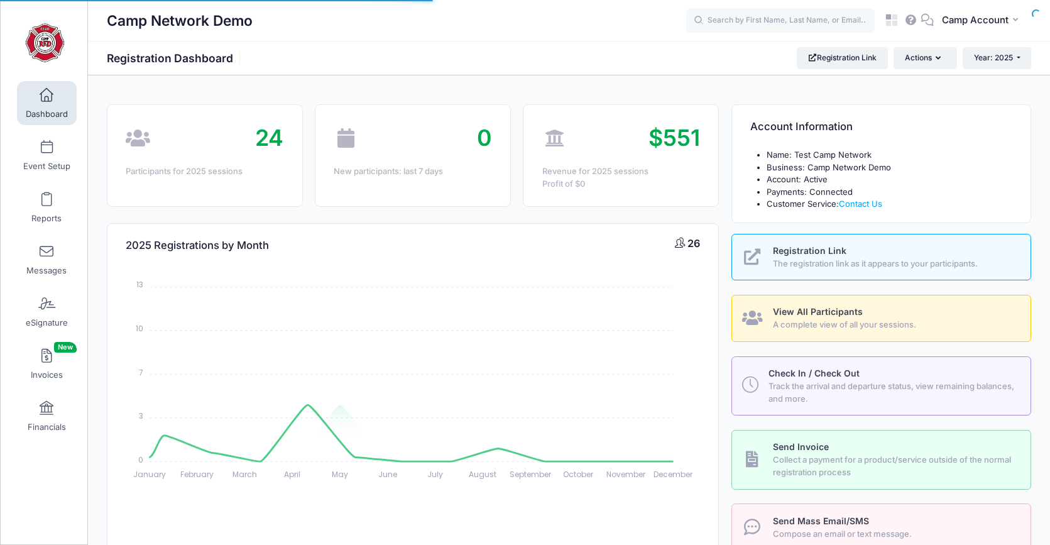
select select
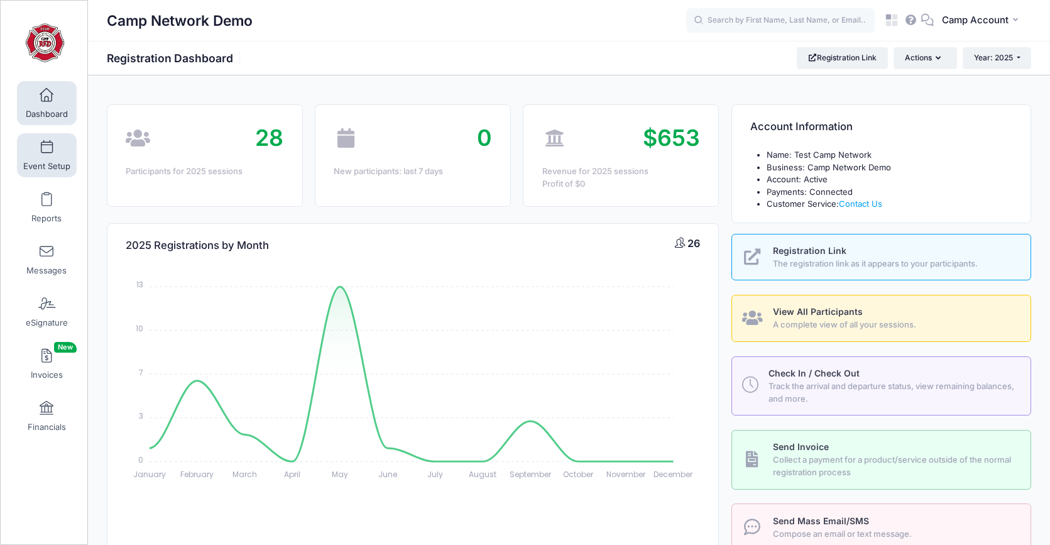
click at [47, 147] on span at bounding box center [47, 148] width 0 height 14
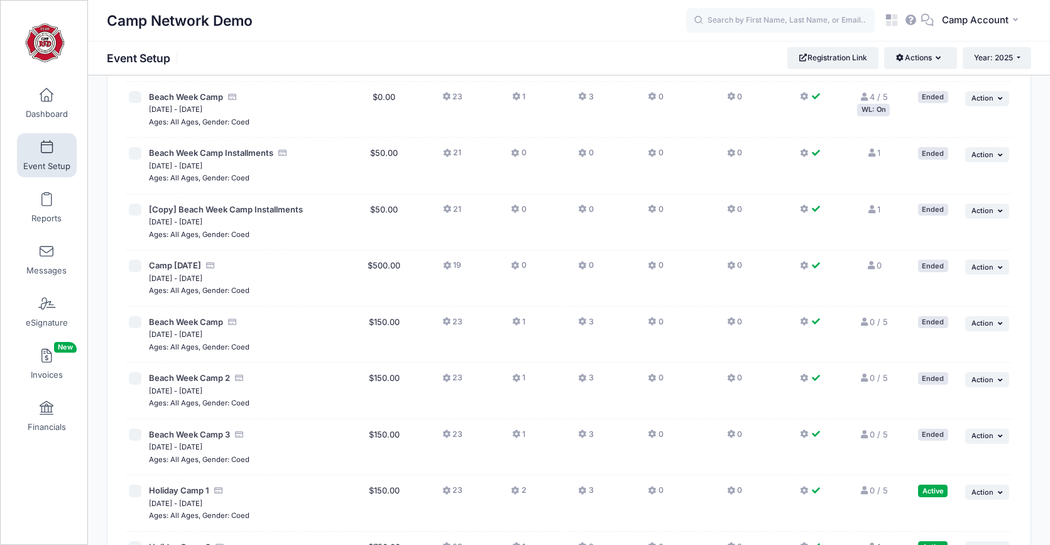
scroll to position [972, 0]
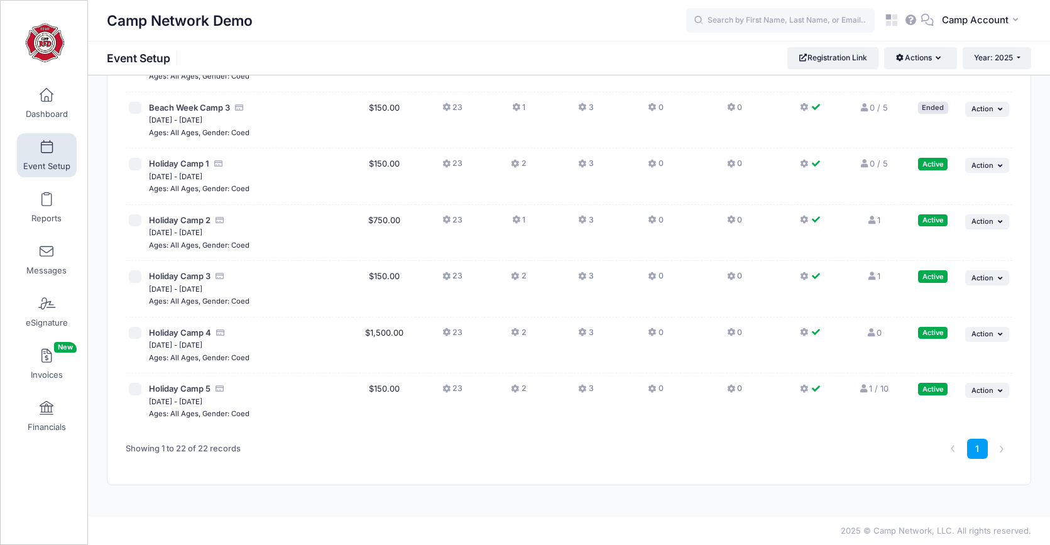
click at [187, 383] on span "Holiday Camp 5" at bounding box center [180, 389] width 62 height 13
click at [187, 386] on span "Holiday Camp 5" at bounding box center [180, 388] width 62 height 10
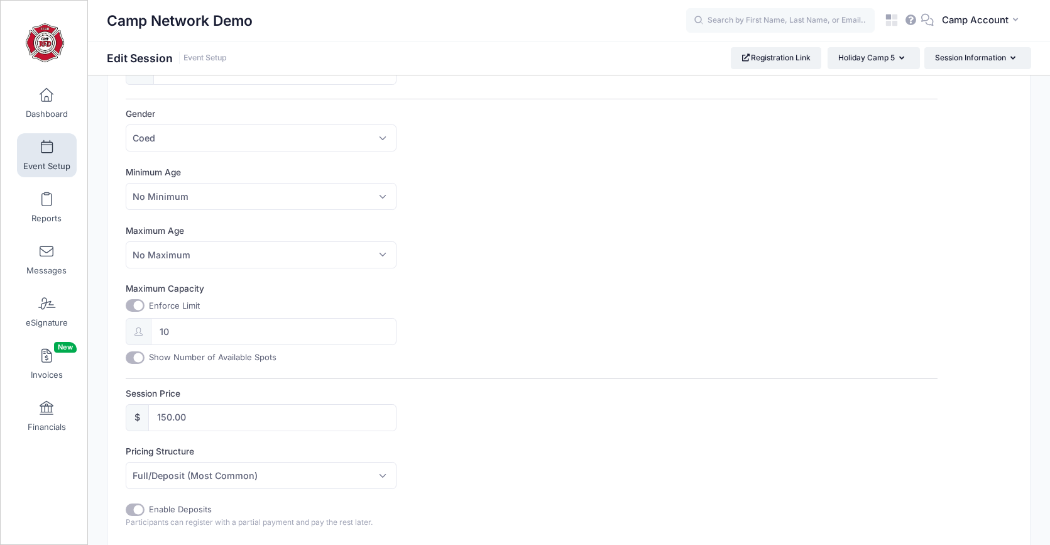
scroll to position [331, 0]
click at [178, 329] on input "10" at bounding box center [273, 330] width 245 height 27
type input "100"
click at [512, 363] on div "Session Name Holiday Camp 5 Accept Payments No Yes Start Date 12/30/2025 End Da…" at bounding box center [531, 363] width 811 height 1013
click at [135, 358] on input "Show Number of Available Spots" at bounding box center [135, 356] width 19 height 13
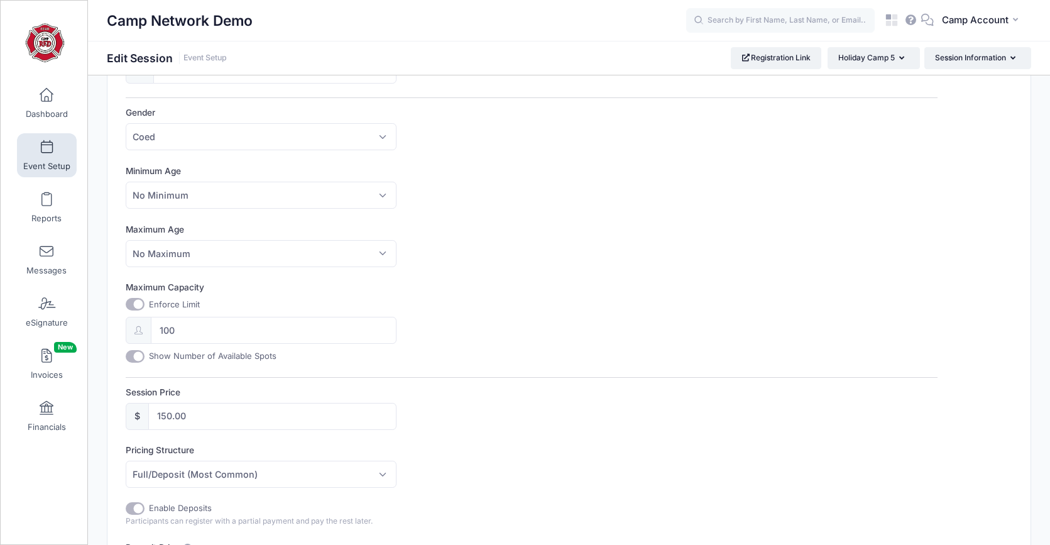
checkbox input "false"
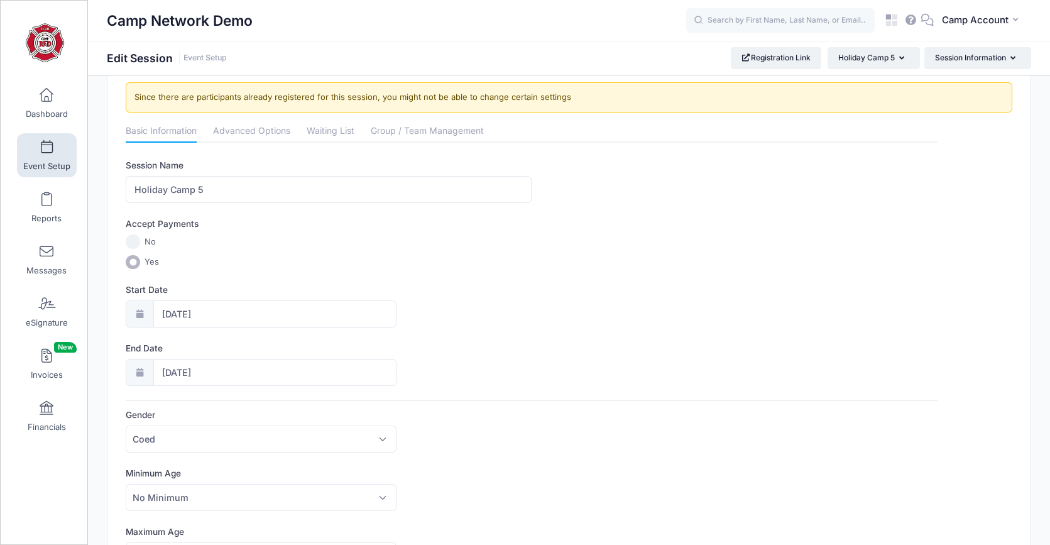
scroll to position [0, 0]
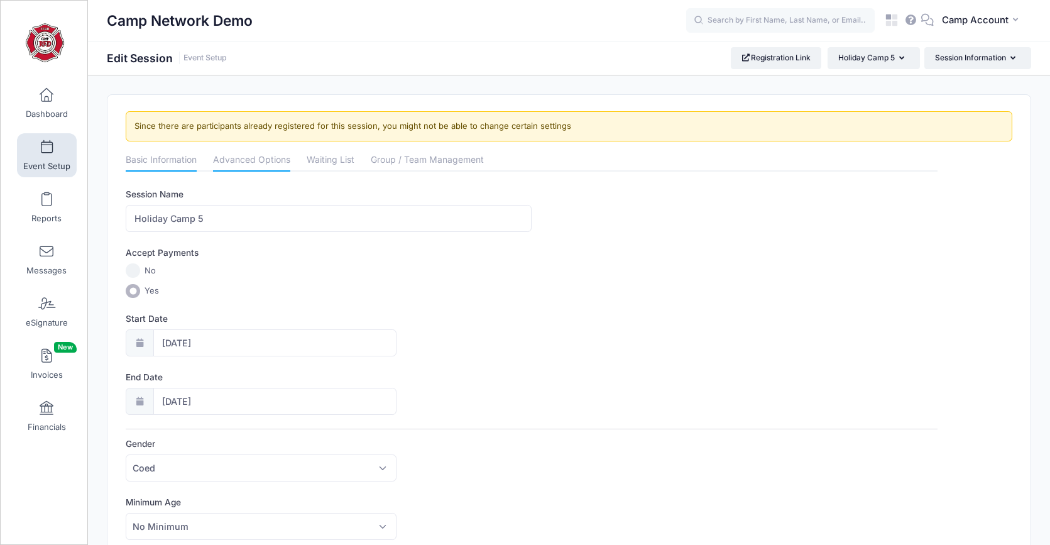
click at [273, 165] on link "Advanced Options" at bounding box center [251, 161] width 77 height 23
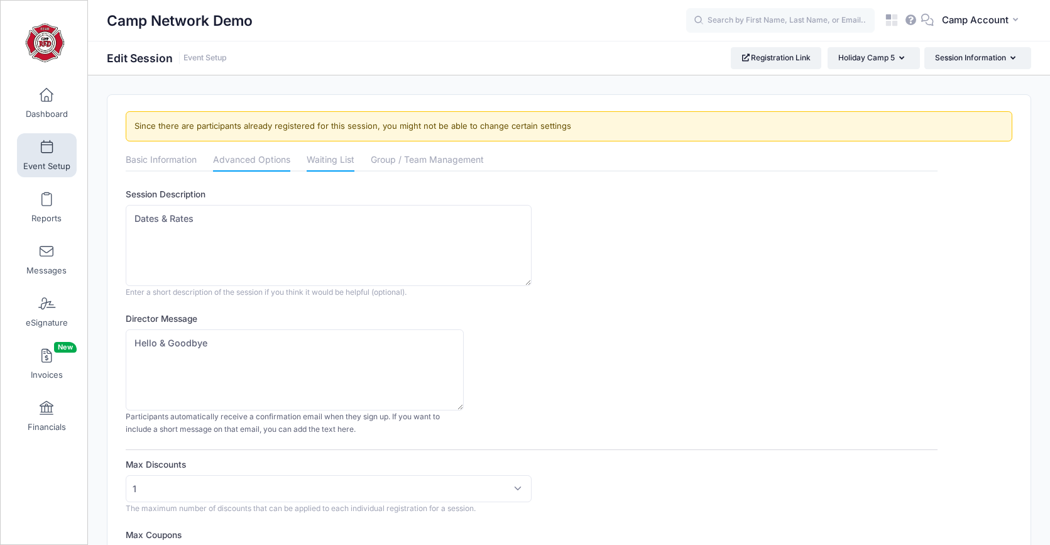
click at [337, 169] on link "Waiting List" at bounding box center [331, 161] width 48 height 23
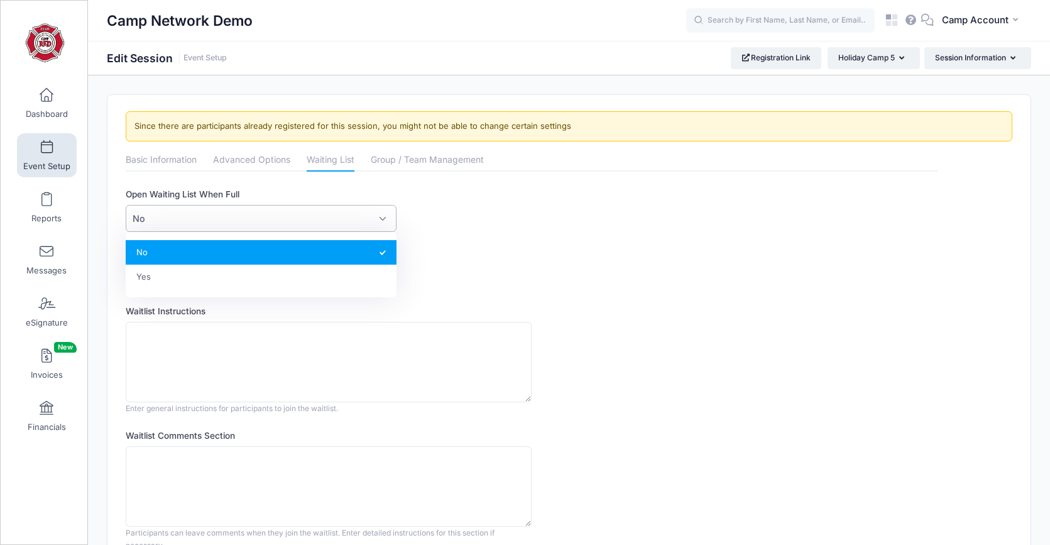
click at [194, 217] on span "No" at bounding box center [261, 218] width 270 height 27
select select "1"
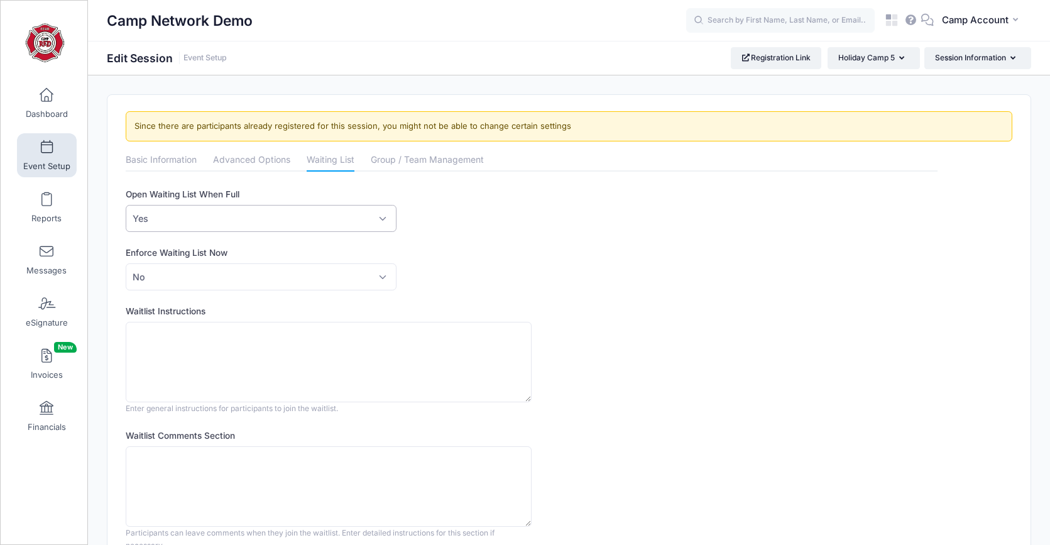
click at [517, 274] on div "Enforce Waiting List Now Please Select No Yes No" at bounding box center [531, 268] width 811 height 44
click at [509, 212] on div "Open Waiting List When Full No Yes Yes" at bounding box center [531, 210] width 811 height 44
click at [581, 253] on div "Enforce Waiting List Now Please Select No Yes No" at bounding box center [531, 268] width 811 height 44
click at [38, 116] on span "Dashboard" at bounding box center [47, 114] width 42 height 11
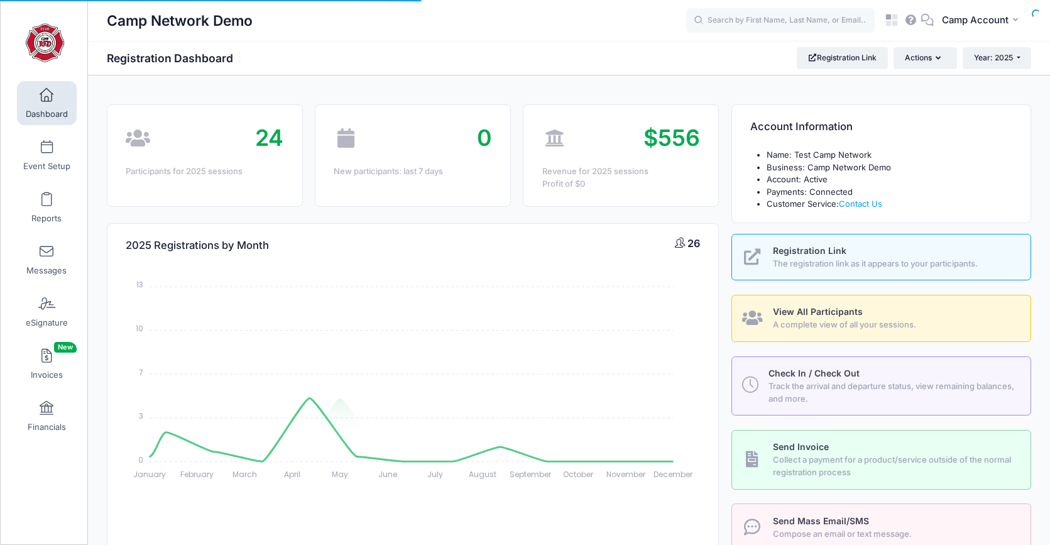
select select
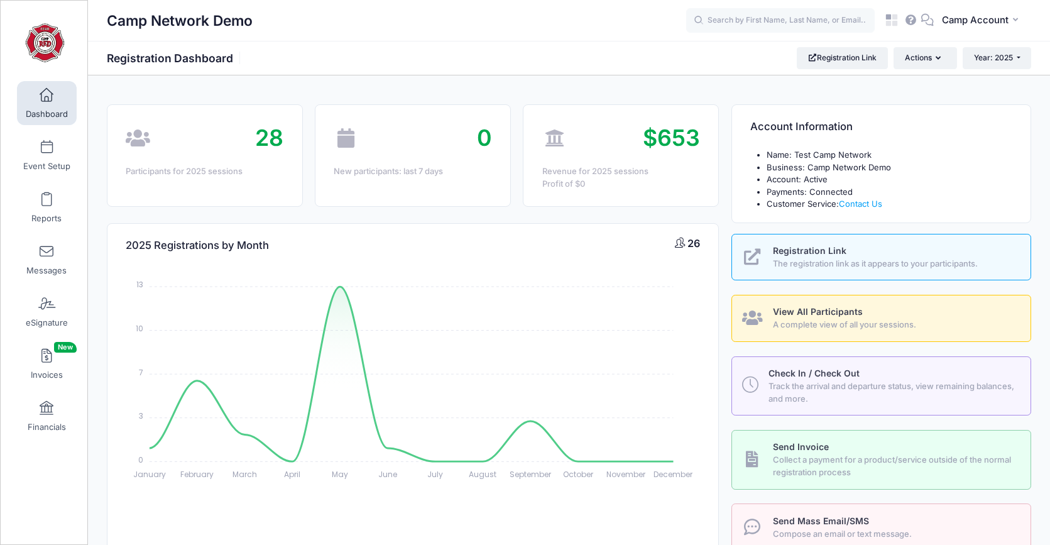
click at [390, 48] on div "Camp Network Demo Registration Dashboard Registration Link Actions Year: 2025 Y…" at bounding box center [569, 57] width 962 height 21
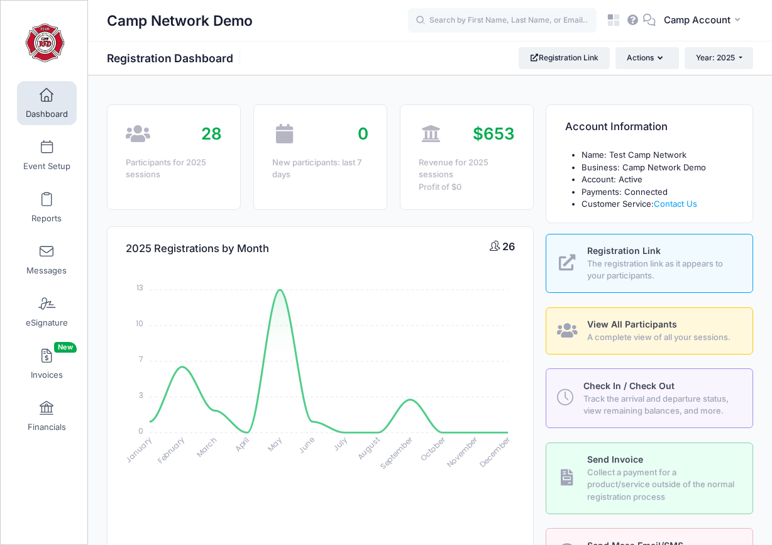
click at [137, 229] on div "2025 Registrations by Month 26" at bounding box center [319, 249] width 425 height 44
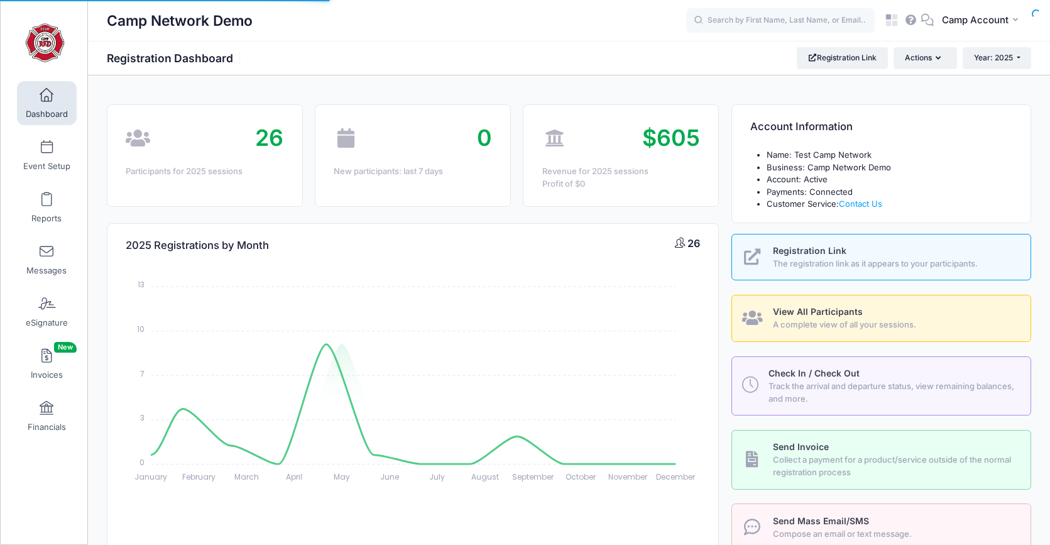
select select
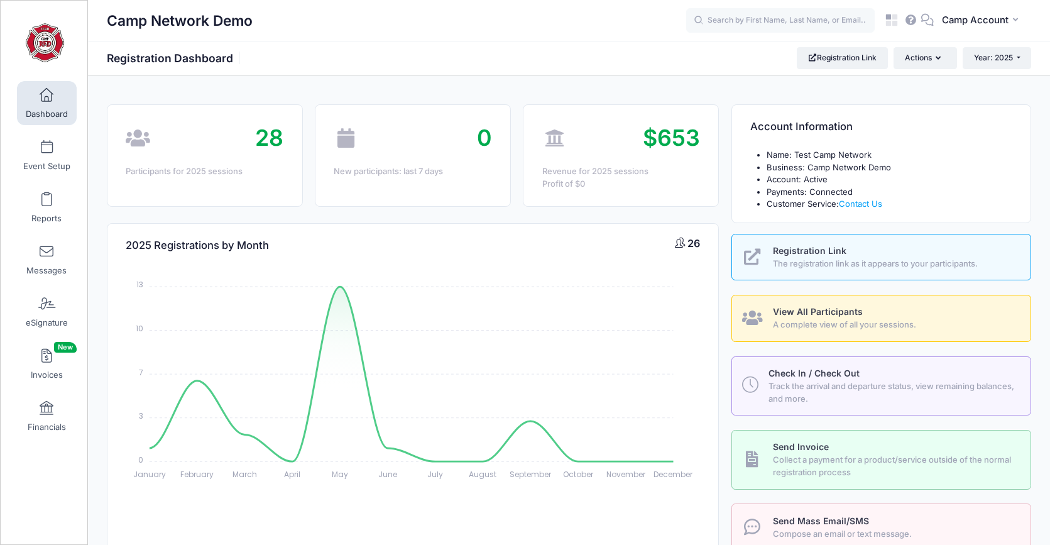
click at [375, 38] on div "Camp Network Demo CA Camp Account" at bounding box center [569, 20] width 962 height 41
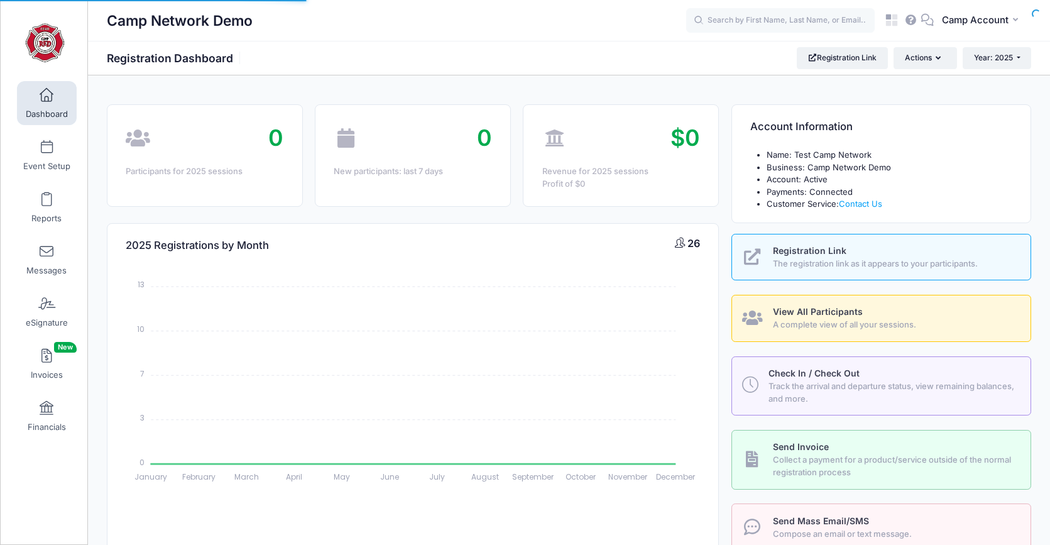
select select
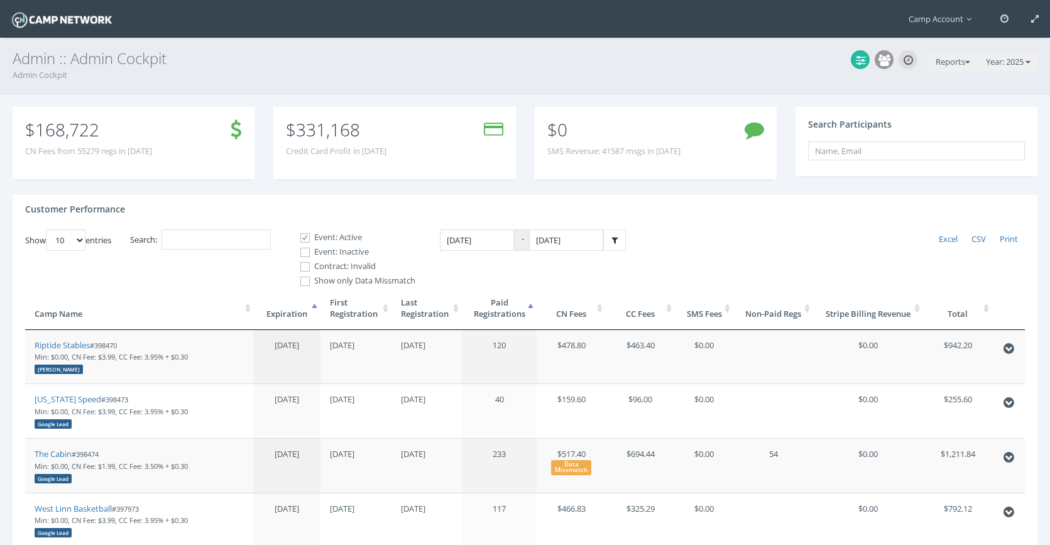
click at [496, 319] on th "Paid Registrations" at bounding box center [499, 308] width 75 height 43
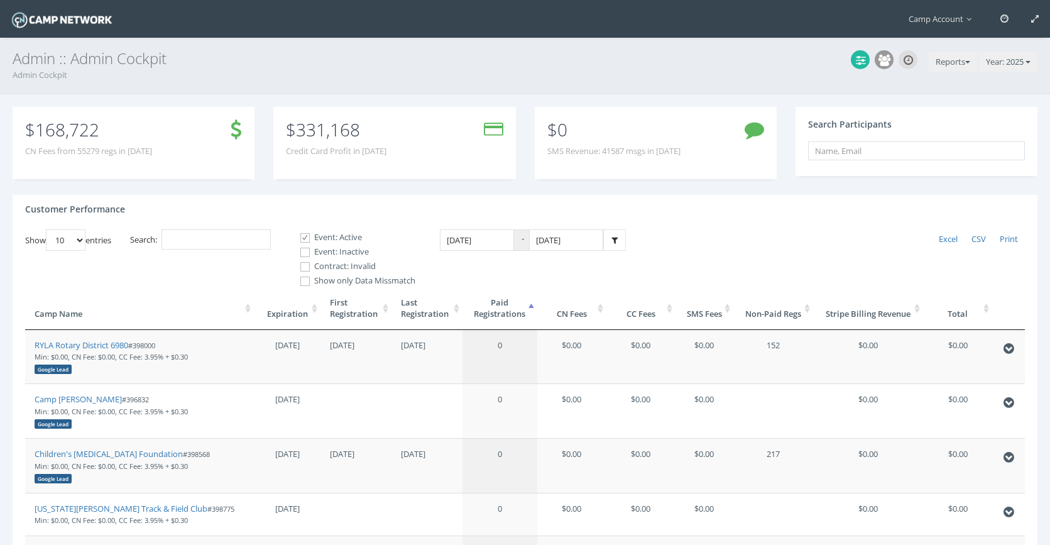
click at [496, 319] on th "Paid Registrations" at bounding box center [500, 308] width 75 height 43
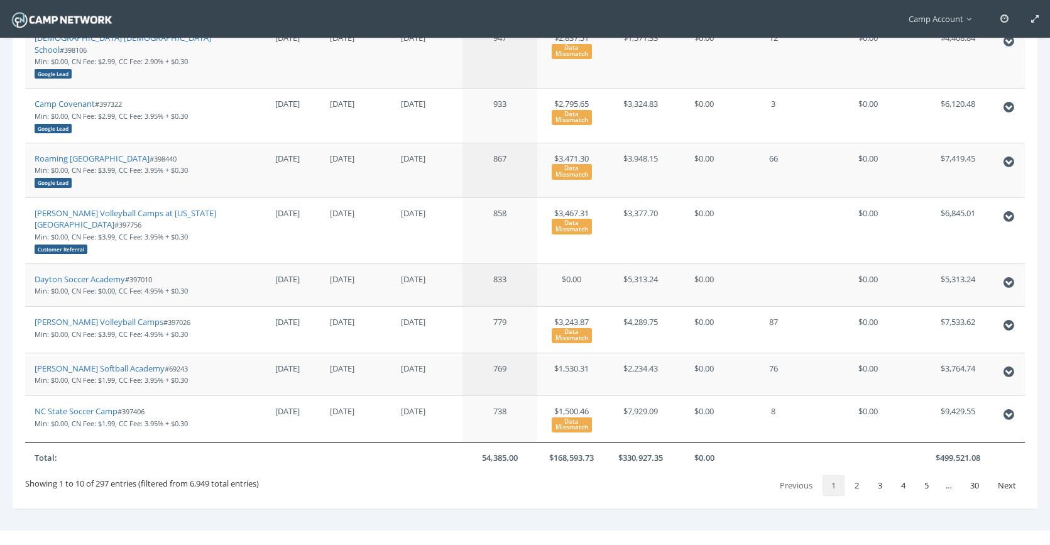
scroll to position [393, 0]
drag, startPoint x: 140, startPoint y: 298, endPoint x: 132, endPoint y: 9, distance: 289.2
click at [0, 0] on main "Camp Account My Profile My Events My Team" at bounding box center [525, 87] width 1050 height 961
click at [963, 30] on link "Camp Account" at bounding box center [943, 19] width 92 height 38
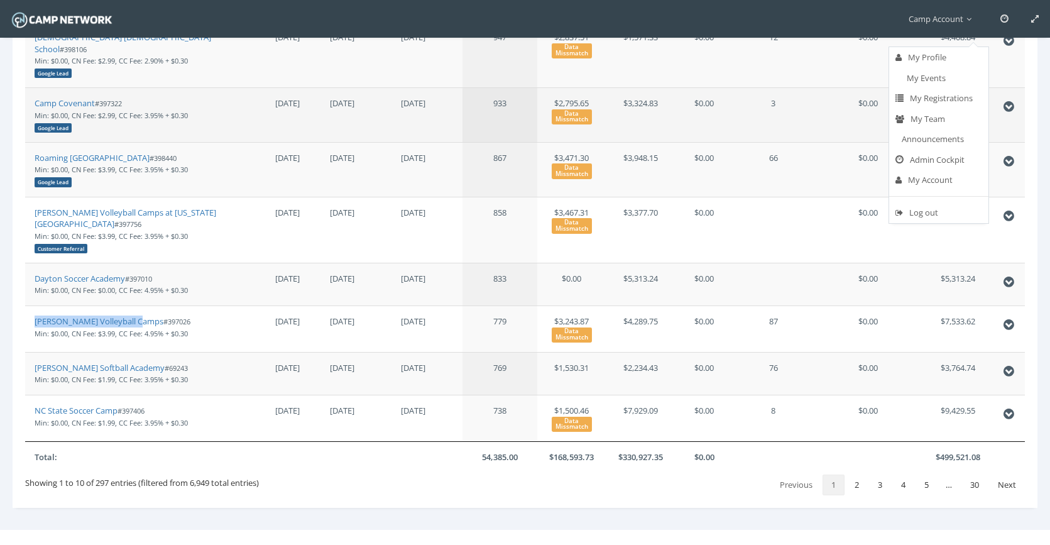
scroll to position [389, 0]
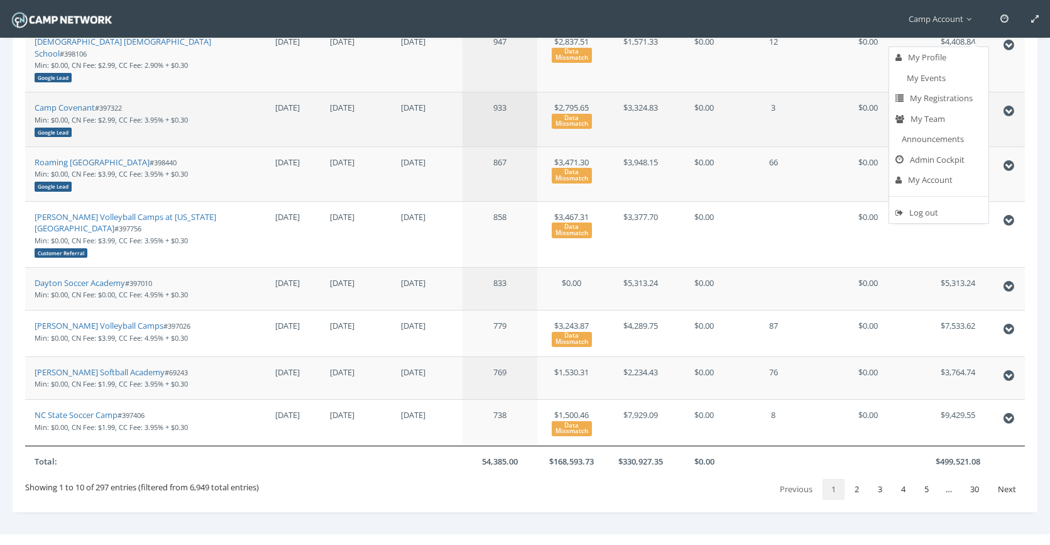
click at [852, 95] on td "$0.00" at bounding box center [868, 119] width 110 height 55
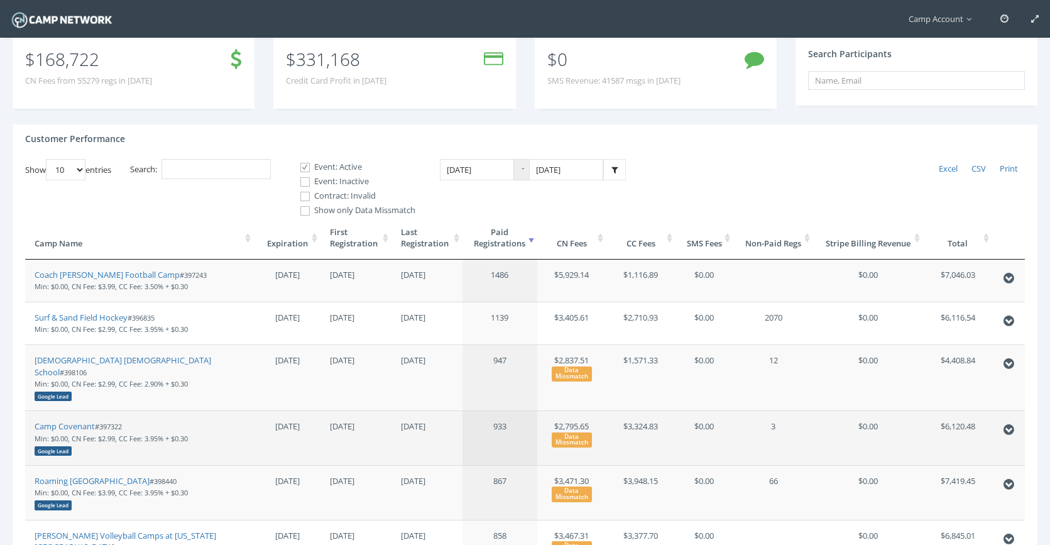
scroll to position [0, 0]
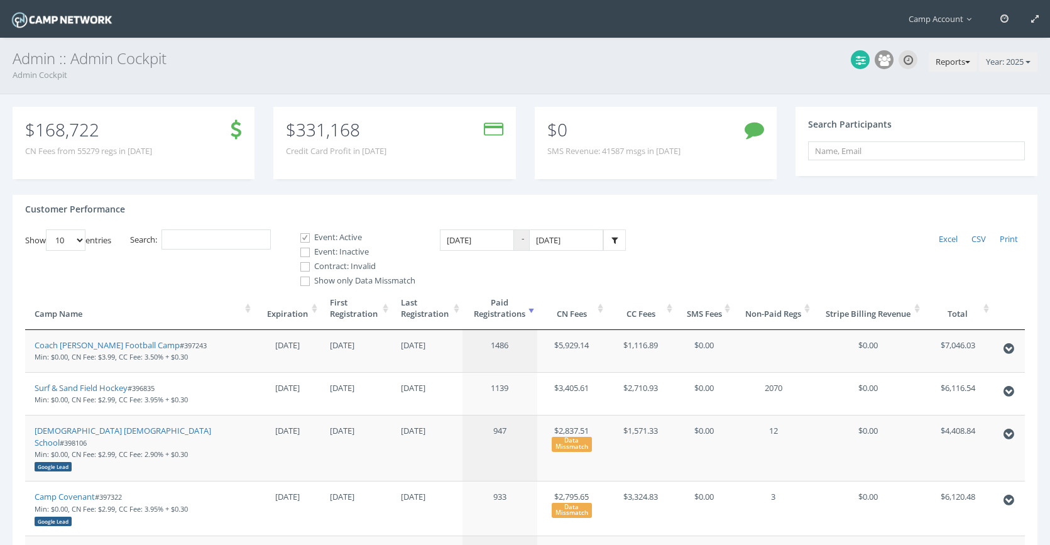
click at [945, 57] on button "Reports" at bounding box center [953, 62] width 48 height 20
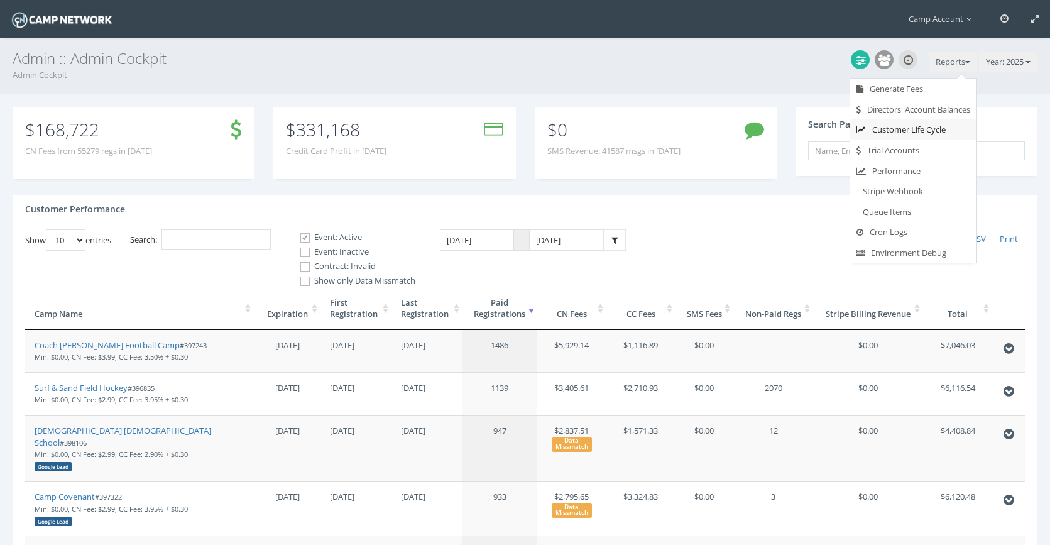
click at [936, 133] on link "Customer Life Cycle" at bounding box center [913, 129] width 126 height 21
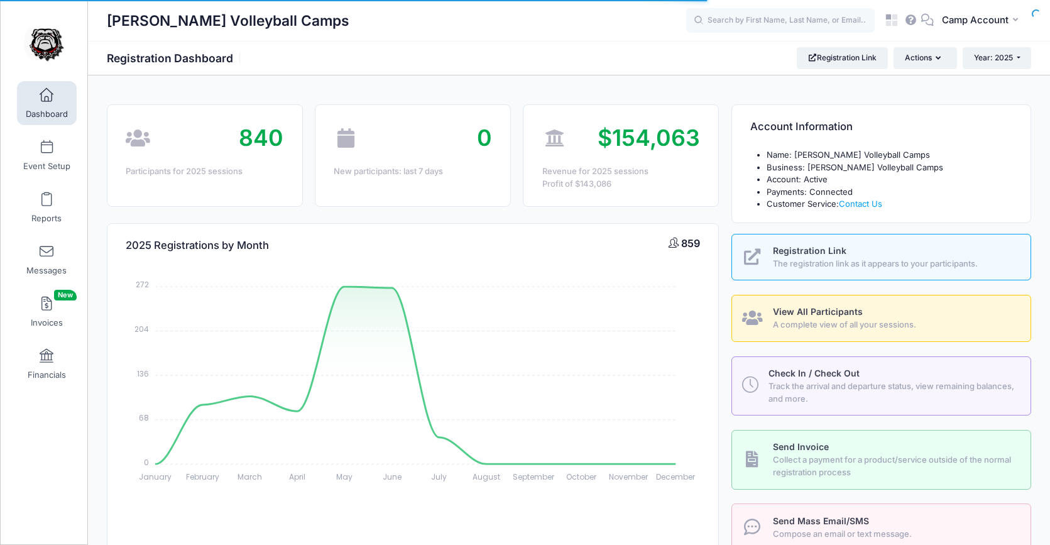
select select
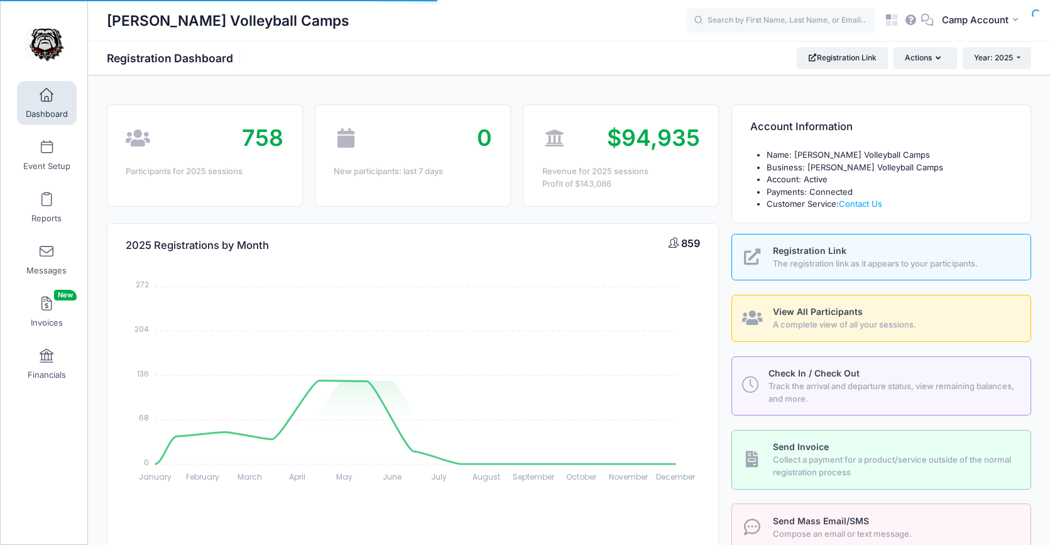
select select
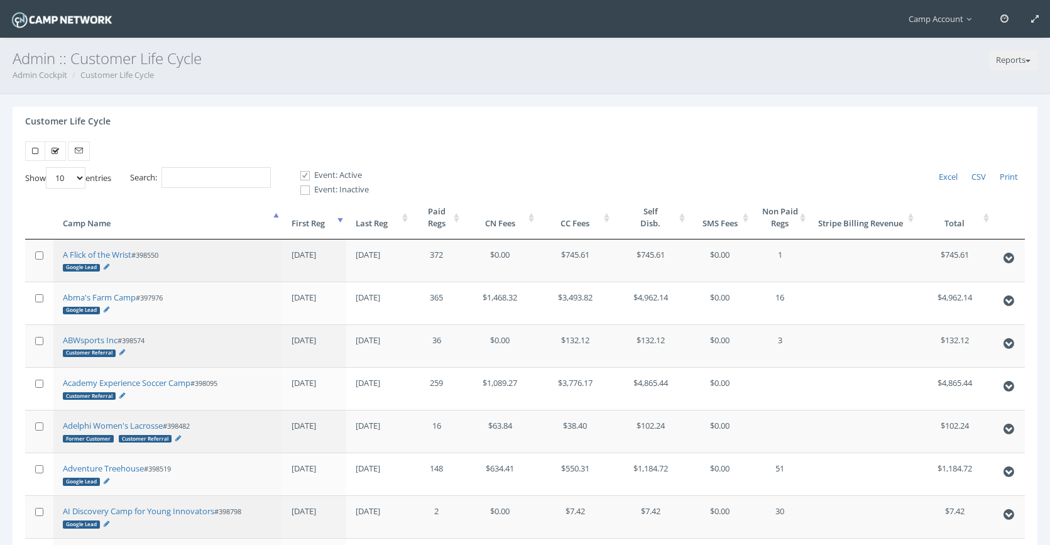
click at [324, 216] on th "First Reg" at bounding box center [314, 217] width 65 height 43
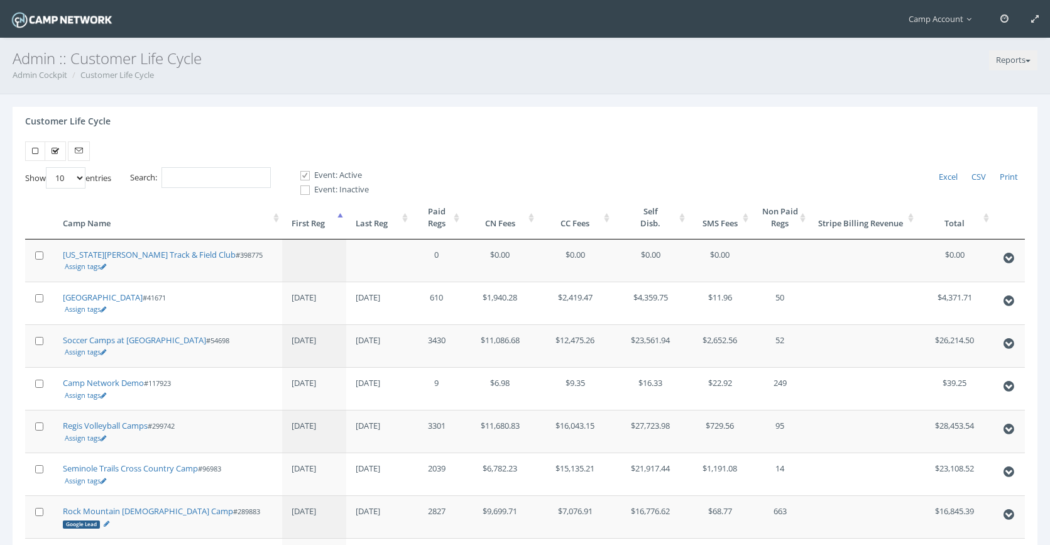
click at [324, 216] on th "First Reg" at bounding box center [314, 217] width 65 height 43
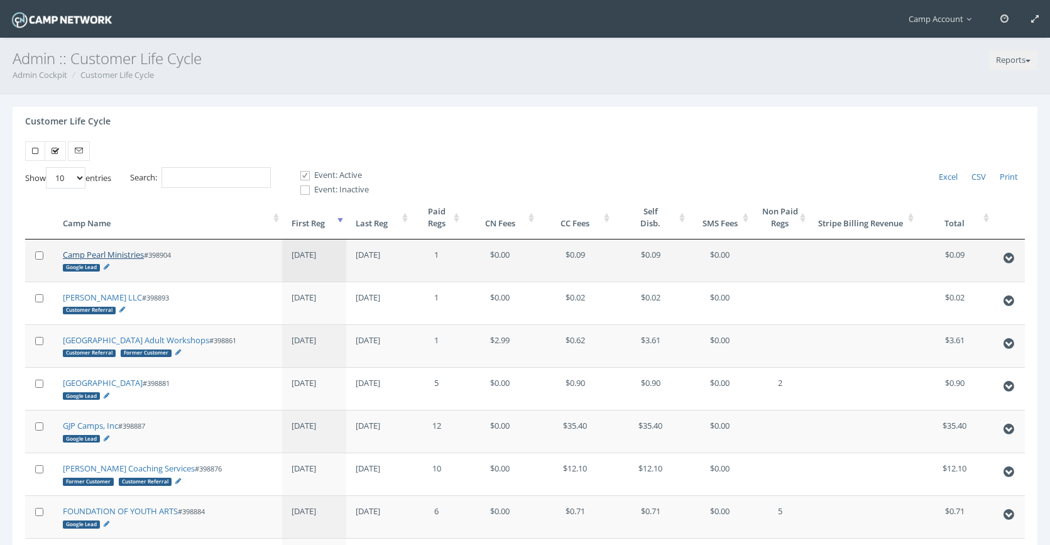
click at [115, 252] on link "Camp Pearl Ministries" at bounding box center [103, 254] width 81 height 11
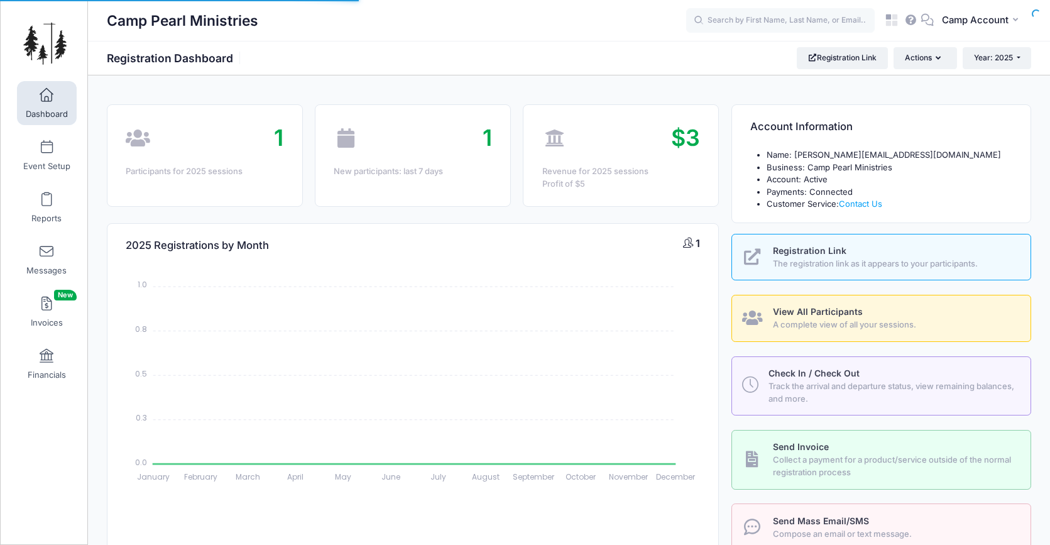
select select
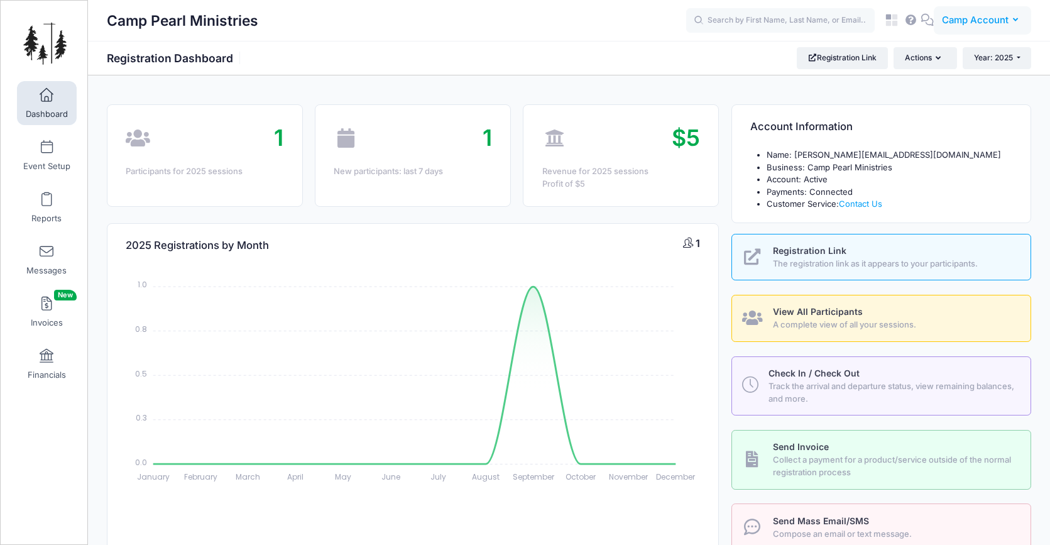
click at [968, 21] on span "Camp Account" at bounding box center [975, 20] width 67 height 14
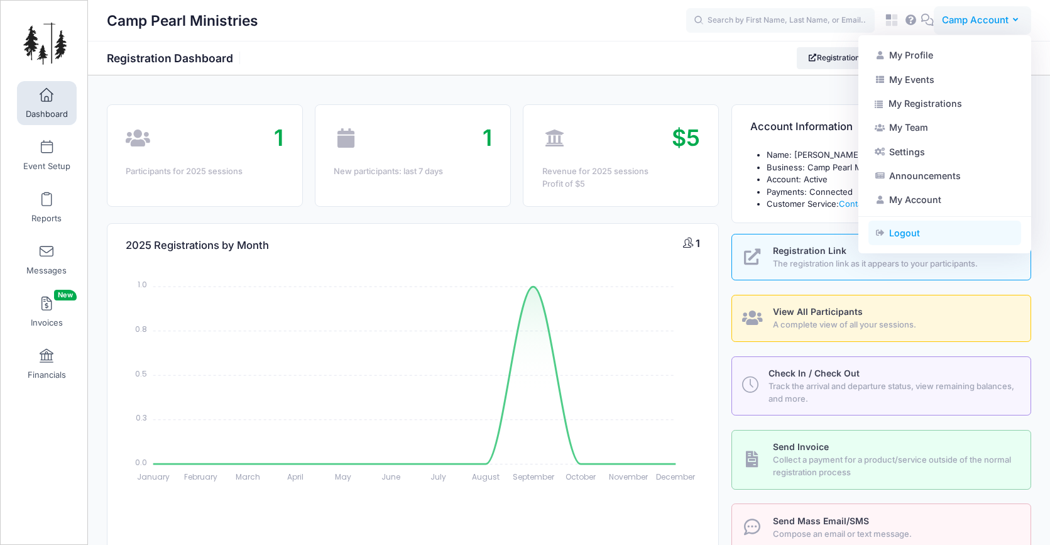
click at [922, 241] on link "Logout" at bounding box center [944, 233] width 153 height 24
